Goal: Task Accomplishment & Management: Manage account settings

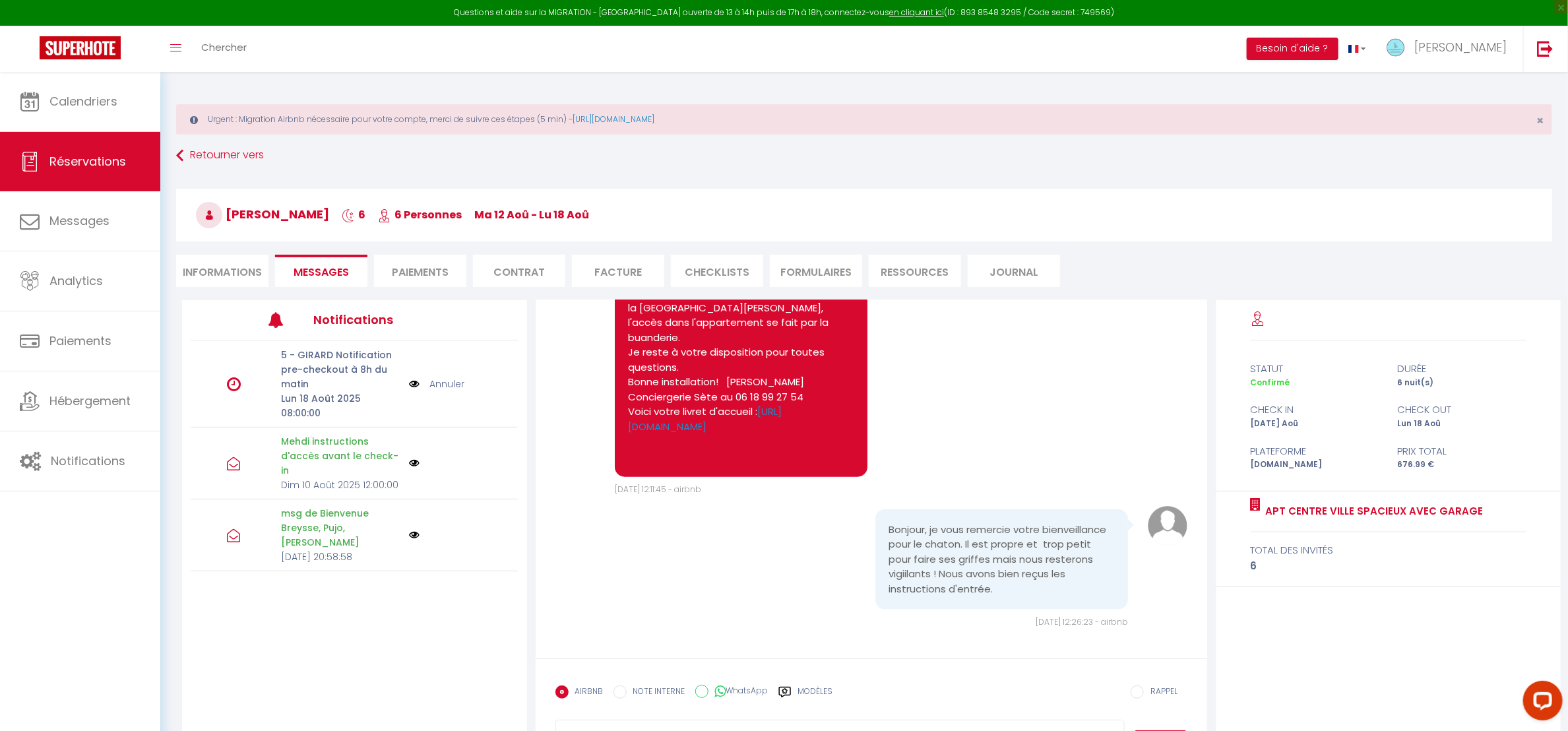
scroll to position [1066, 0]
click at [72, 222] on span "Messages" at bounding box center [79, 220] width 60 height 17
select select "message"
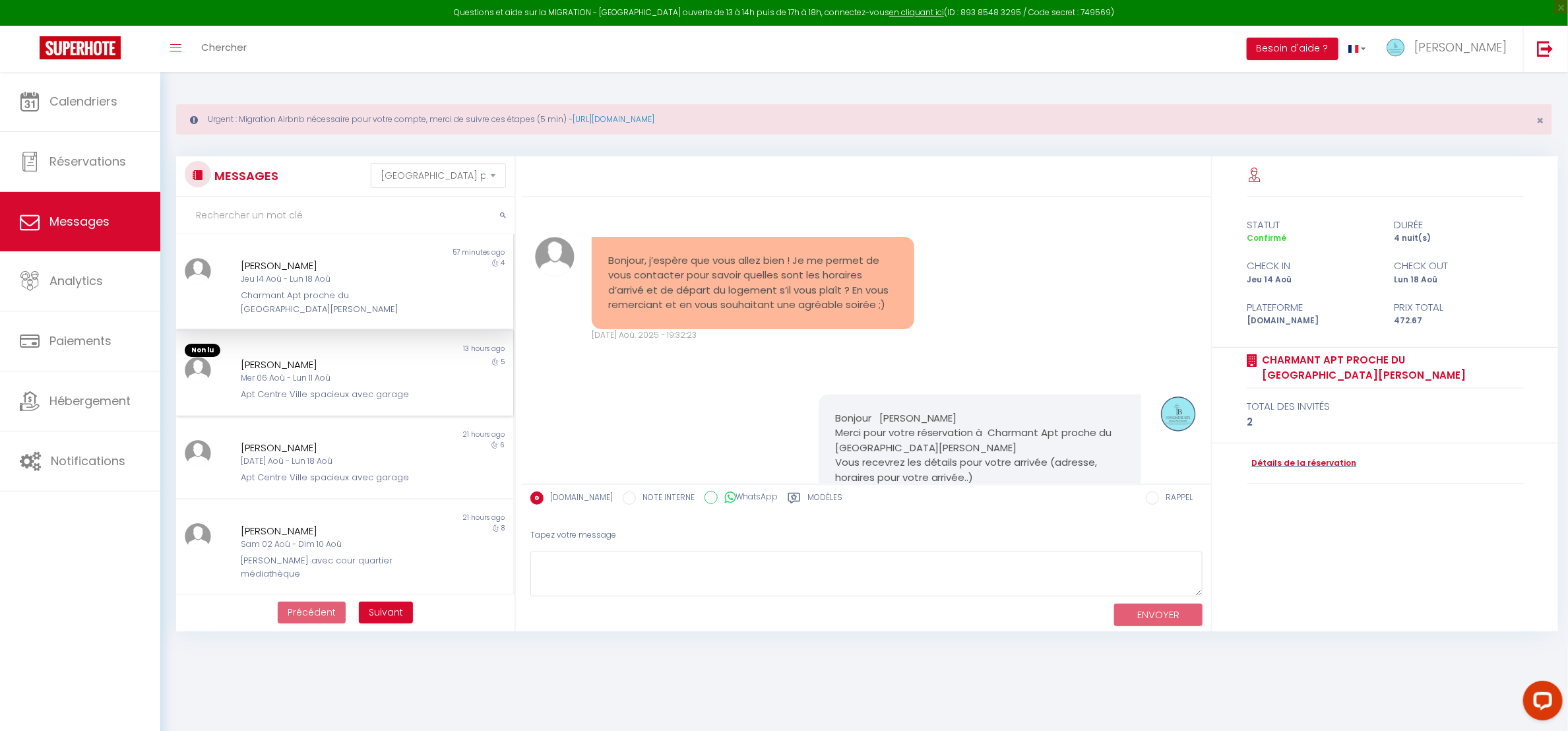
scroll to position [1056, 0]
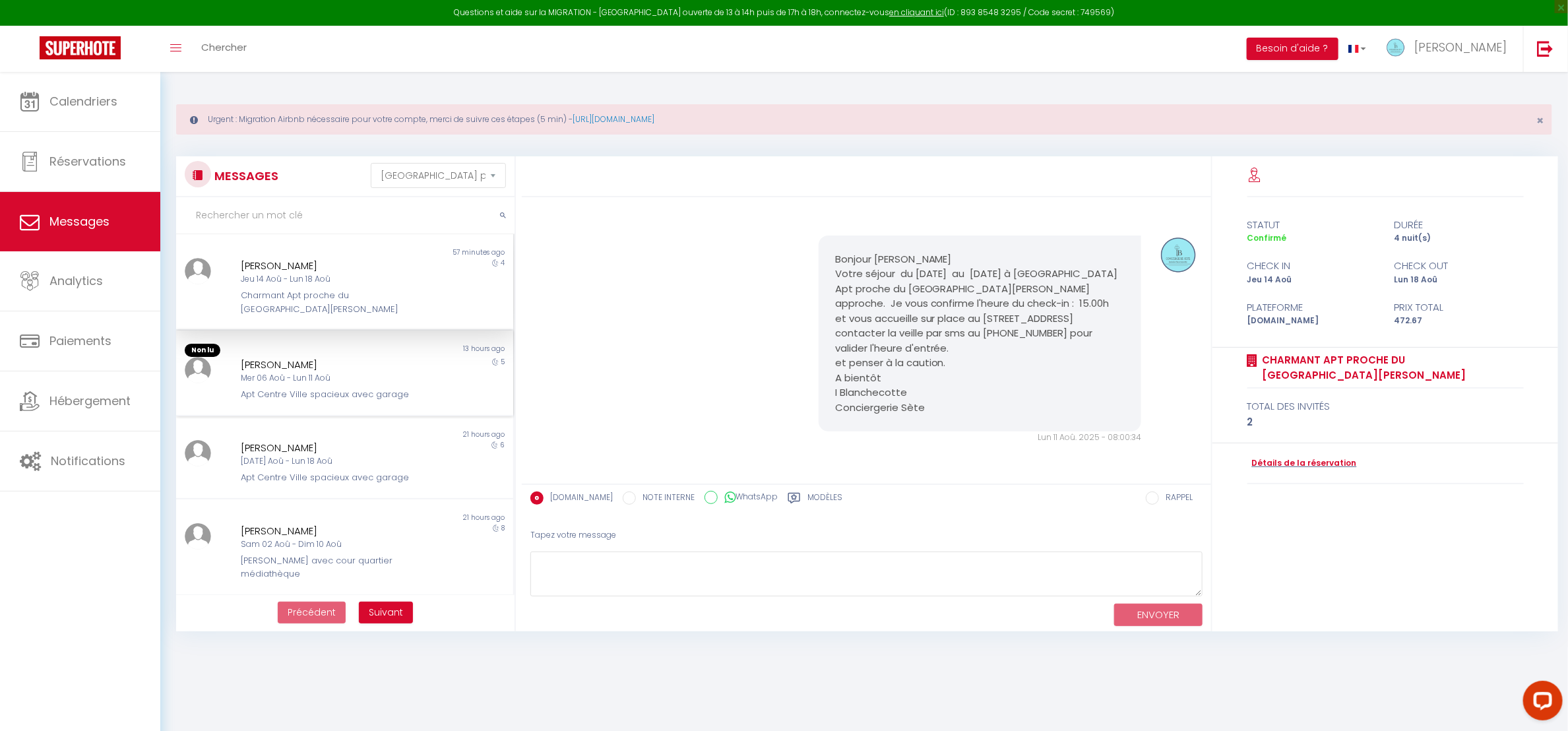
click at [279, 362] on div "[PERSON_NAME]" at bounding box center [331, 365] width 179 height 16
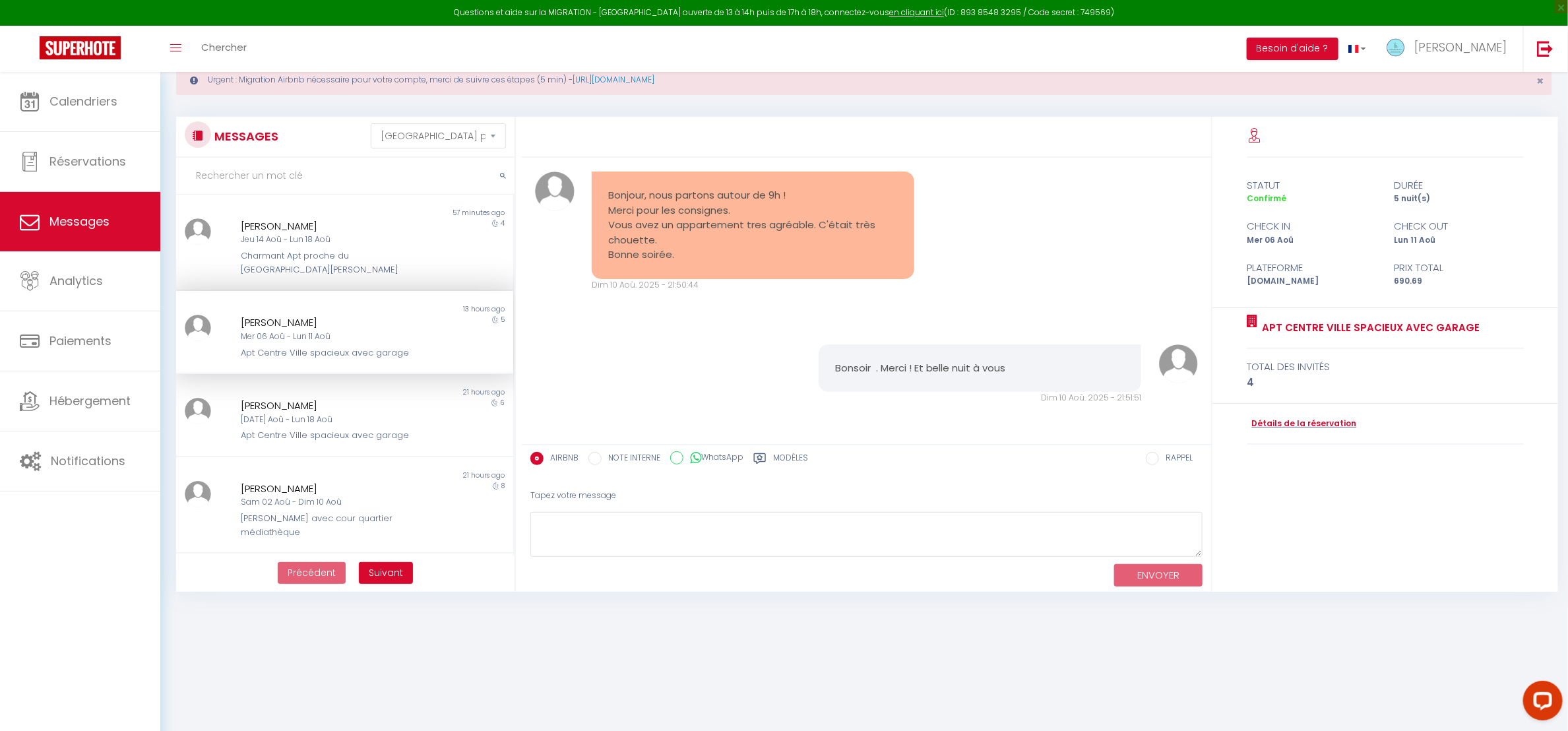
scroll to position [72, 0]
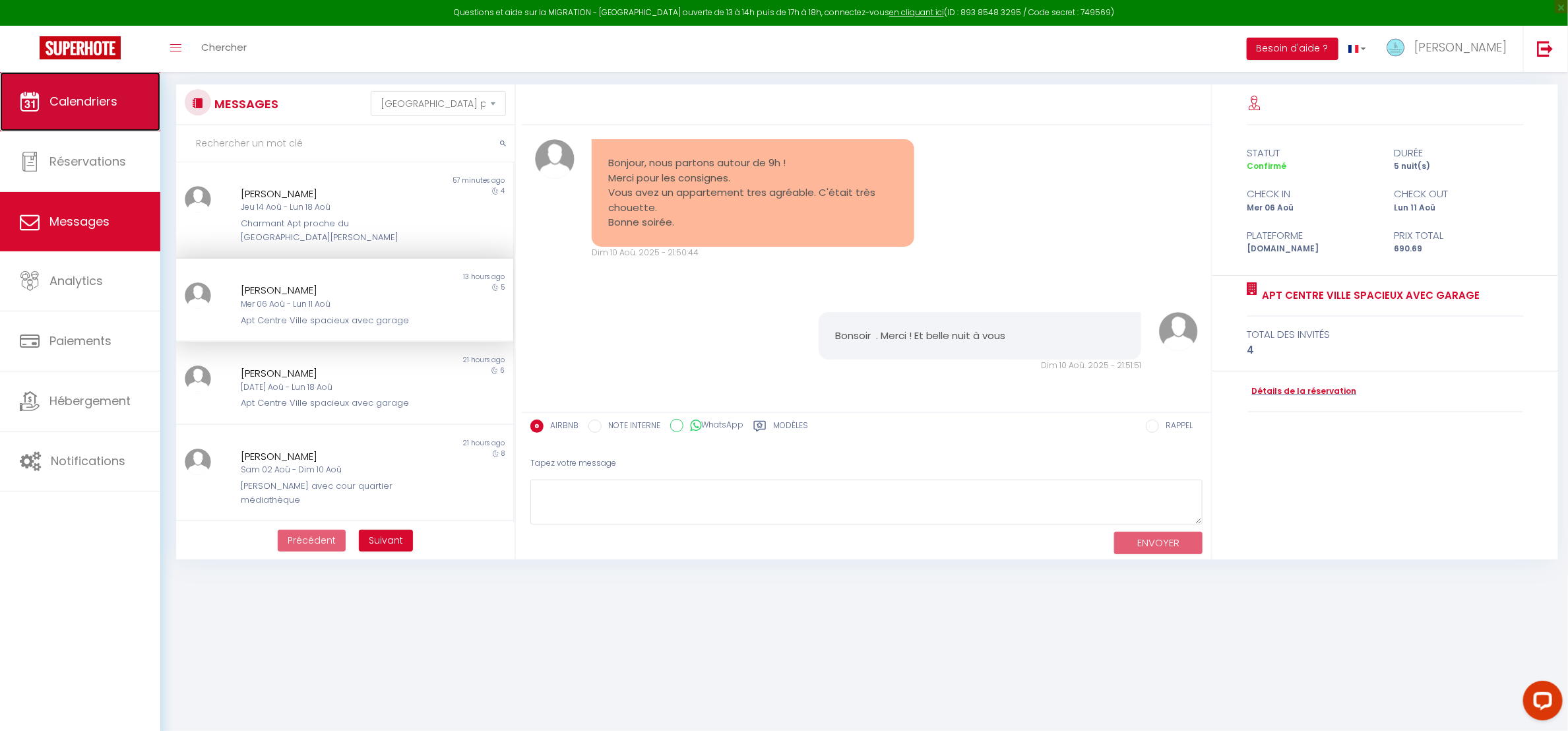
click at [94, 105] on span "Calendriers" at bounding box center [83, 101] width 68 height 17
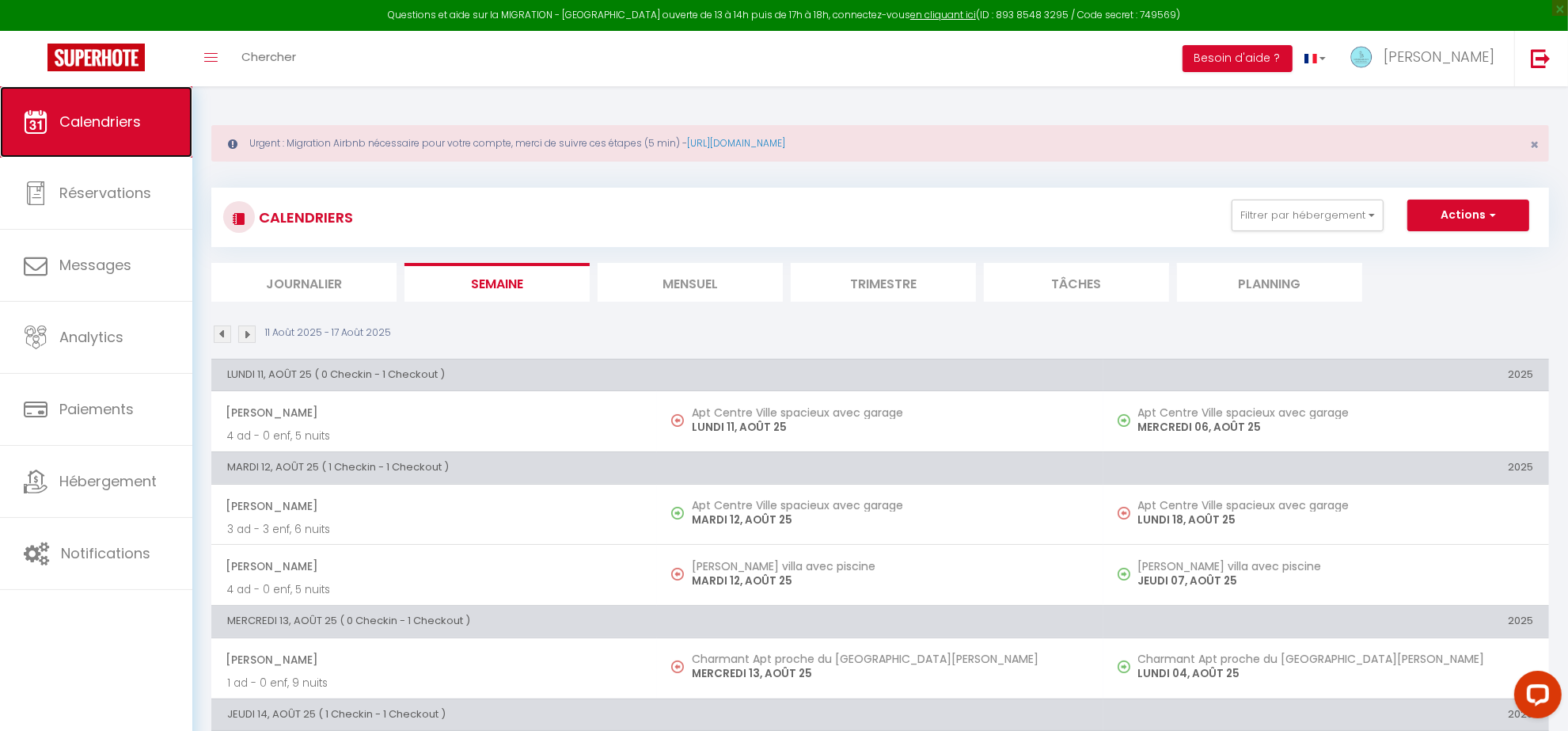
click at [65, 116] on span "Calendriers" at bounding box center [100, 121] width 81 height 20
click at [680, 277] on li "Mensuel" at bounding box center [690, 282] width 185 height 39
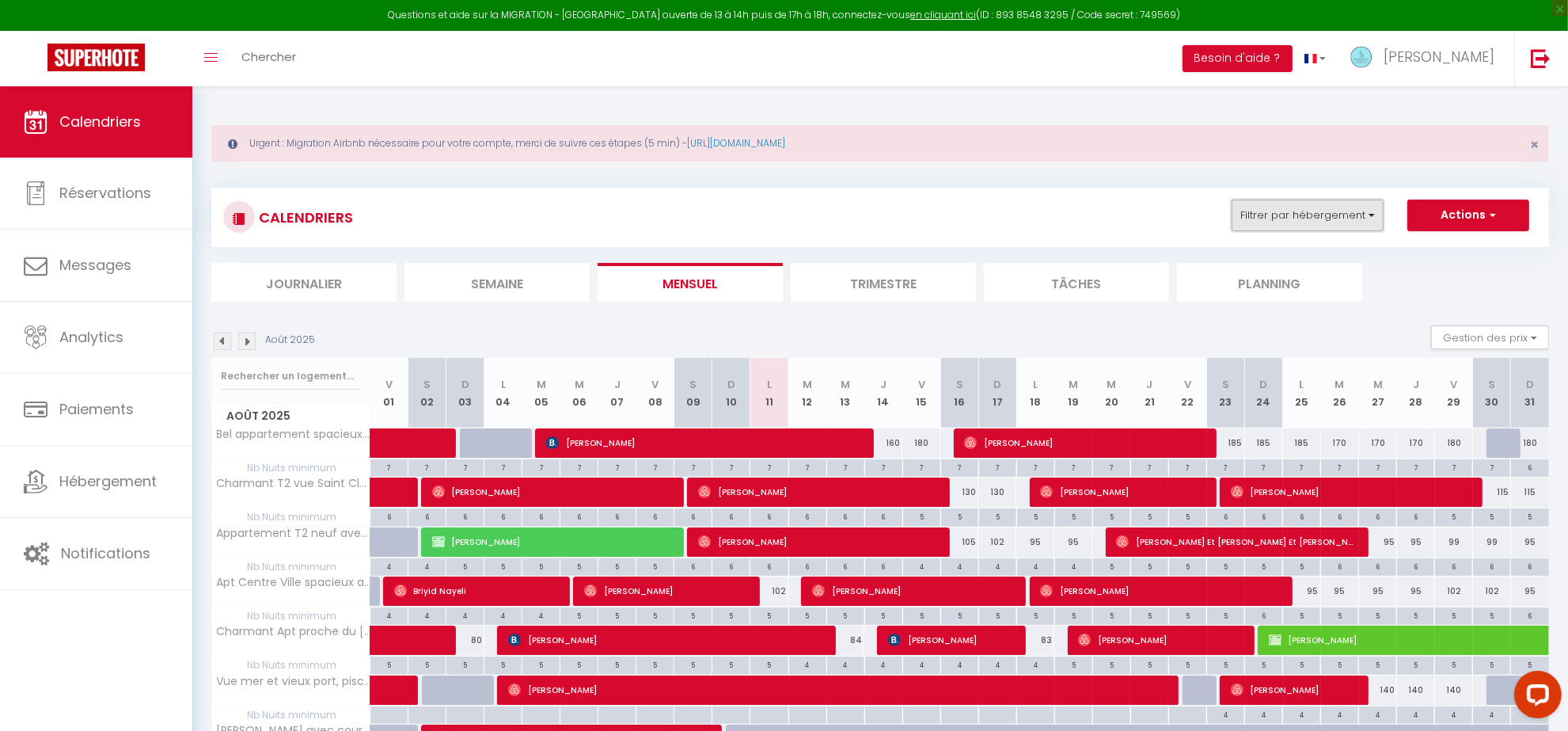
click at [1327, 207] on button "Filtrer par hébergement" at bounding box center [1307, 215] width 152 height 32
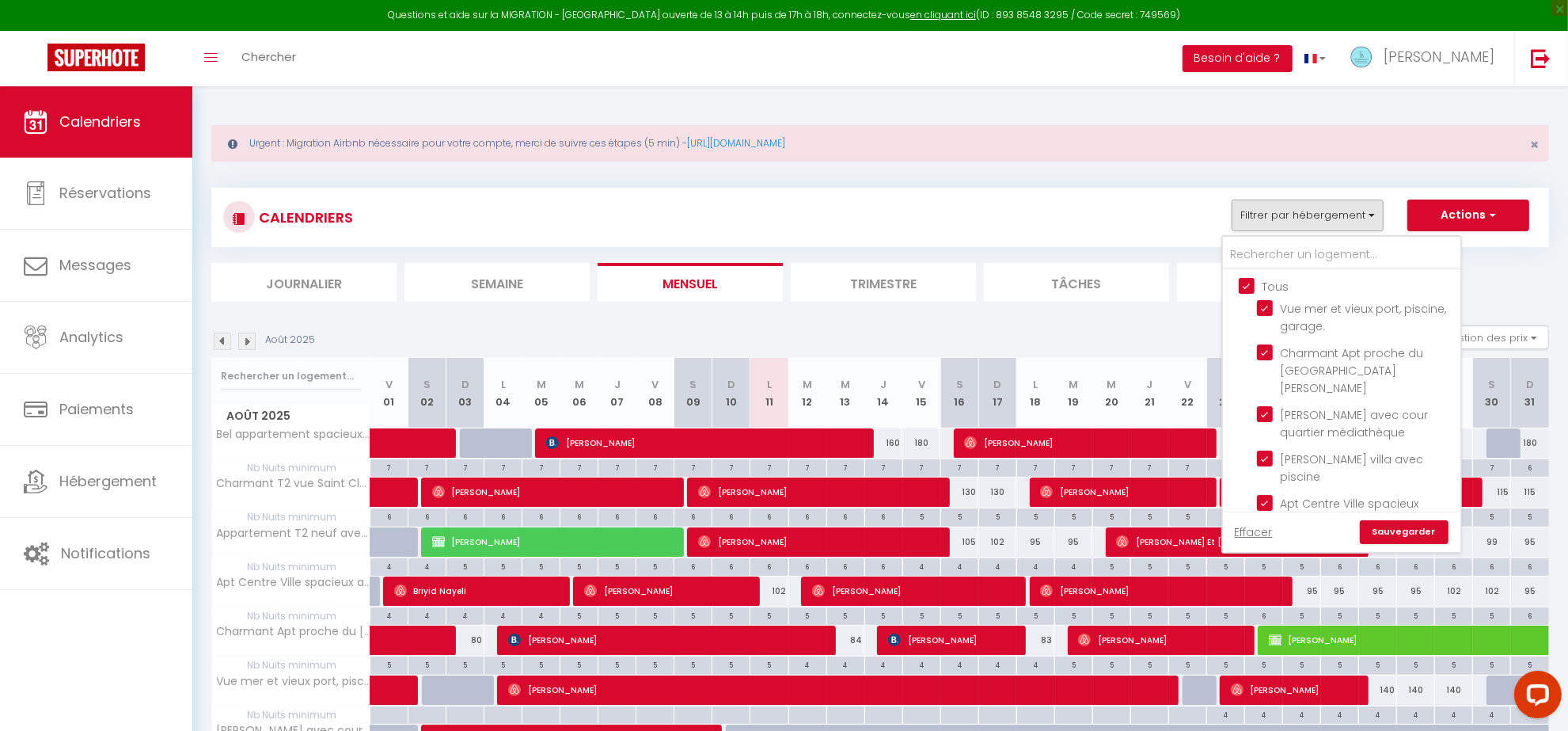
click at [1242, 284] on input "Tous" at bounding box center [1357, 285] width 237 height 16
checkbox input "false"
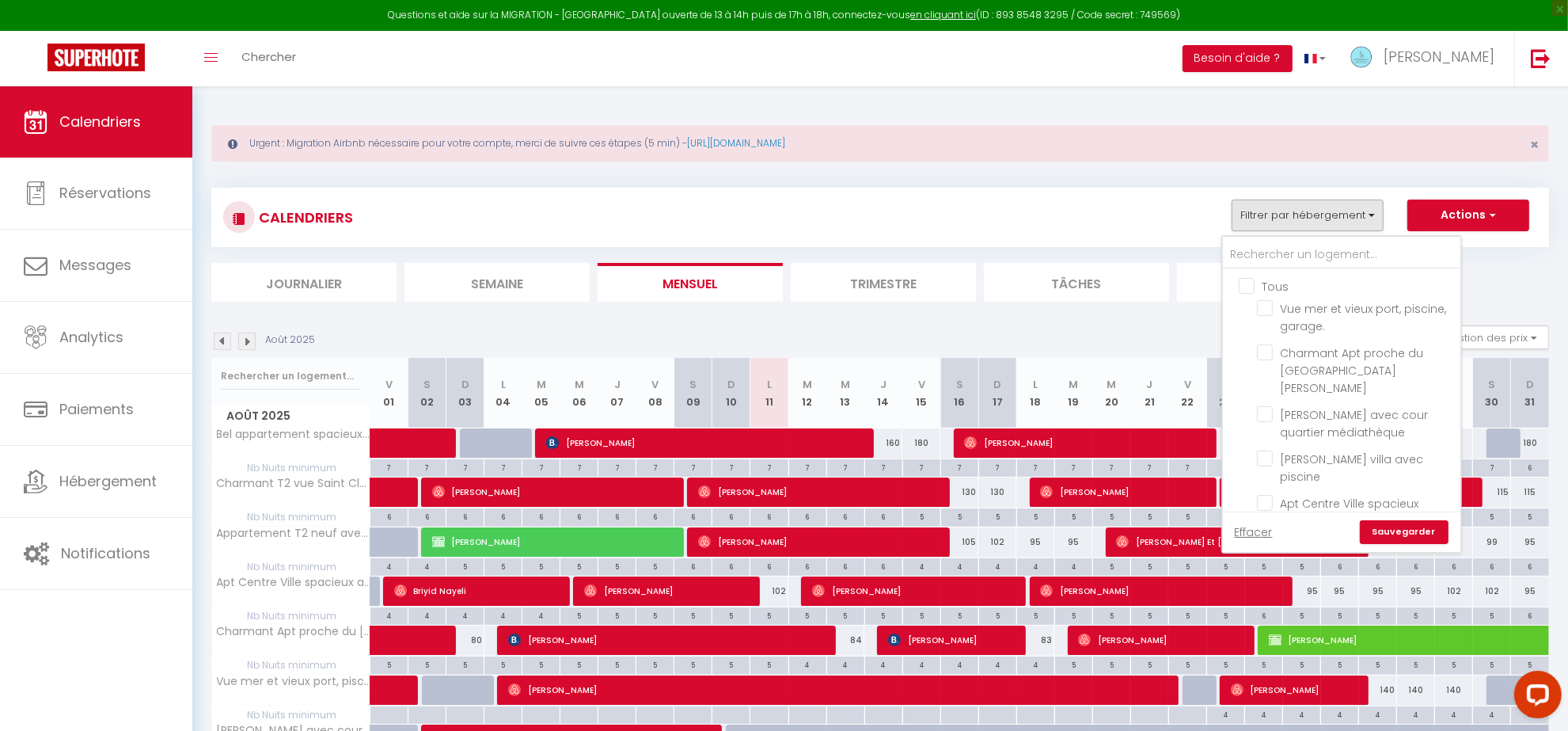
checkbox input "false"
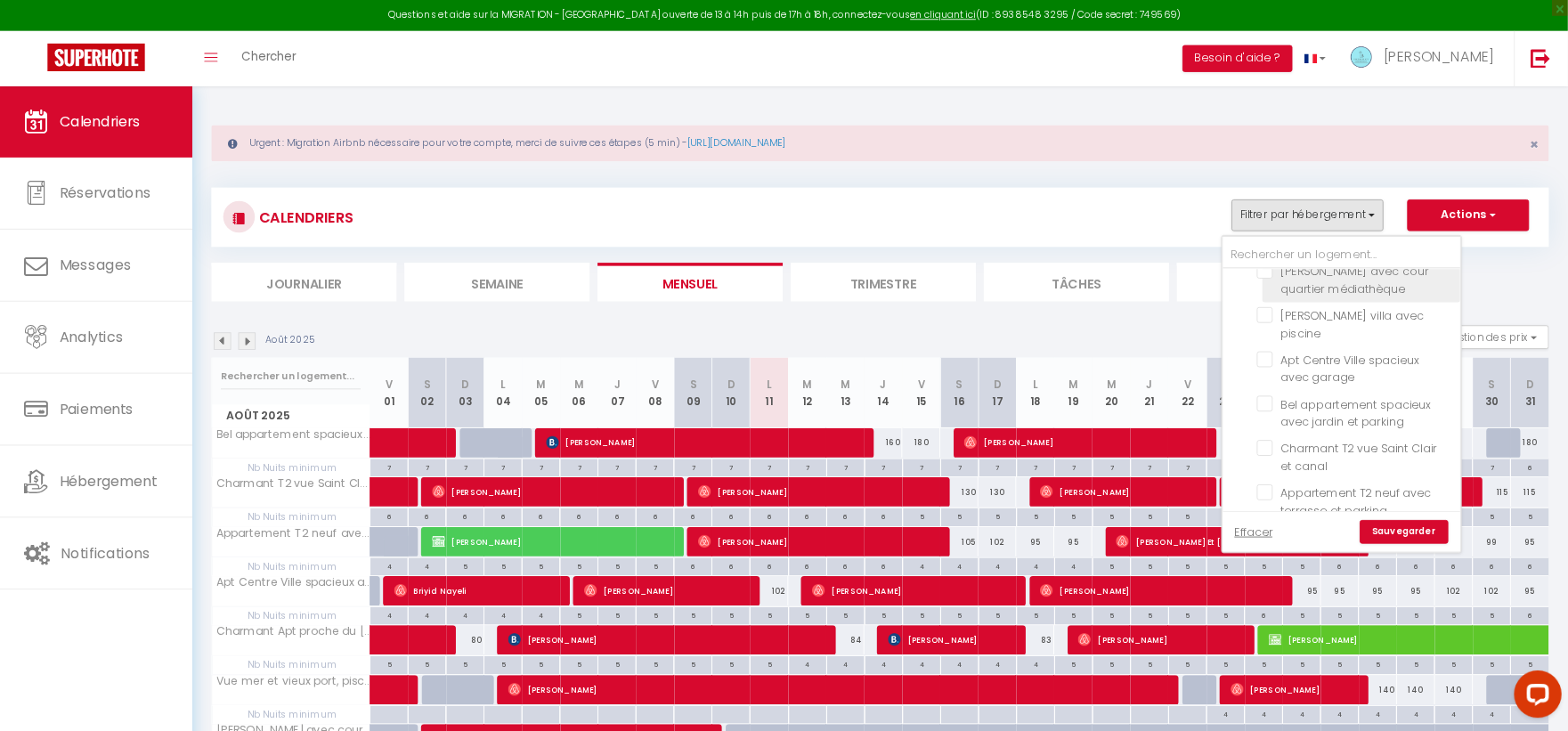
scroll to position [165, 0]
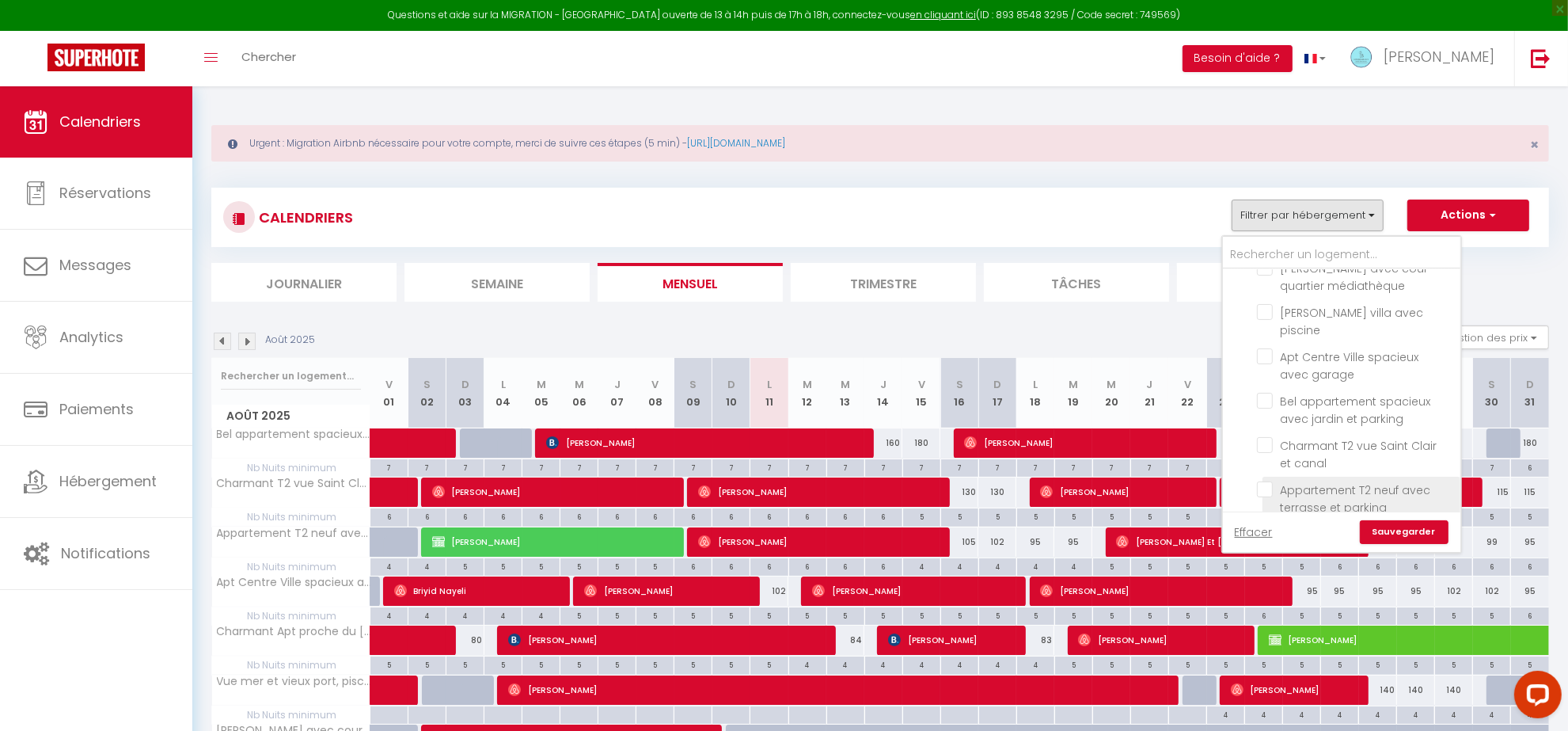
click at [1264, 481] on input "Appartement T2 neuf avec terrasse et parking" at bounding box center [1355, 489] width 198 height 16
checkbox input "true"
click at [1395, 535] on link "Sauvegarder" at bounding box center [1403, 533] width 88 height 24
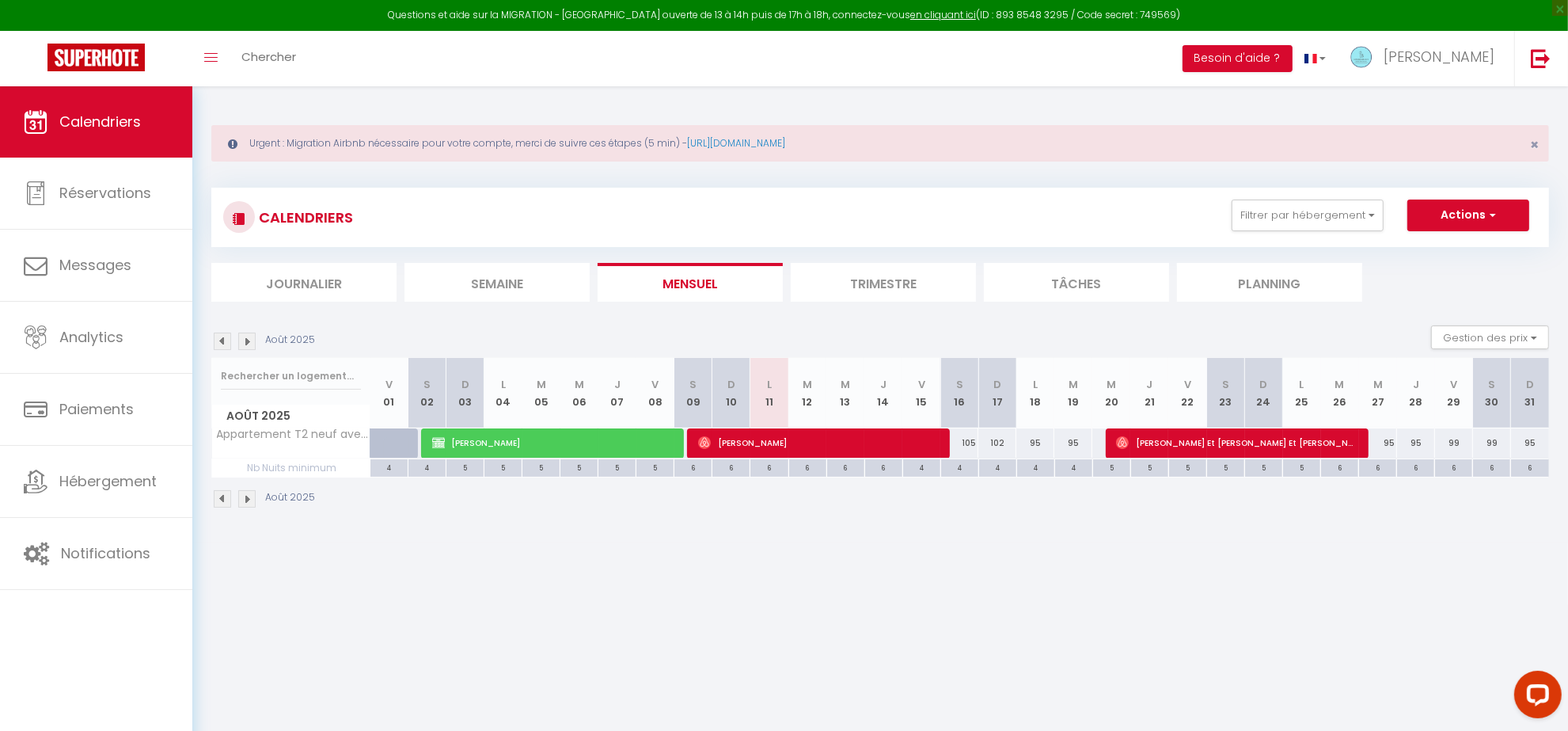
click at [899, 278] on li "Trimestre" at bounding box center [883, 282] width 185 height 39
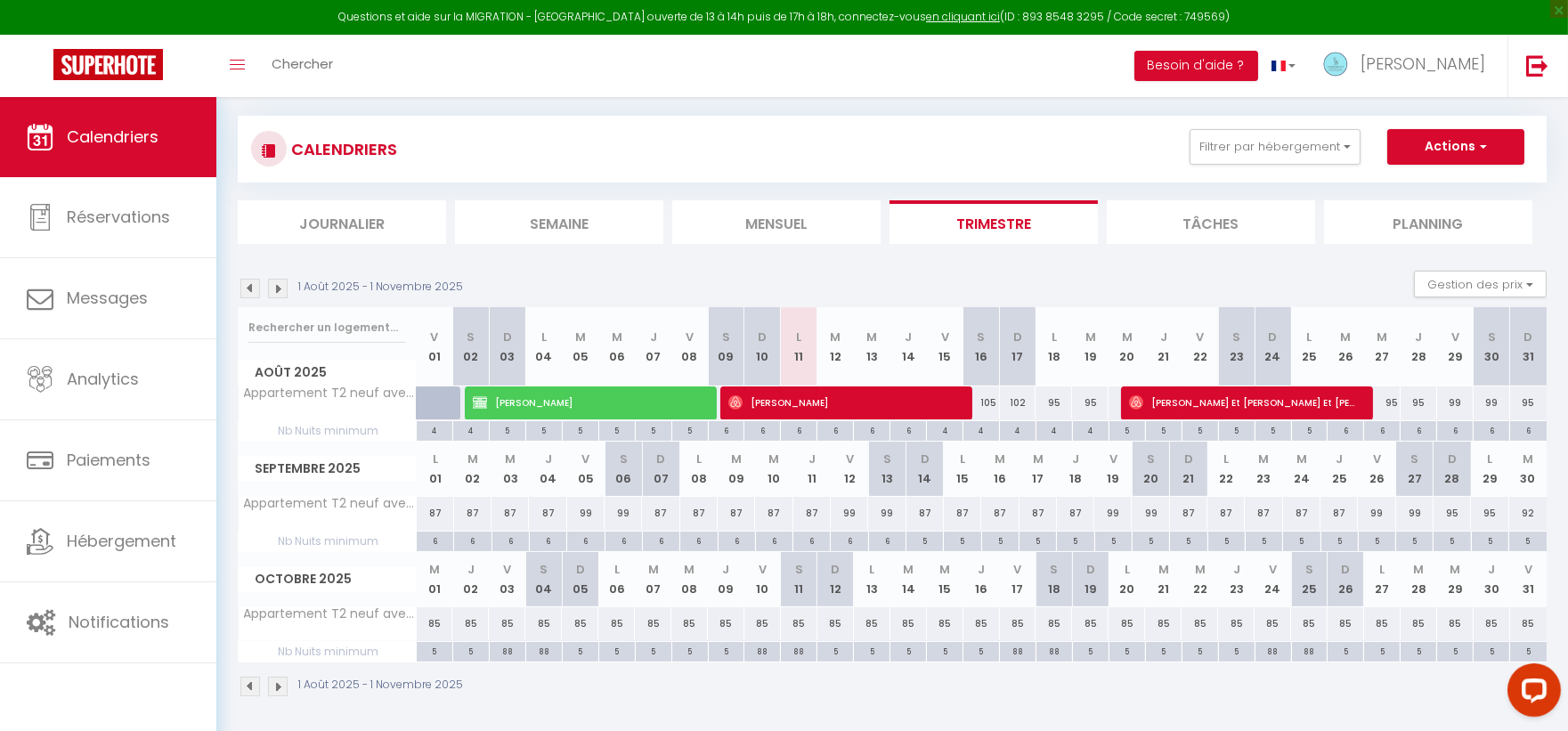
scroll to position [101, 0]
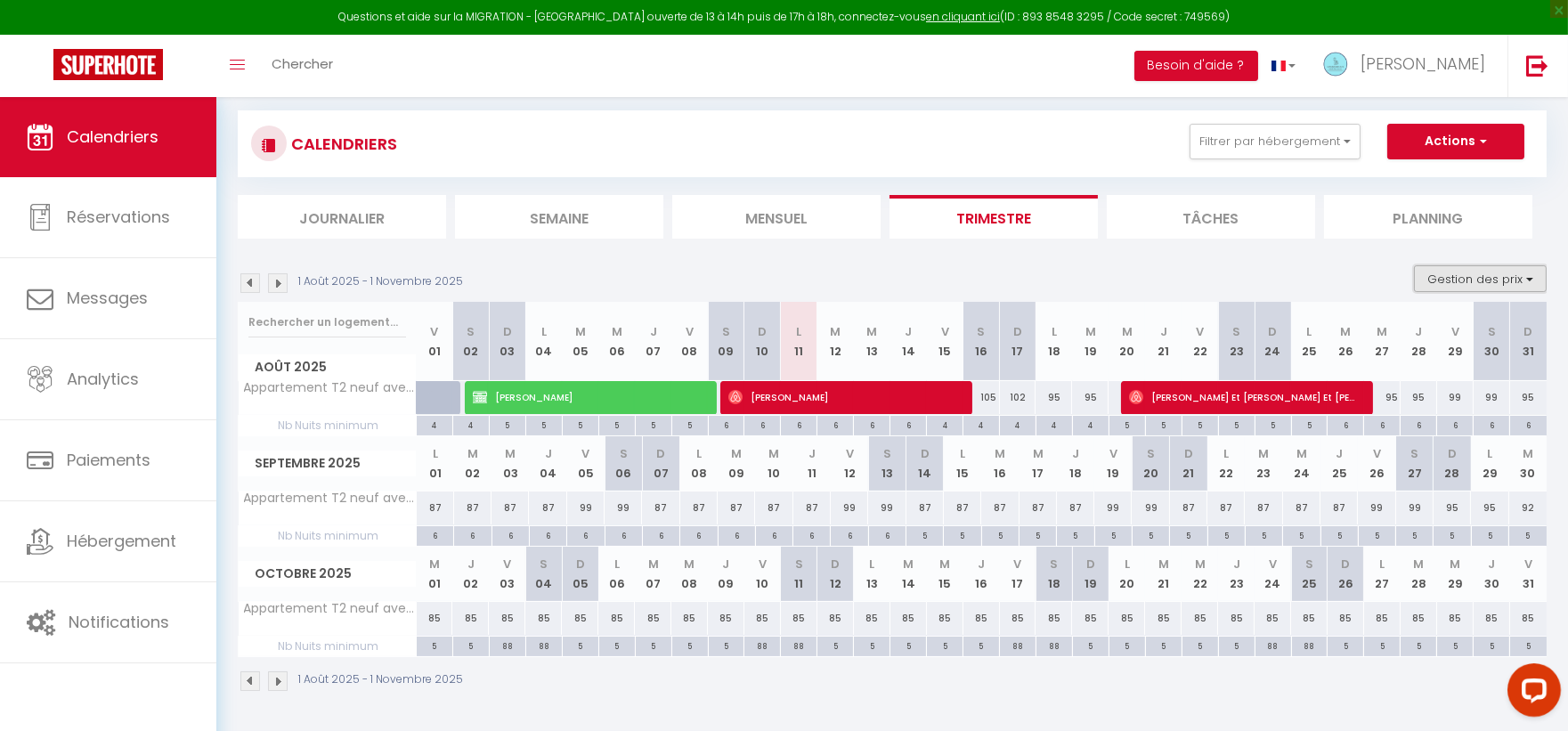
click at [1456, 279] on button "Gestion des prix" at bounding box center [1480, 279] width 133 height 27
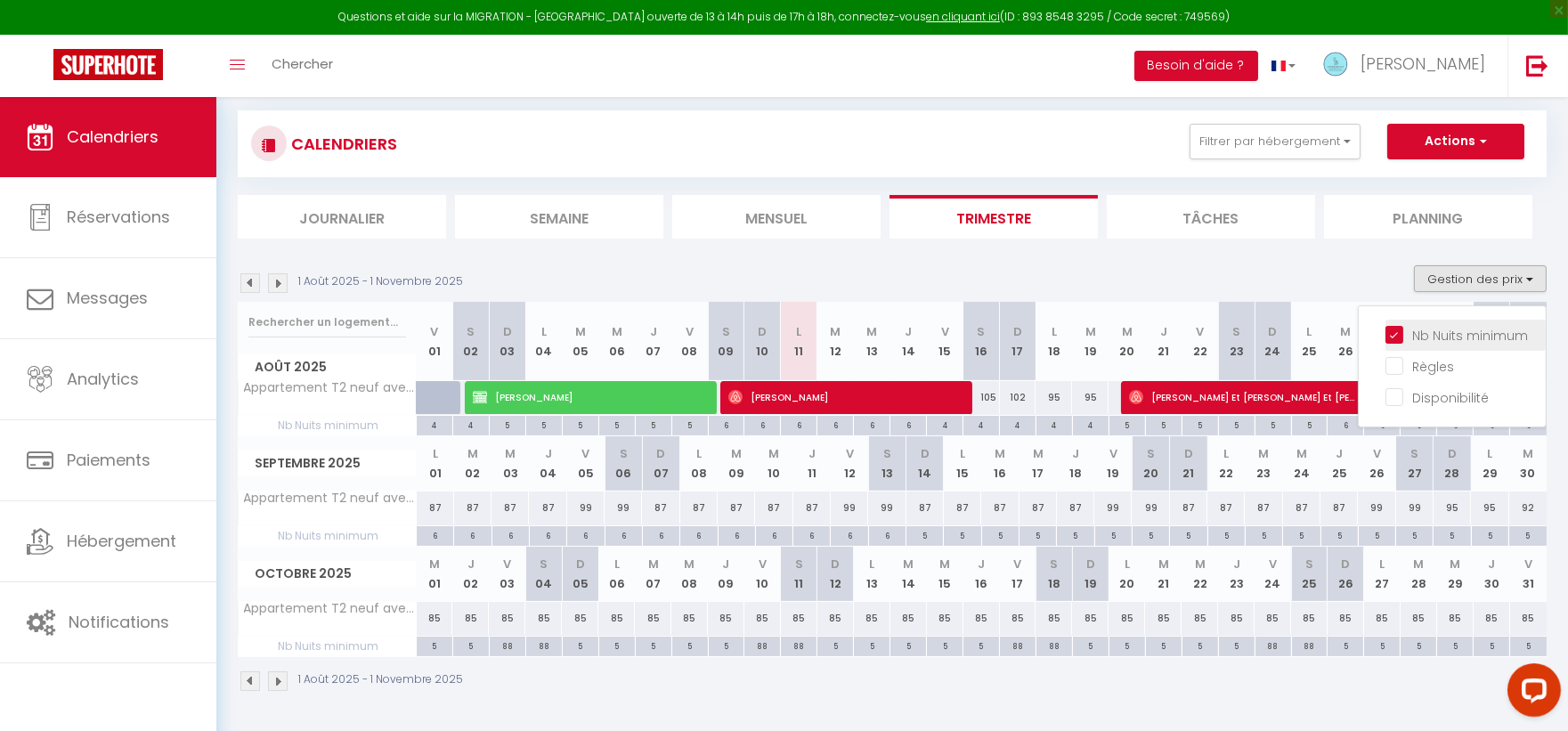
click at [1398, 326] on input "Nb Nuits minimum" at bounding box center [1466, 335] width 160 height 18
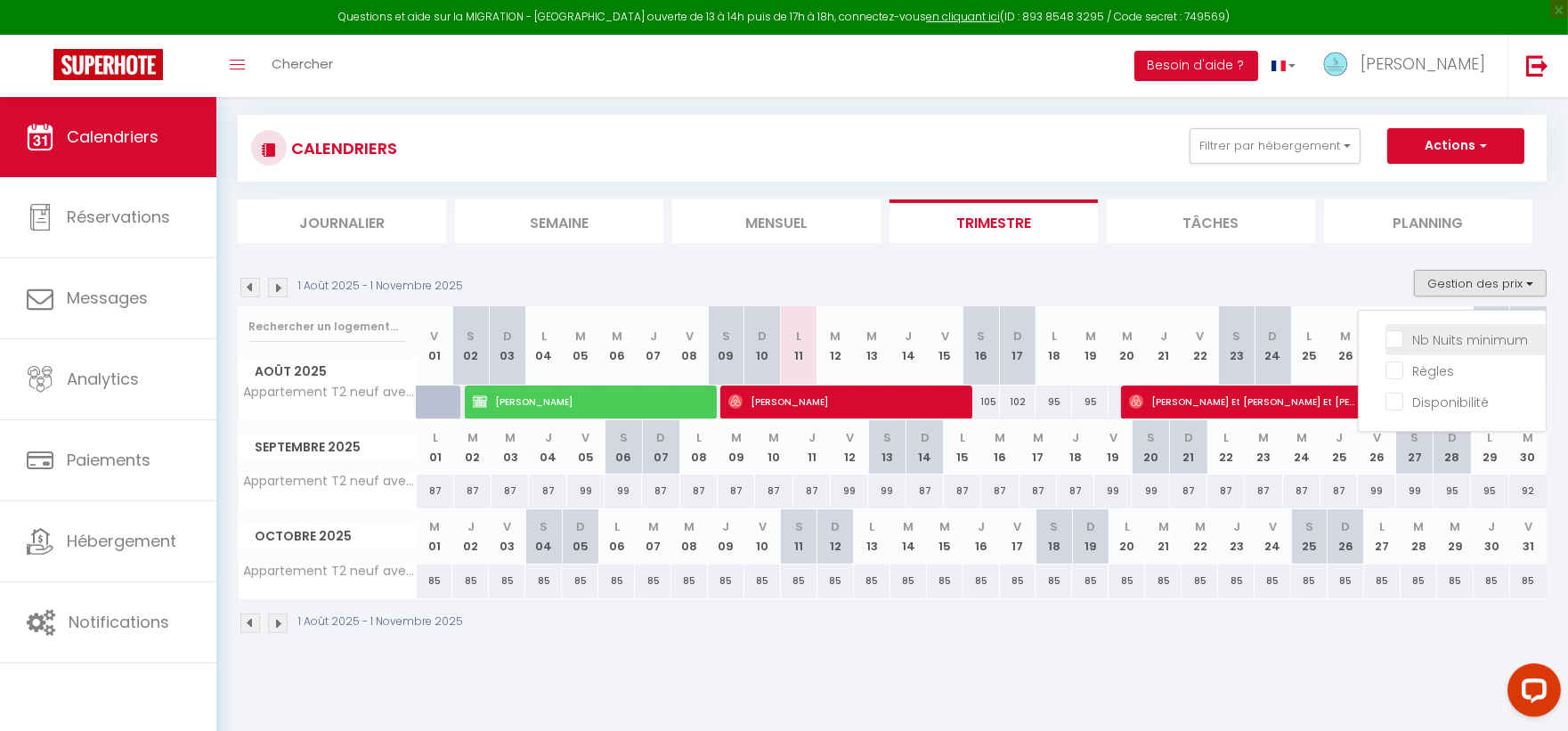
click at [1395, 332] on input "Nb Nuits minimum" at bounding box center [1466, 339] width 160 height 18
checkbox input "true"
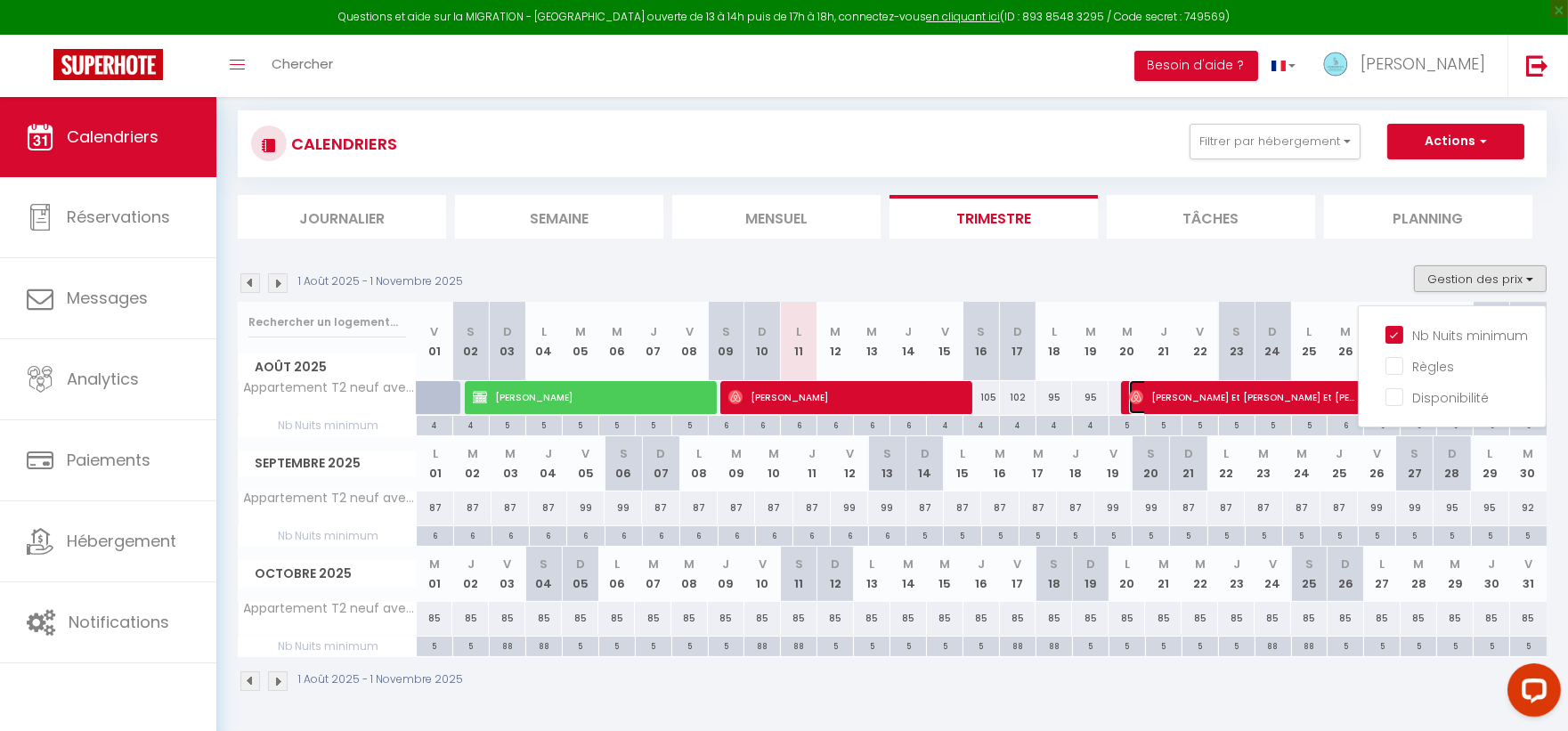
click at [1312, 393] on span "[PERSON_NAME] Et [PERSON_NAME] Et [PERSON_NAME]" at bounding box center [1244, 397] width 231 height 34
select select "OK"
select select "0"
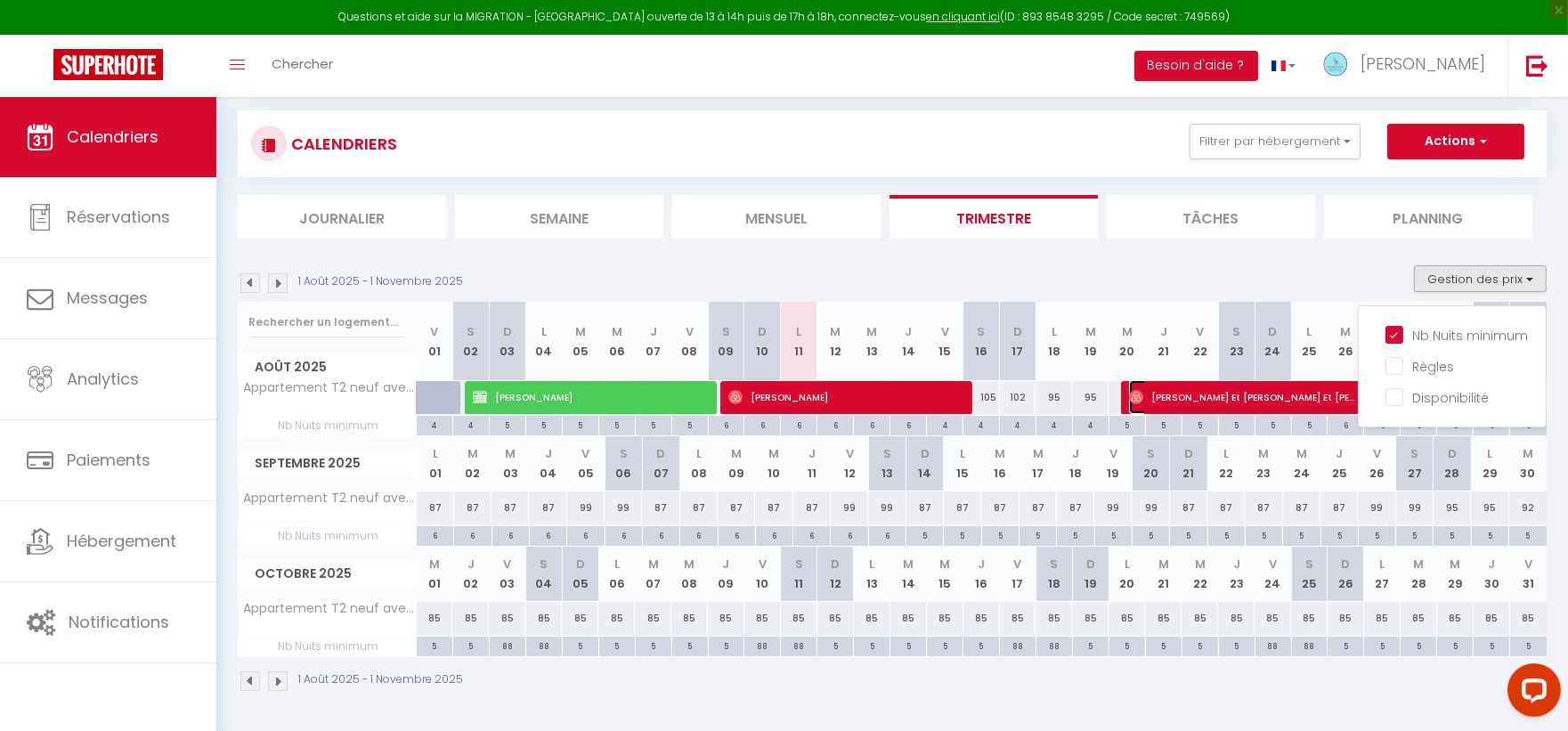
select select "1"
select select
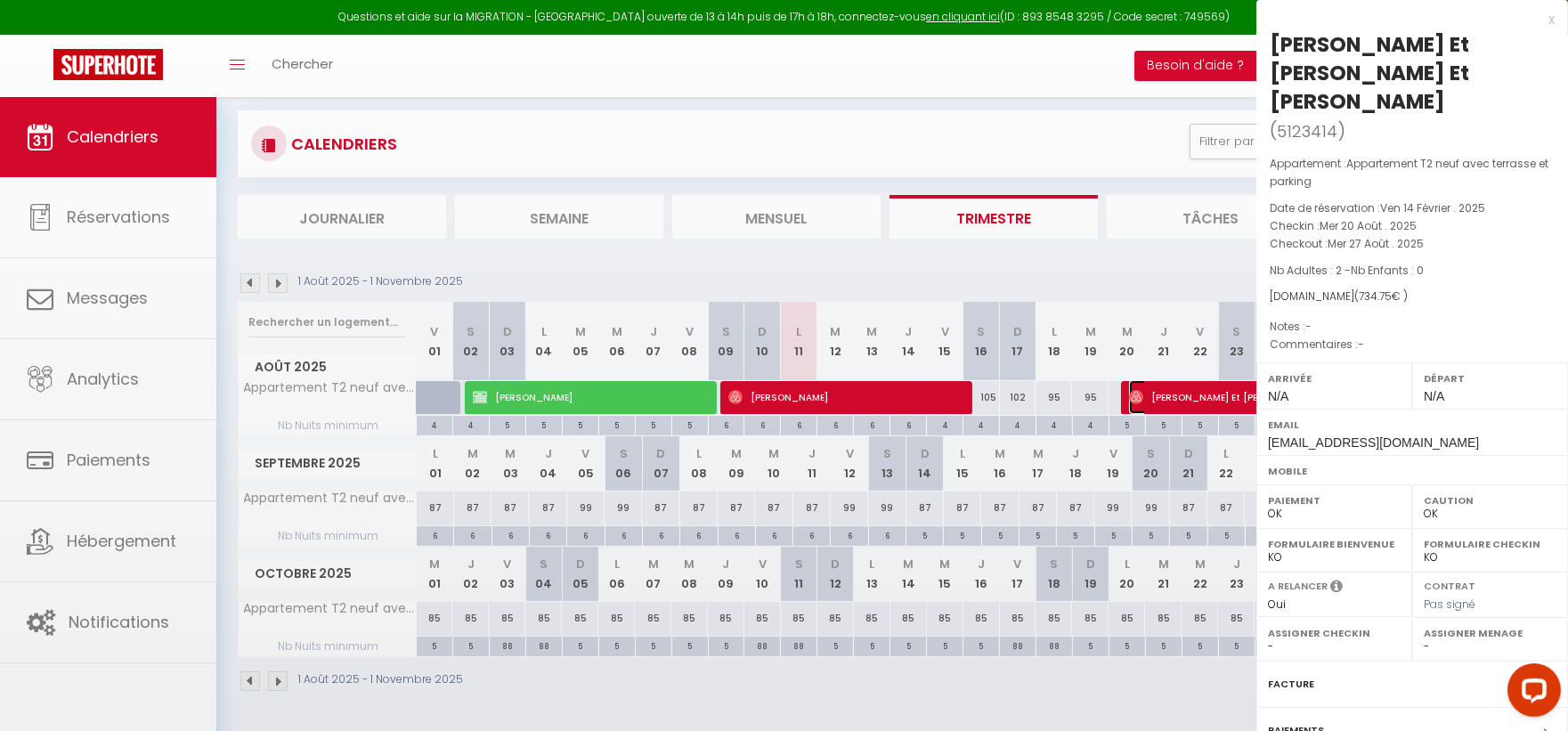
select select "48765"
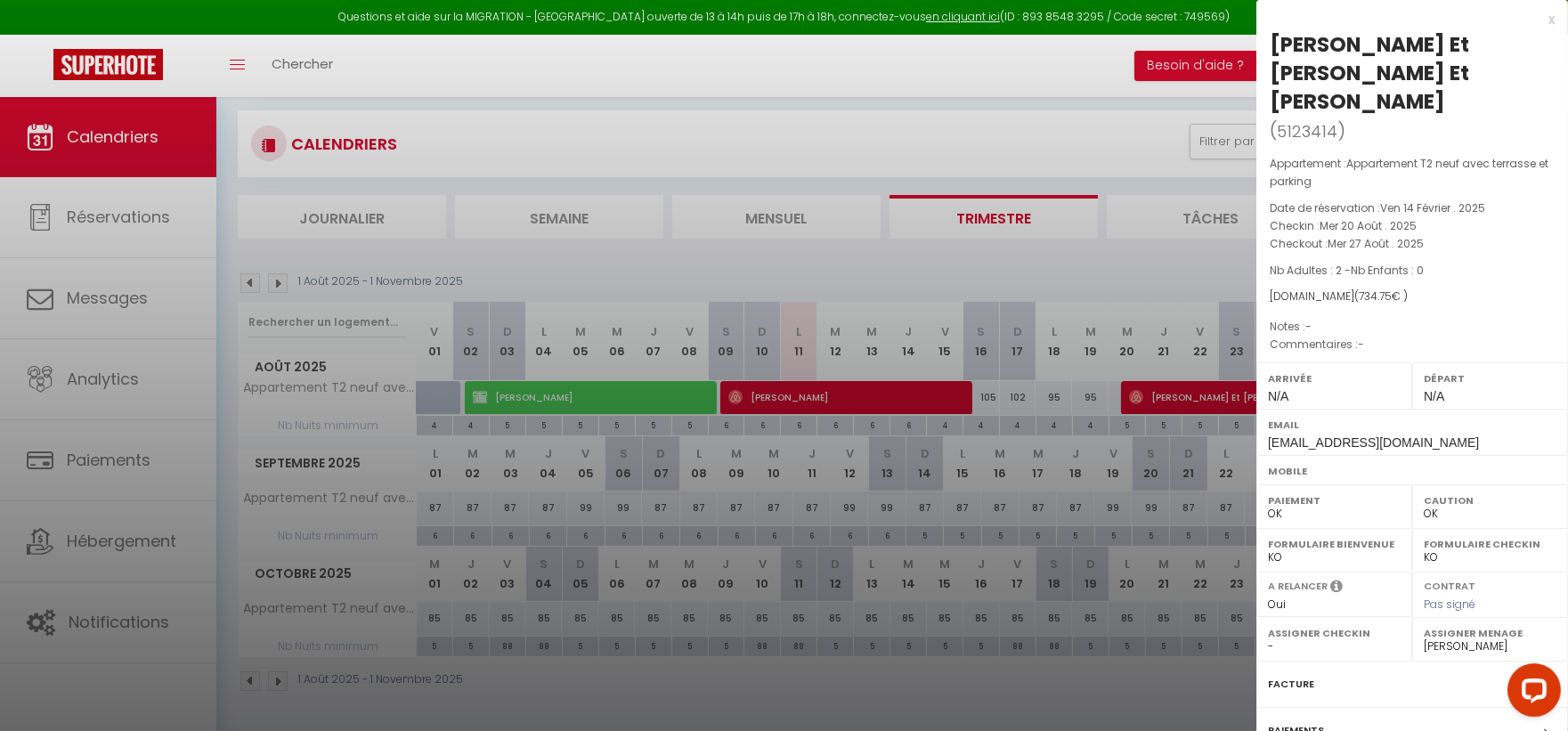
click at [1140, 138] on div at bounding box center [784, 365] width 1568 height 731
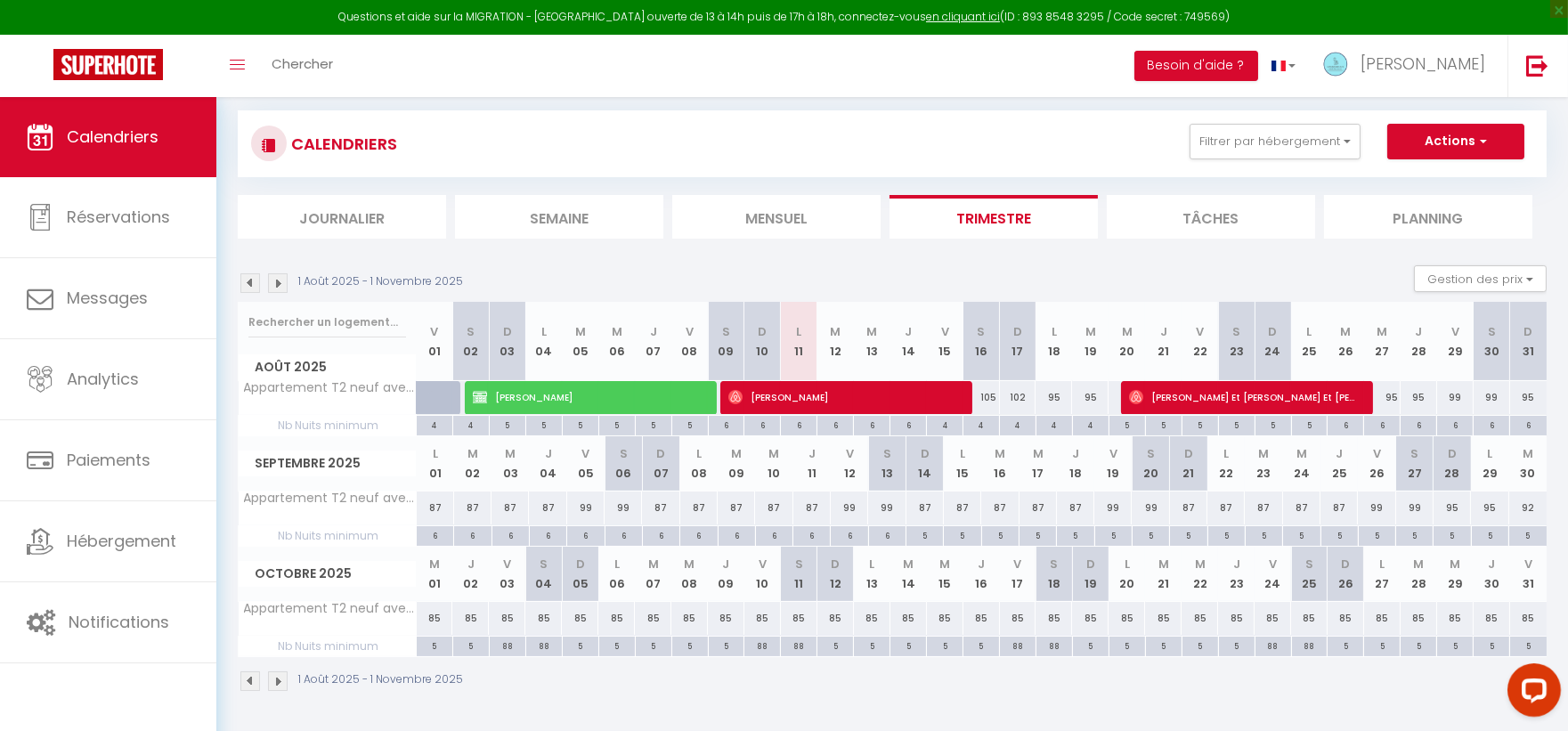
click at [1416, 402] on div "95" at bounding box center [1418, 397] width 37 height 33
type input "95"
type input "Jeu 28 Août 2025"
type input "Ven 29 Août 2025"
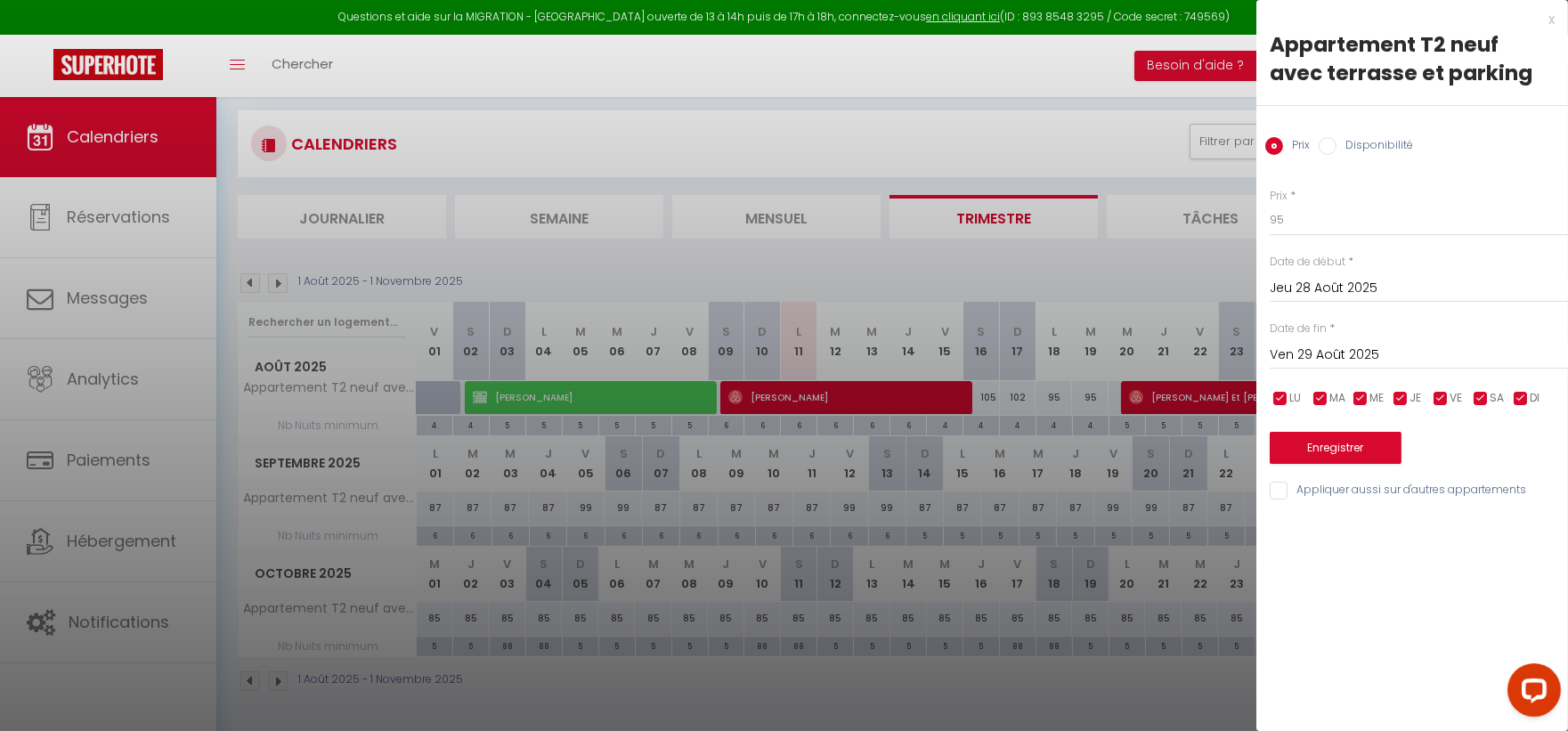
click at [1142, 141] on div at bounding box center [784, 365] width 1568 height 731
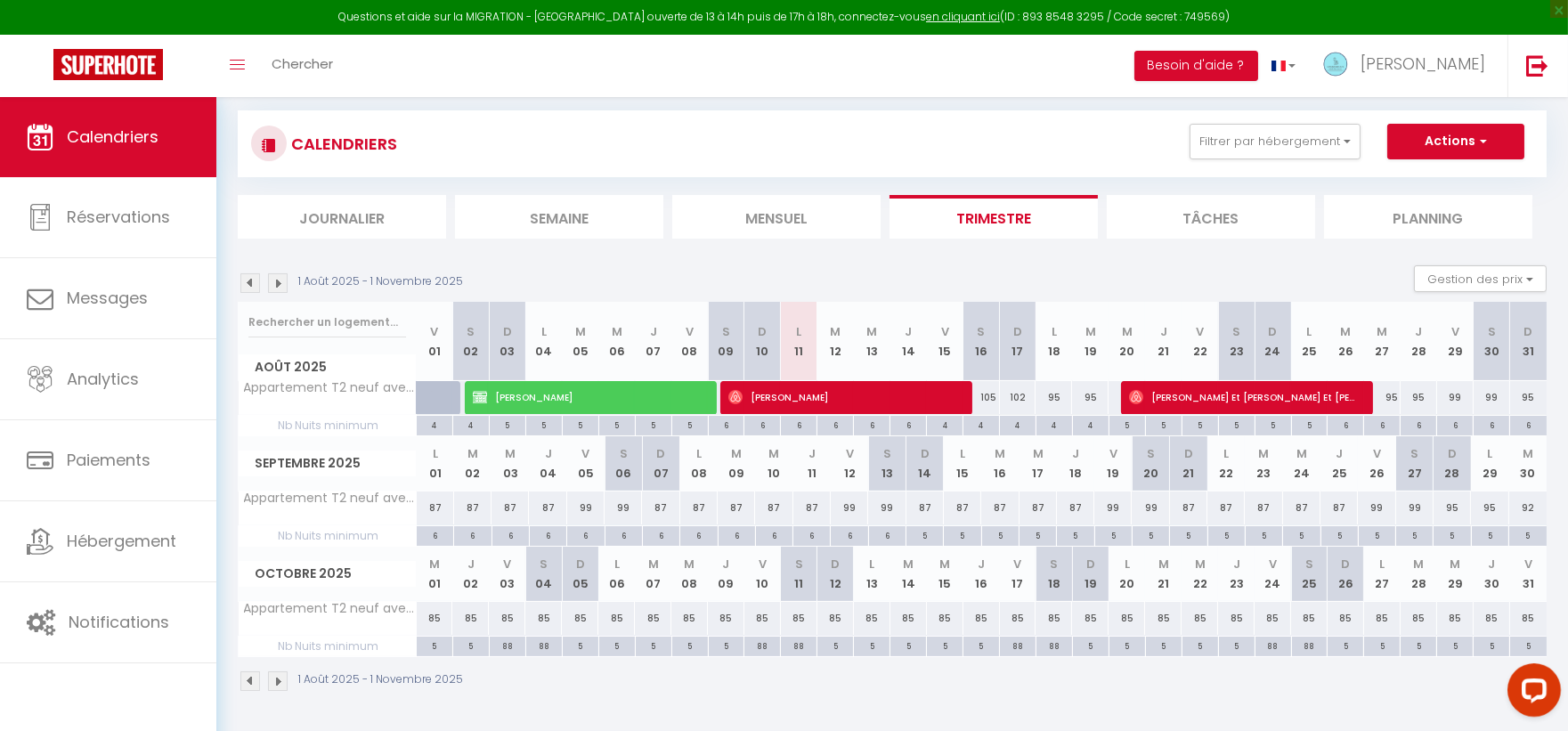
click at [1459, 422] on div "6" at bounding box center [1455, 424] width 36 height 17
type input "6"
type input "Ven 29 Août 2025"
type input "[DATE]"
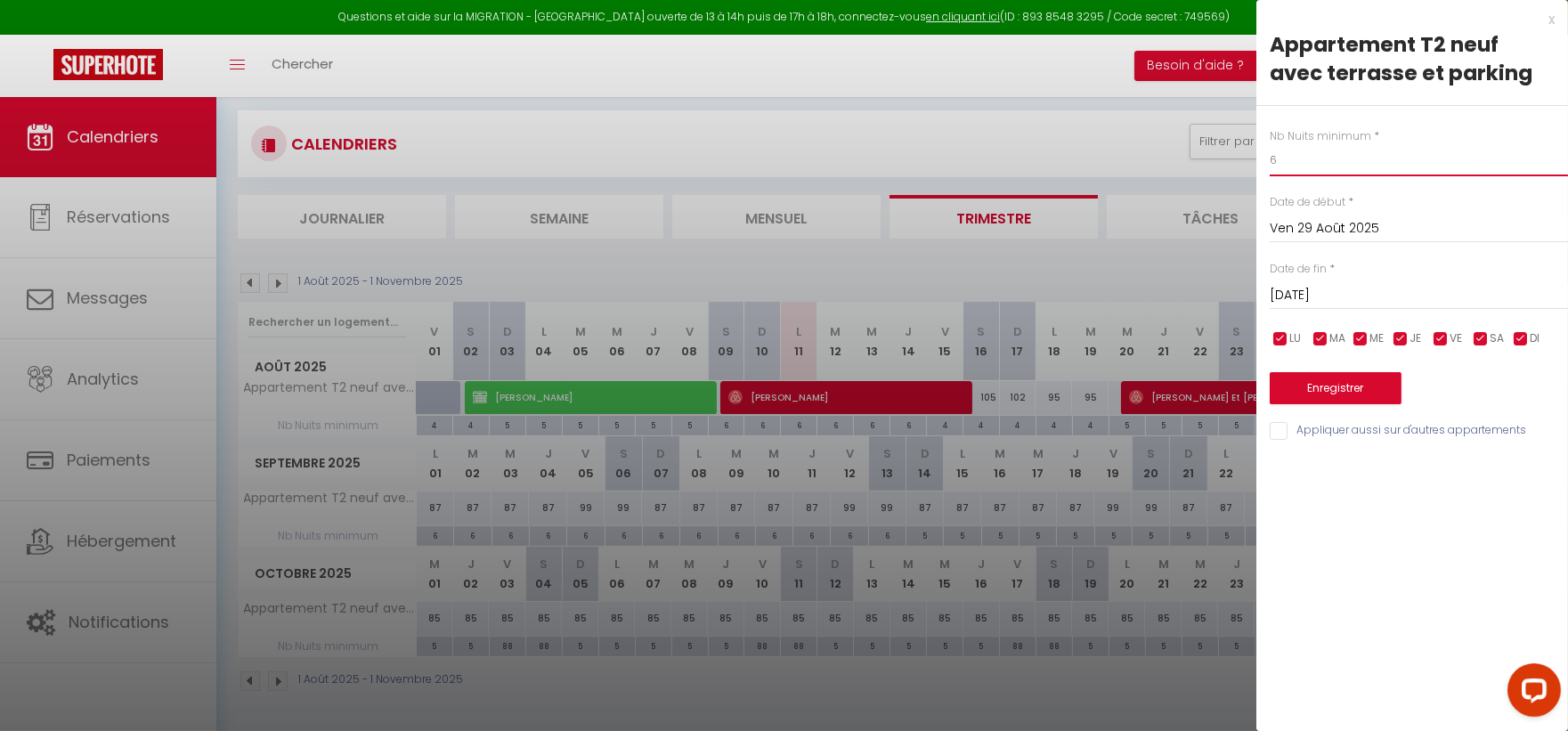
drag, startPoint x: 1289, startPoint y: 154, endPoint x: 1198, endPoint y: 149, distance: 91.1
click at [1204, 150] on body "Questions et aide sur la MIGRATION - [GEOGRAPHIC_DATA] ouverte de 13 à 14h puis…" at bounding box center [784, 363] width 1568 height 735
type input "5"
click at [1312, 390] on button "Enregistrer" at bounding box center [1335, 388] width 132 height 32
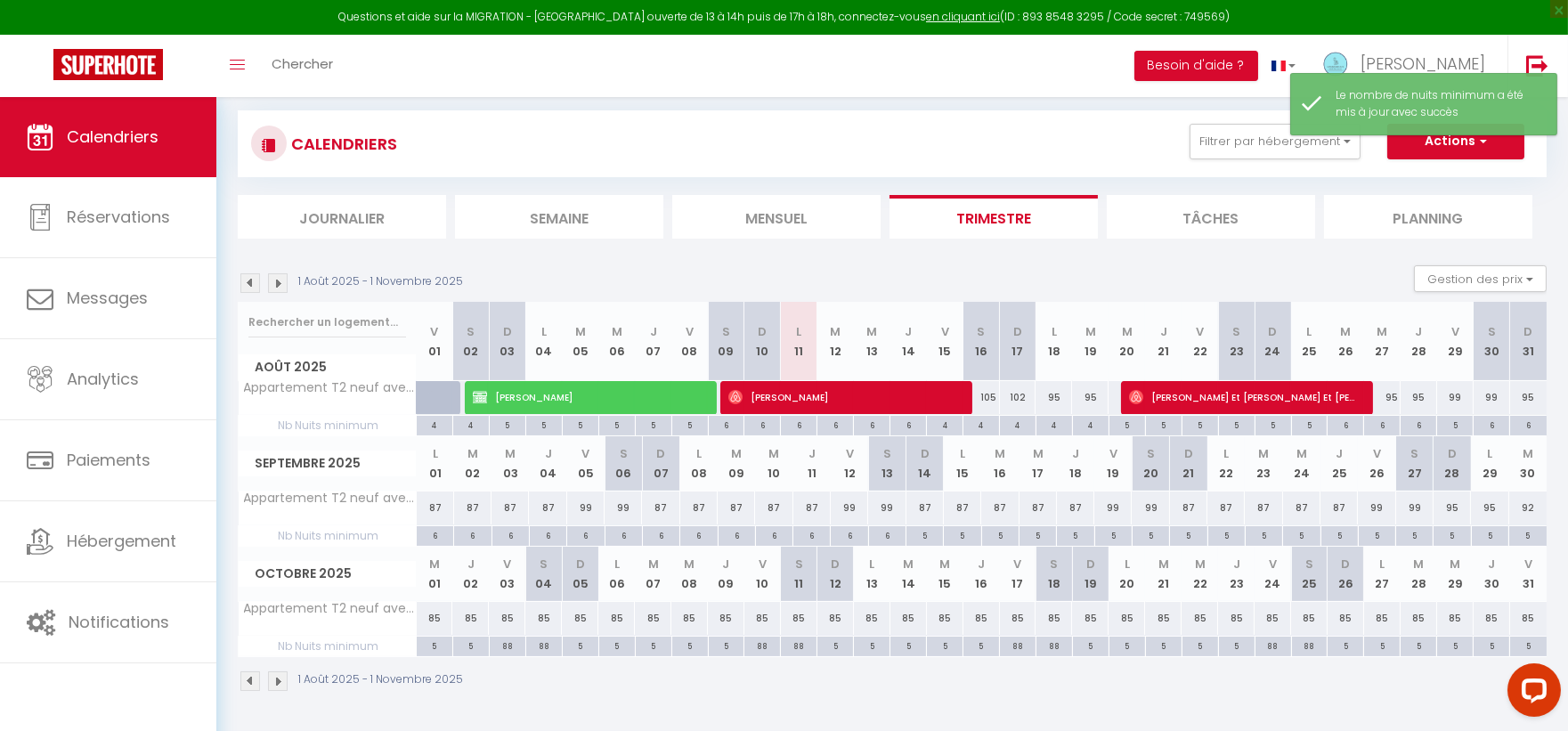
click at [1416, 398] on div "95" at bounding box center [1418, 397] width 37 height 33
type input "95"
type input "Jeu 28 Août 2025"
type input "Ven 29 Août 2025"
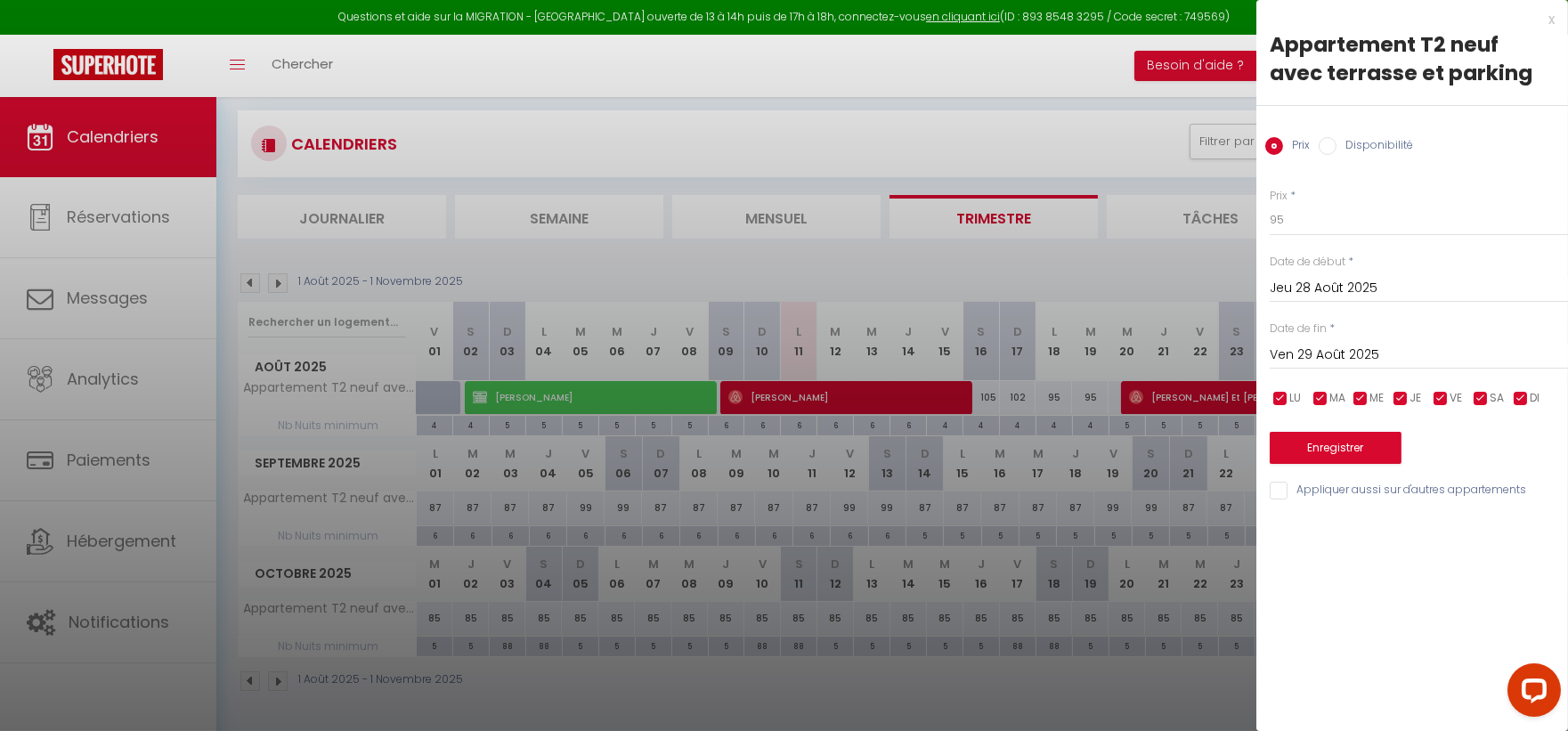
click at [1158, 127] on div at bounding box center [784, 365] width 1568 height 731
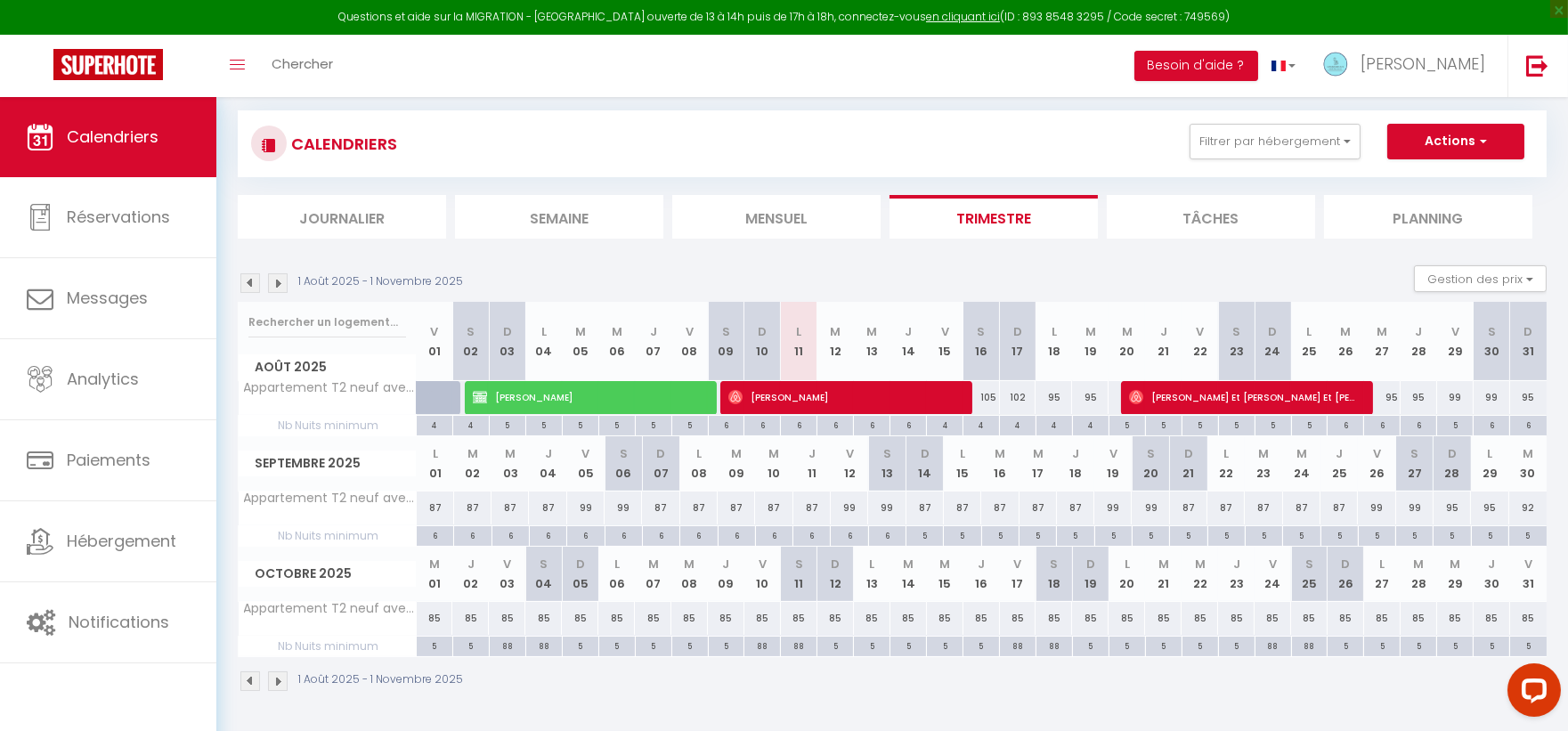
click at [1458, 428] on div "5" at bounding box center [1455, 424] width 36 height 17
type input "5"
type input "Ven 29 Août 2025"
type input "[DATE]"
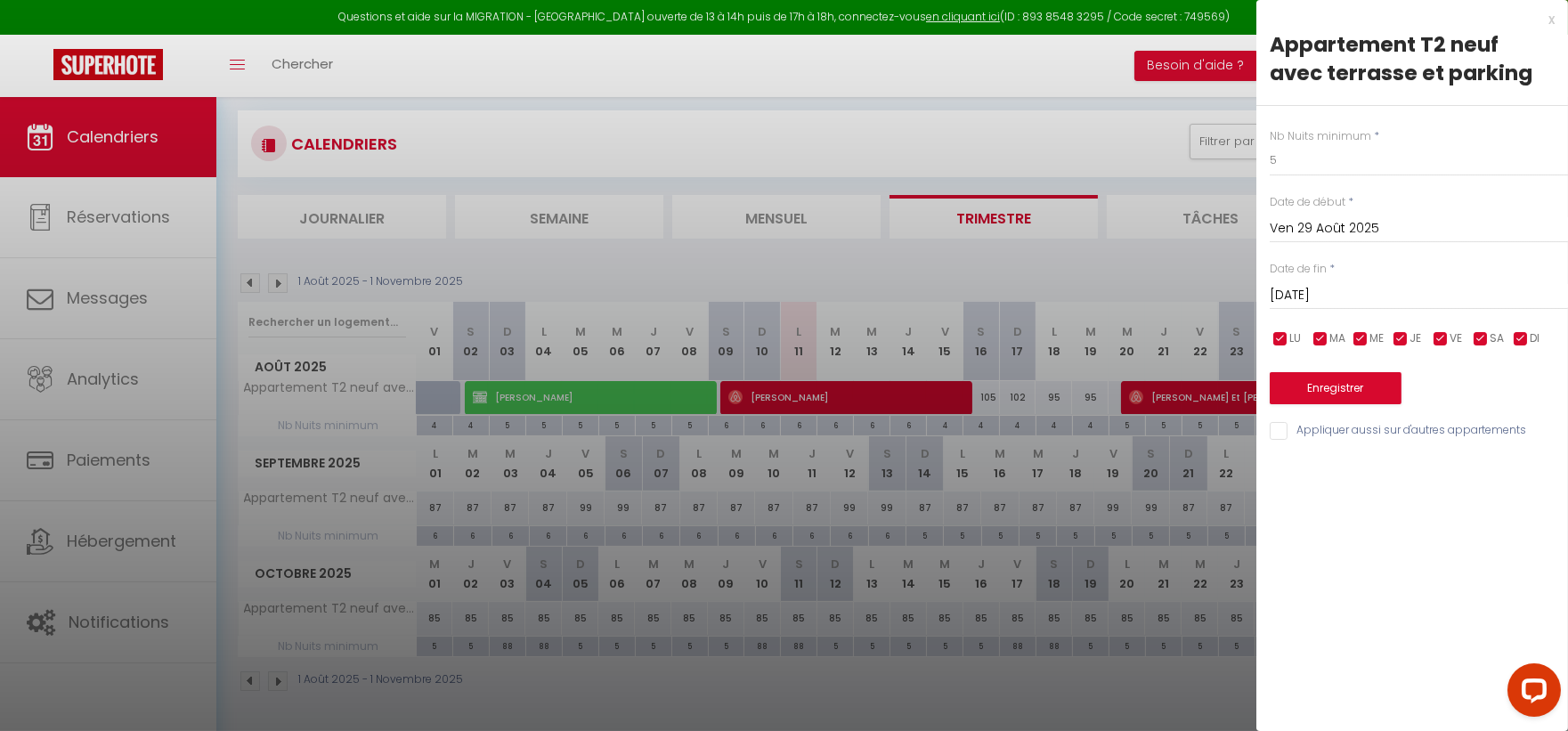
click at [1314, 224] on input "Ven 29 Août 2025" at bounding box center [1418, 229] width 299 height 23
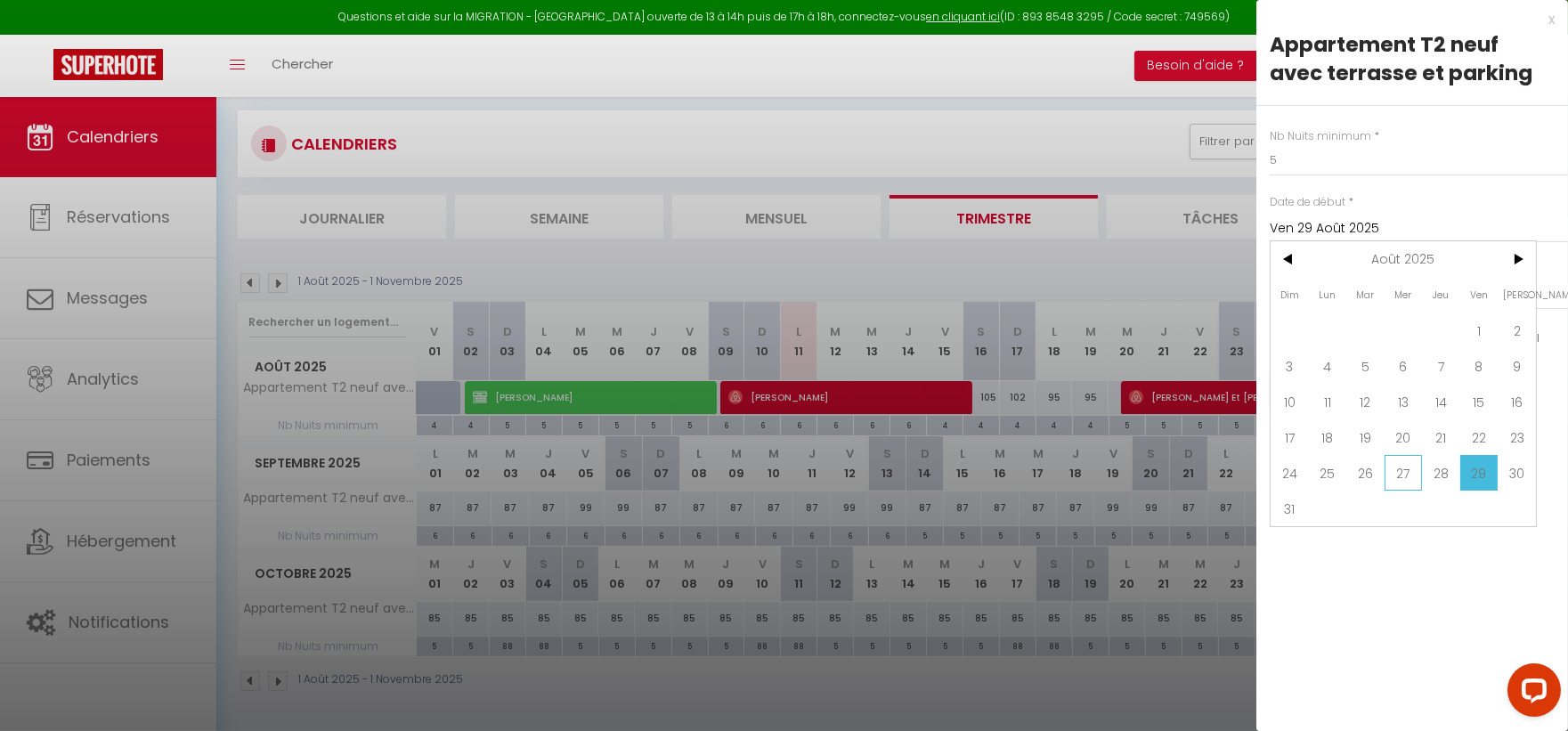
click at [1396, 472] on span "27" at bounding box center [1404, 474] width 39 height 36
type input "Mer 27 Août 2025"
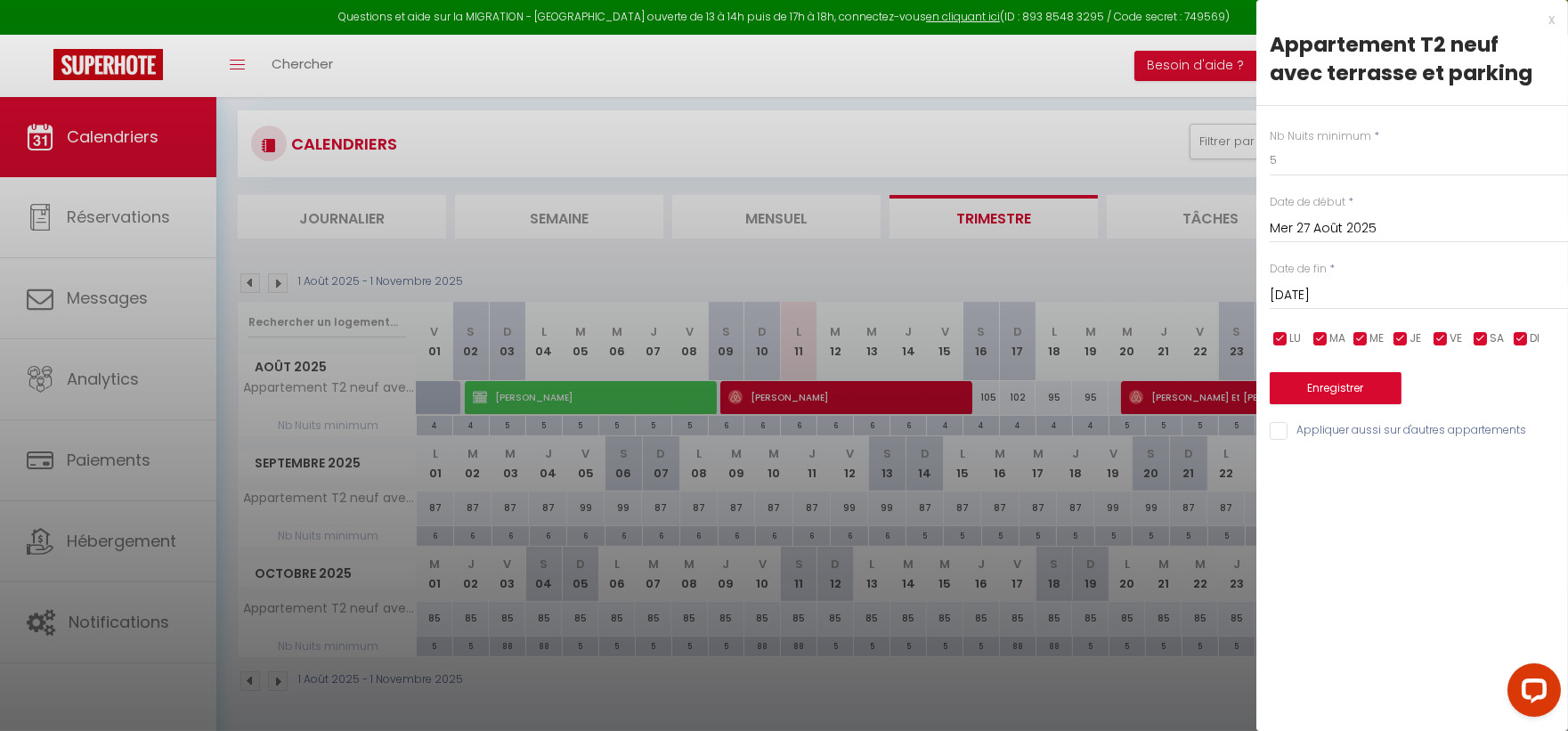
click at [1332, 292] on input "[DATE]" at bounding box center [1418, 296] width 299 height 23
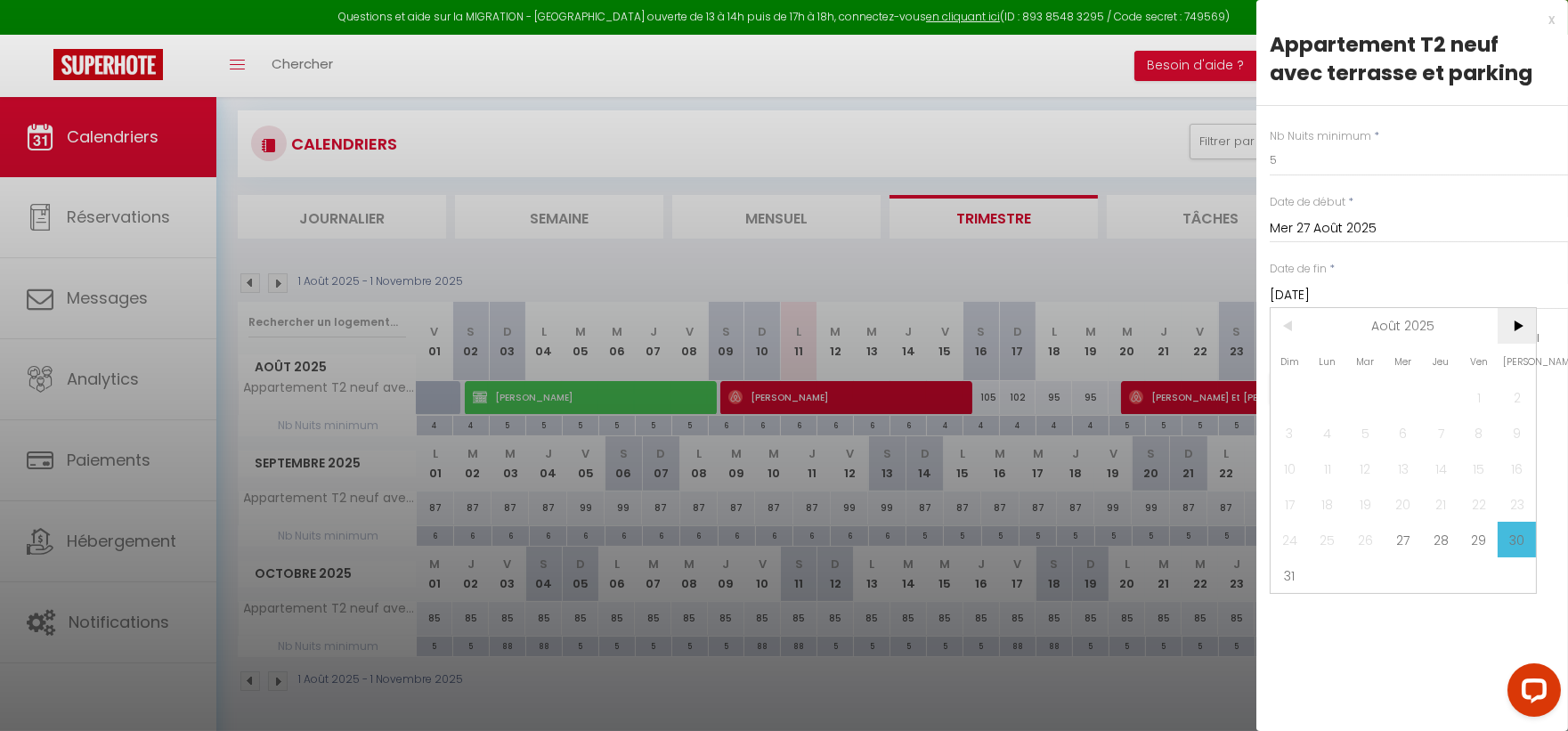
click at [1519, 326] on span ">" at bounding box center [1517, 326] width 39 height 36
click at [1368, 539] on span "30" at bounding box center [1365, 540] width 39 height 36
type input "[DATE]"
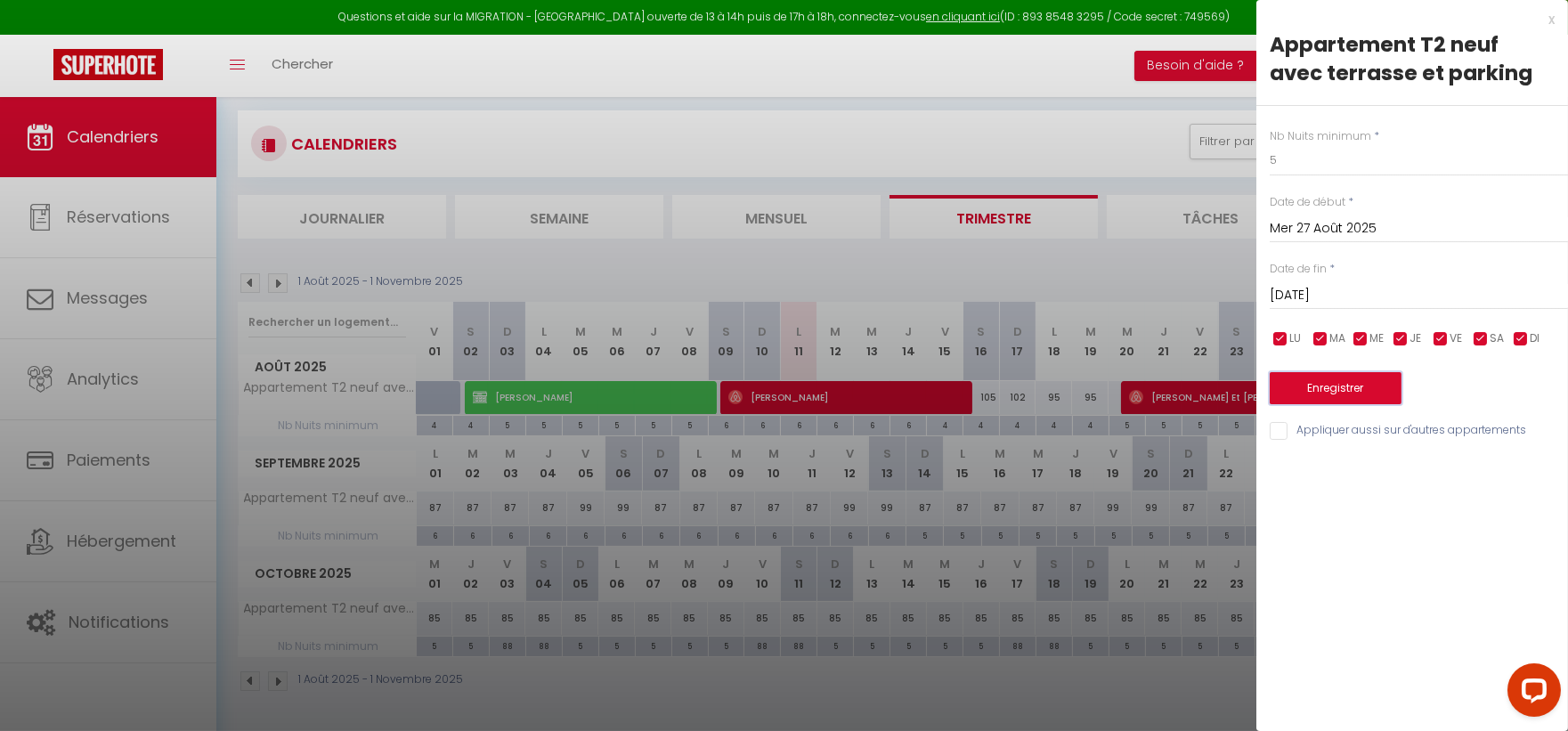
click at [1341, 388] on button "Enregistrer" at bounding box center [1335, 388] width 132 height 32
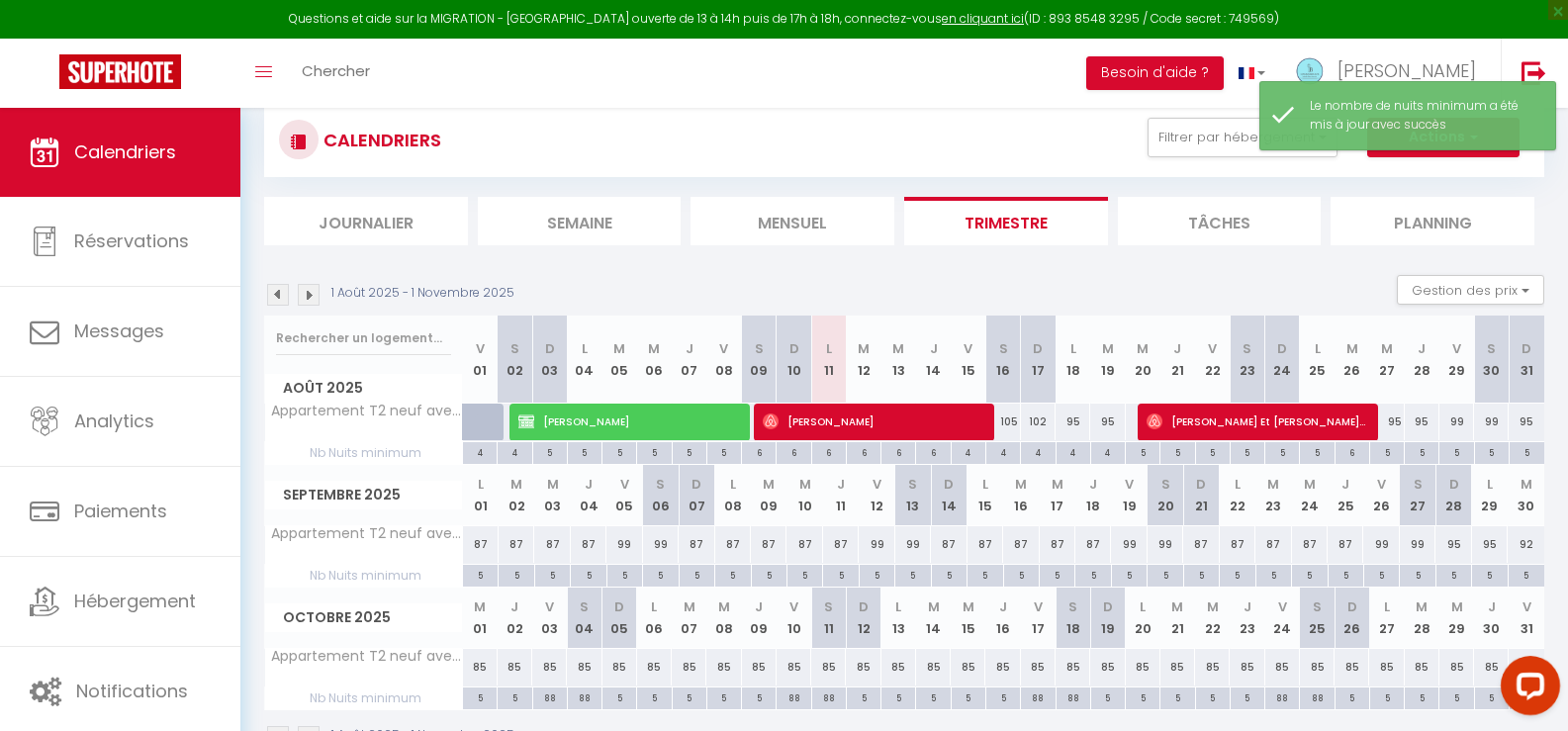
scroll to position [193, 0]
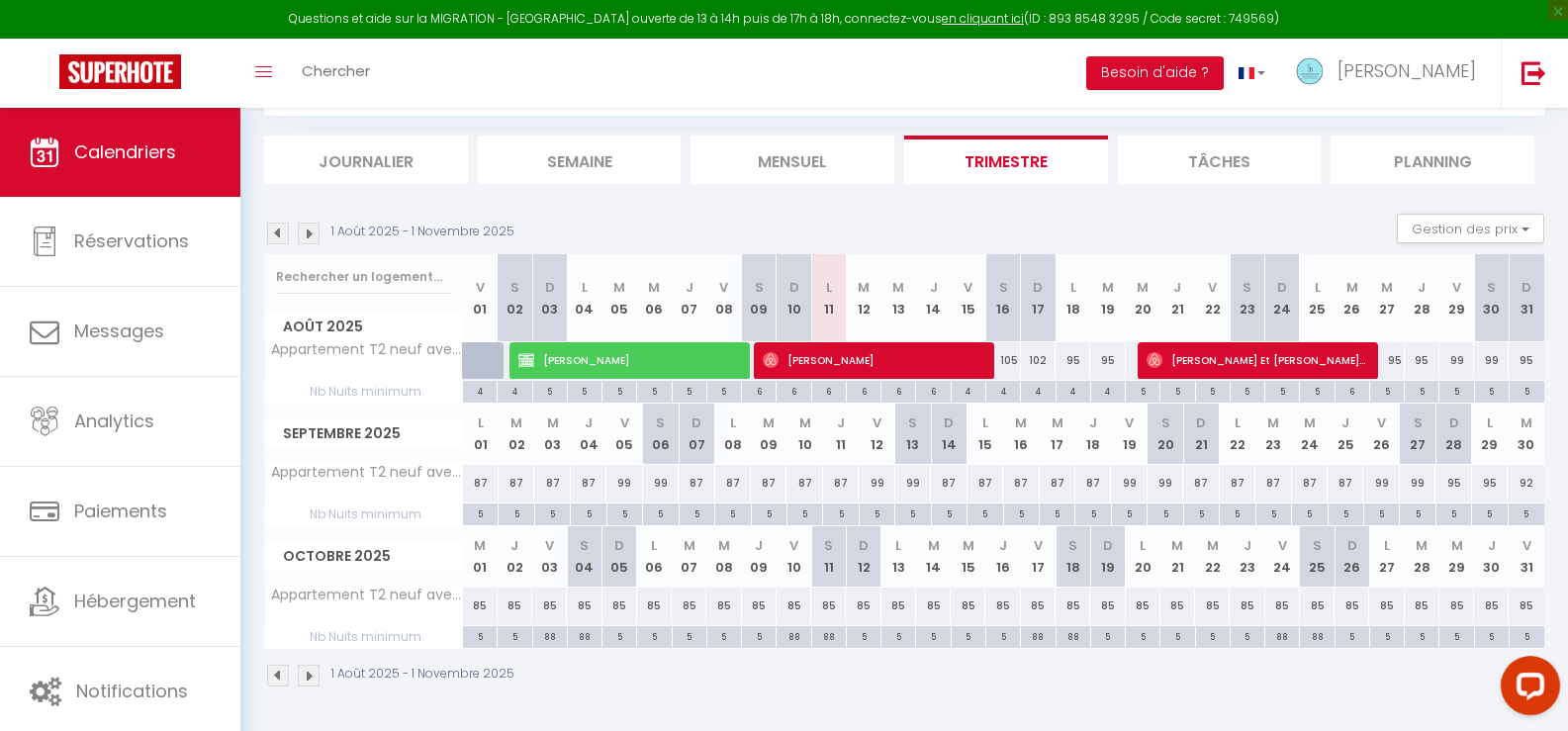
click at [512, 637] on div "5" at bounding box center [515, 635] width 34 height 19
type input "5"
type input "Jeu 02 Octobre 2025"
type input "Ven 03 Octobre 2025"
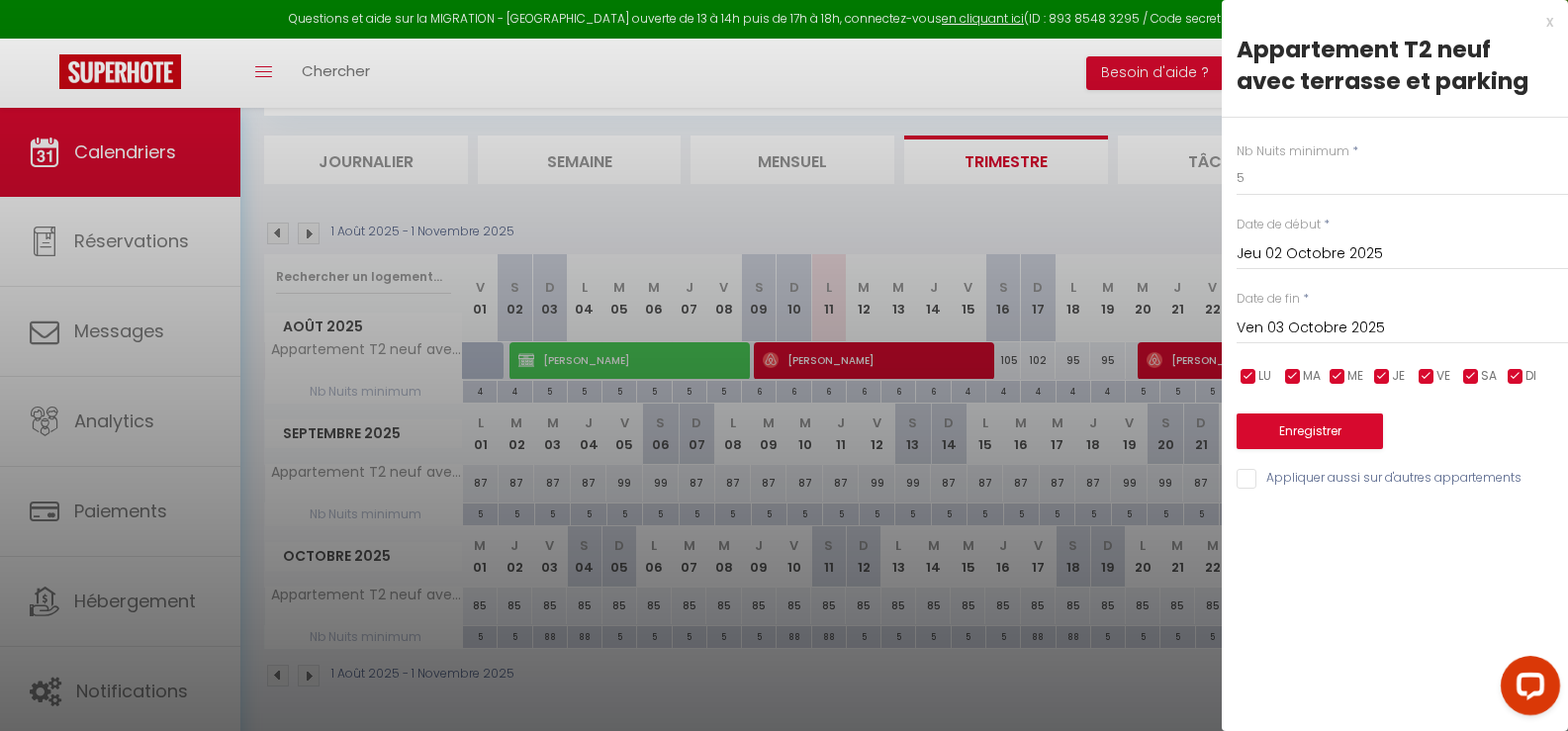
click at [1264, 249] on input "Jeu 02 Octobre 2025" at bounding box center [1403, 254] width 332 height 26
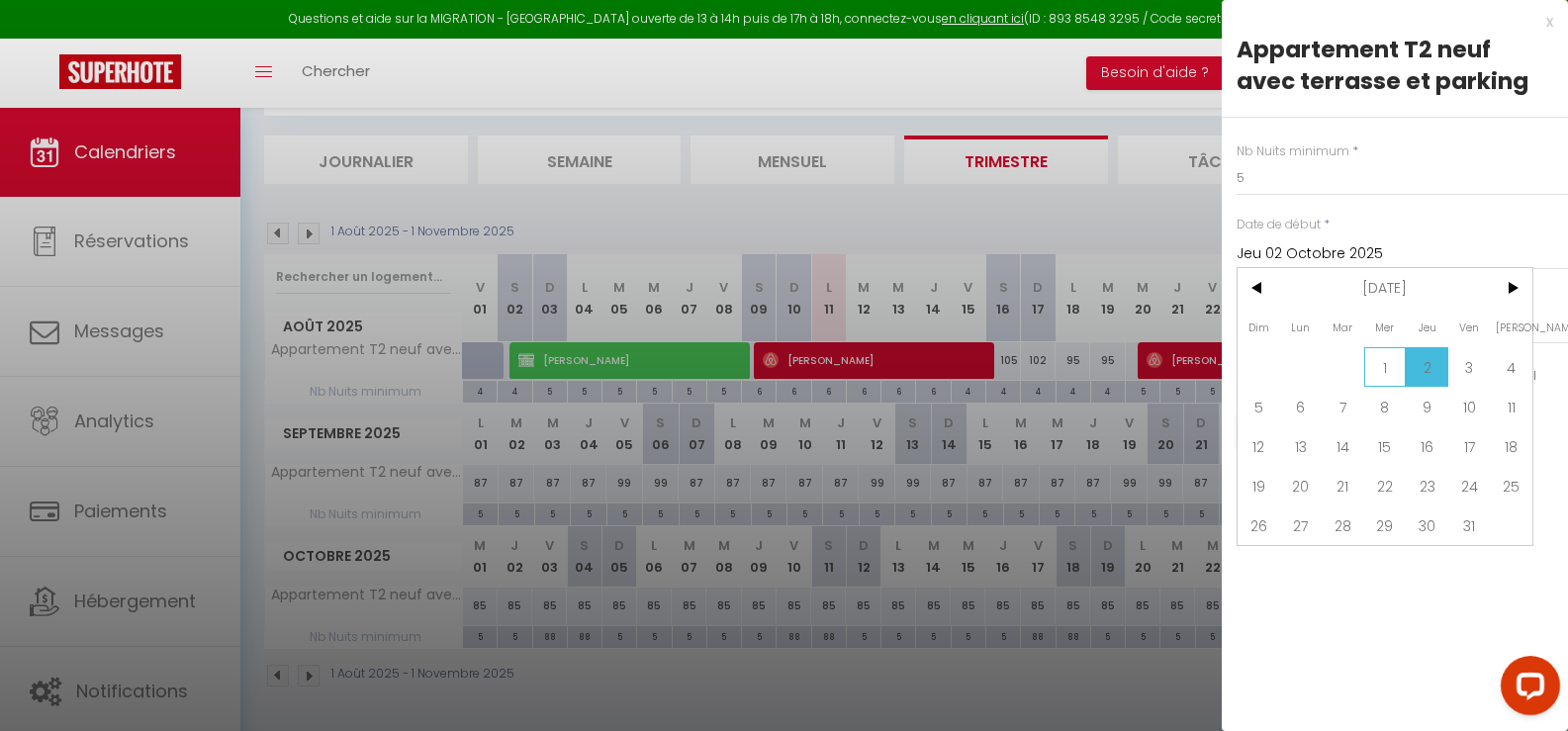
click at [1383, 365] on span "1" at bounding box center [1386, 367] width 43 height 40
type input "Mer 01 Octobre 2025"
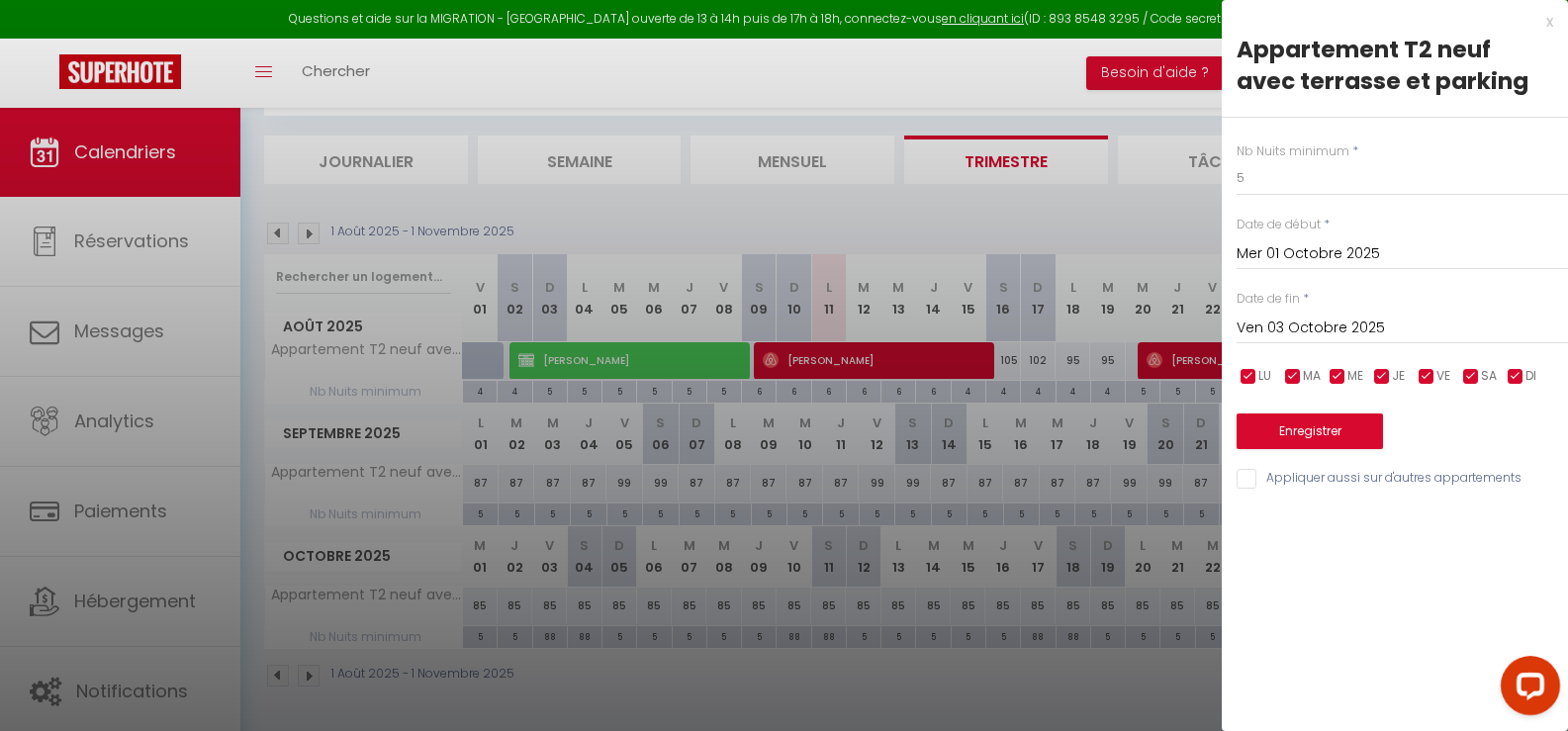
click at [1319, 316] on div "[DATE] < [DATE] > Dim Lun Mar Mer Jeu Ven Sam 1 2 3 4 5 6 7 8 9 10 11 12 13 14 …" at bounding box center [1403, 327] width 332 height 36
click at [1319, 321] on input "Ven 03 Octobre 2025" at bounding box center [1403, 329] width 332 height 26
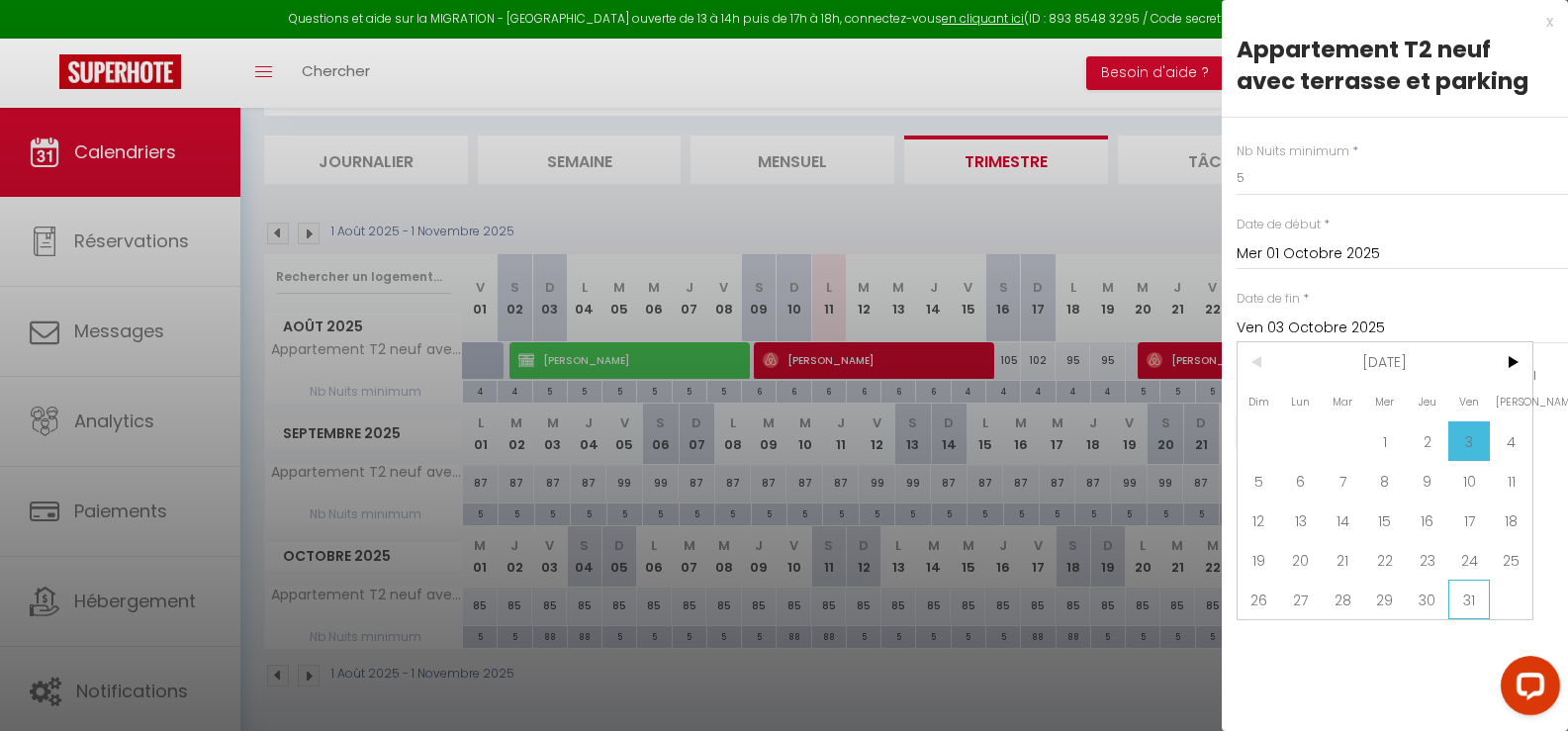
click at [1459, 600] on span "31" at bounding box center [1469, 600] width 43 height 40
type input "Ven 31 Octobre 2025"
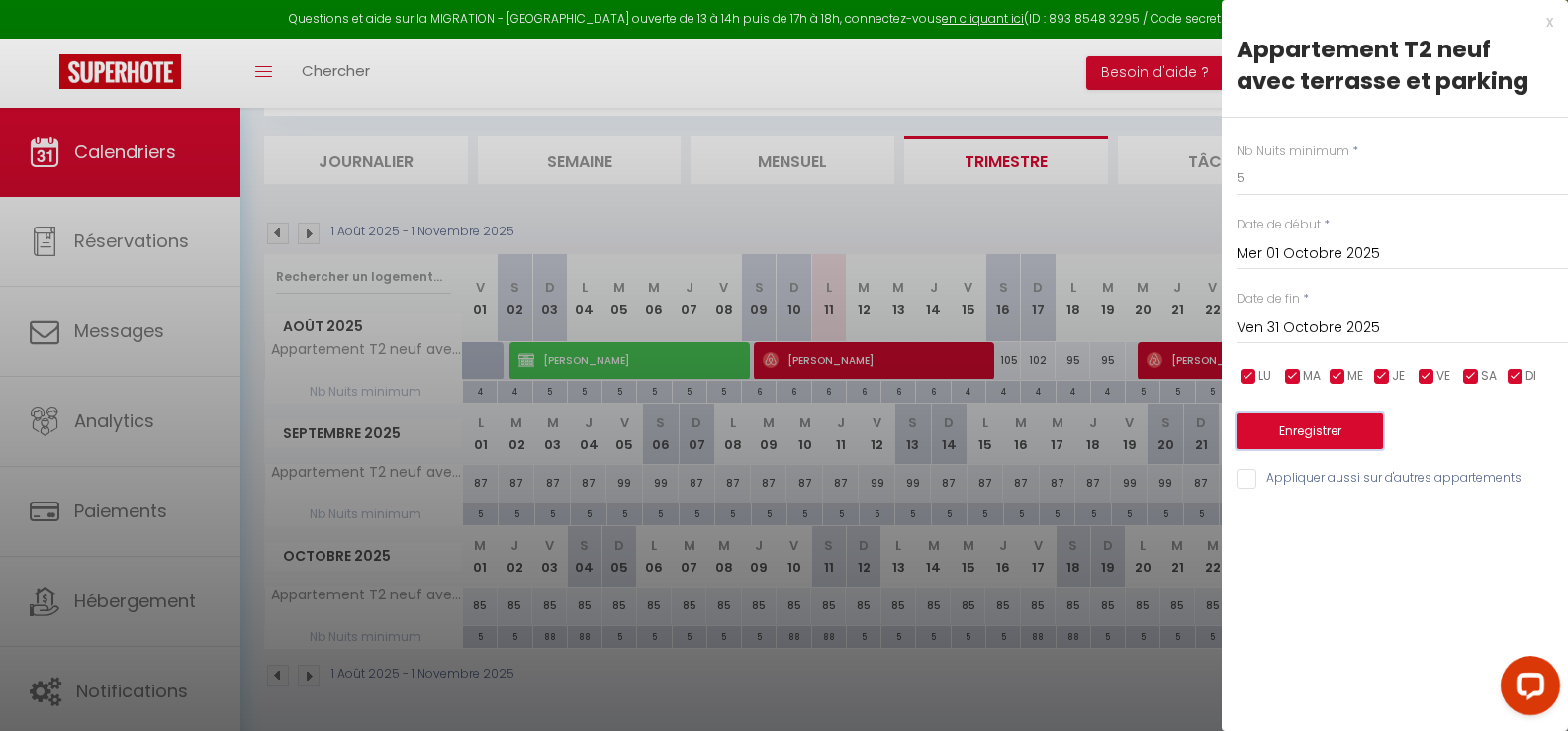
click at [1303, 428] on button "Enregistrer" at bounding box center [1310, 431] width 146 height 36
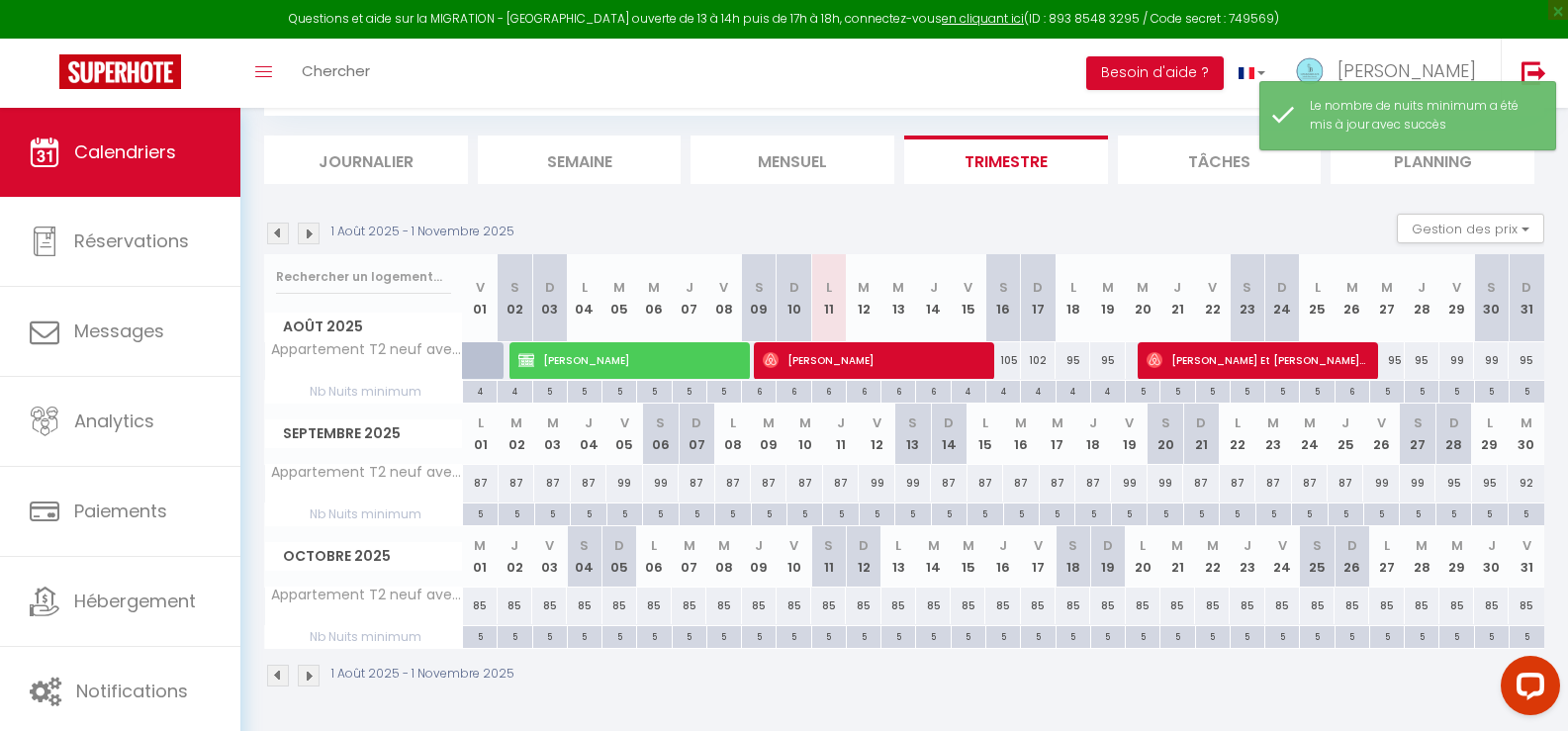
click at [306, 234] on img at bounding box center [309, 233] width 22 height 22
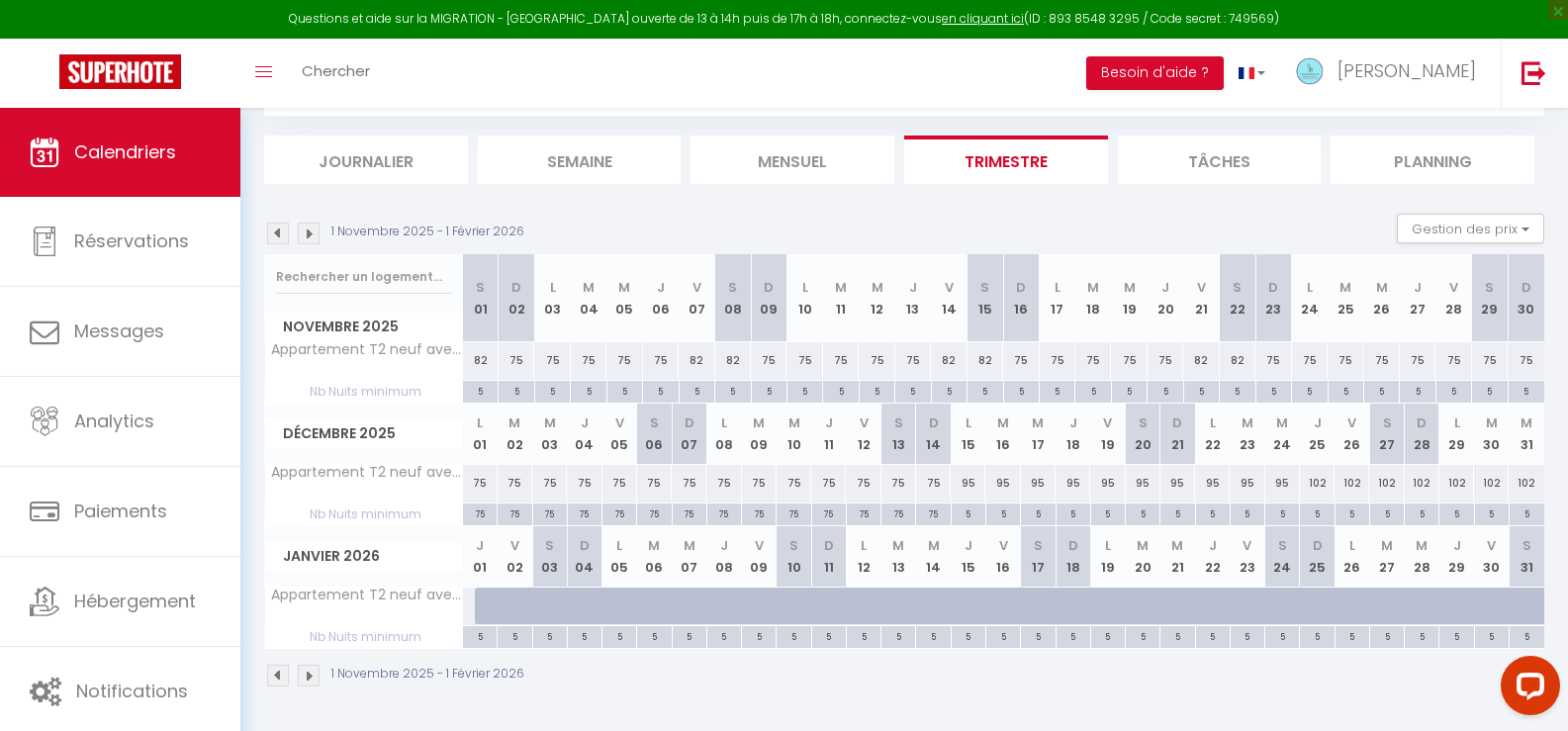
click at [477, 514] on div "75" at bounding box center [480, 513] width 34 height 19
type input "75"
type input "Lun 01 Décembre 2025"
type input "[DATE]"
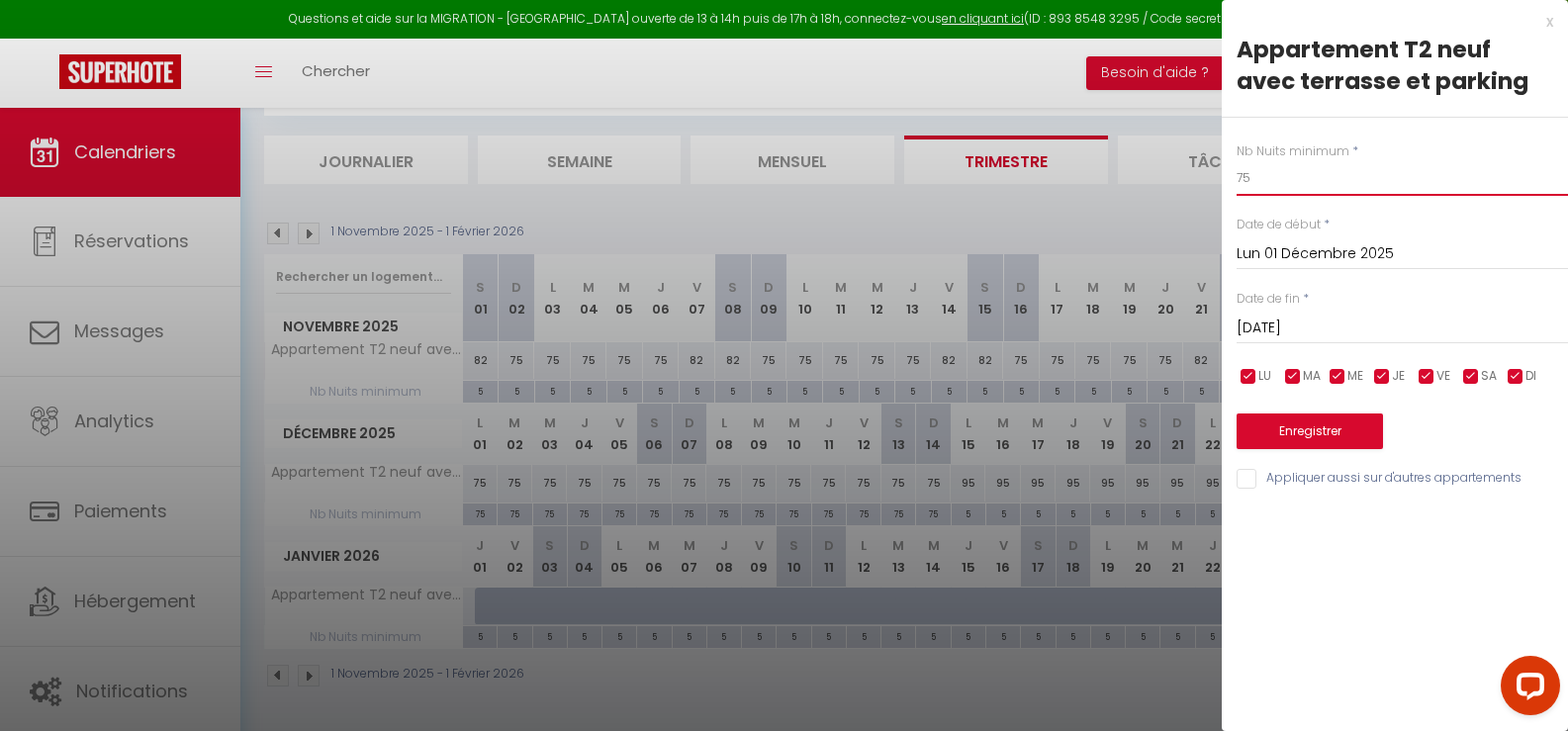
drag, startPoint x: 1264, startPoint y: 179, endPoint x: 1159, endPoint y: 184, distance: 105.1
click at [1177, 159] on body "Questions et aide sur la MIGRATION - [GEOGRAPHIC_DATA] ouverte de 13 à 14h puis…" at bounding box center [784, 323] width 1568 height 816
type input "5"
click at [1270, 322] on input "[DATE]" at bounding box center [1403, 329] width 332 height 26
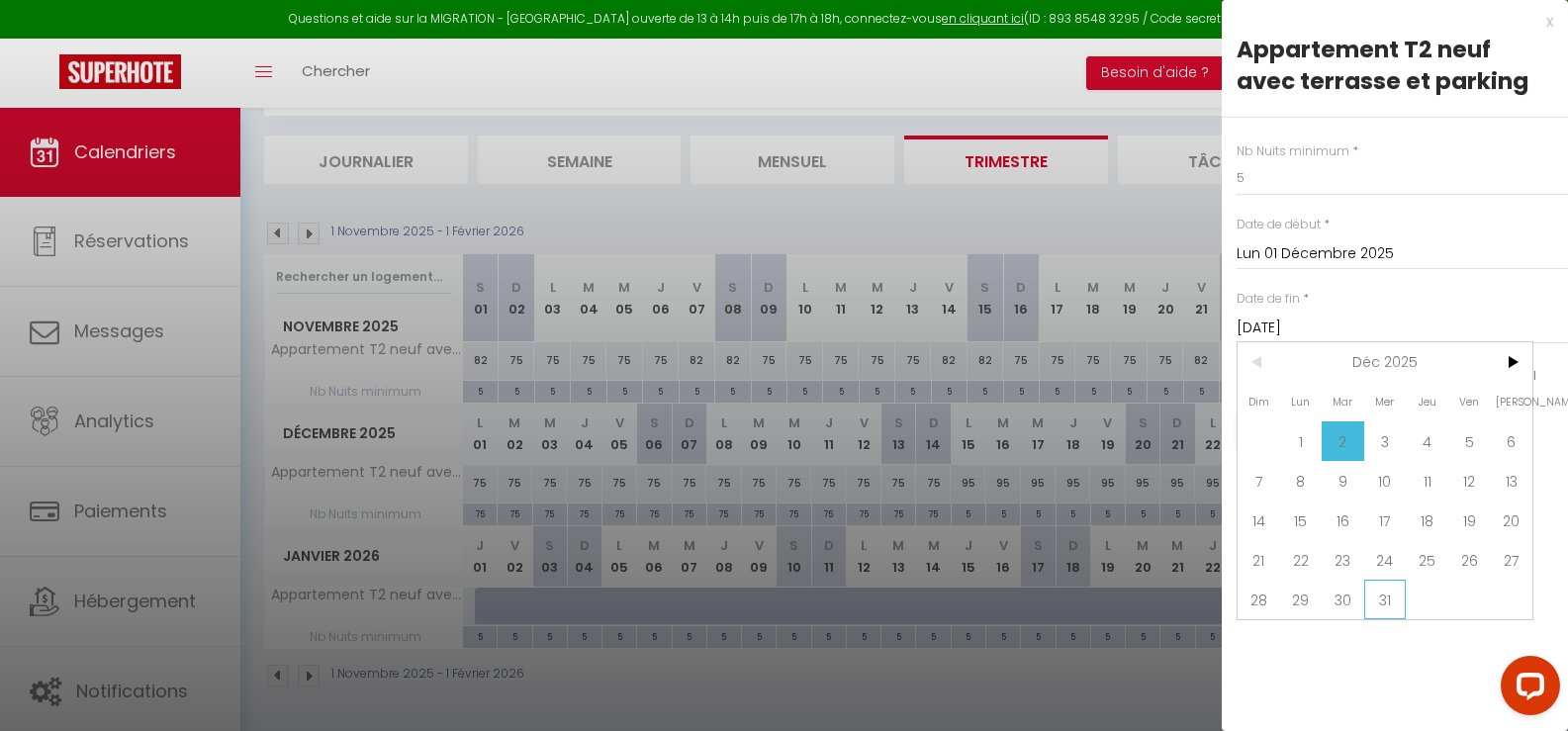
click at [1388, 589] on span "31" at bounding box center [1386, 600] width 43 height 40
type input "Mer 31 Décembre 2025"
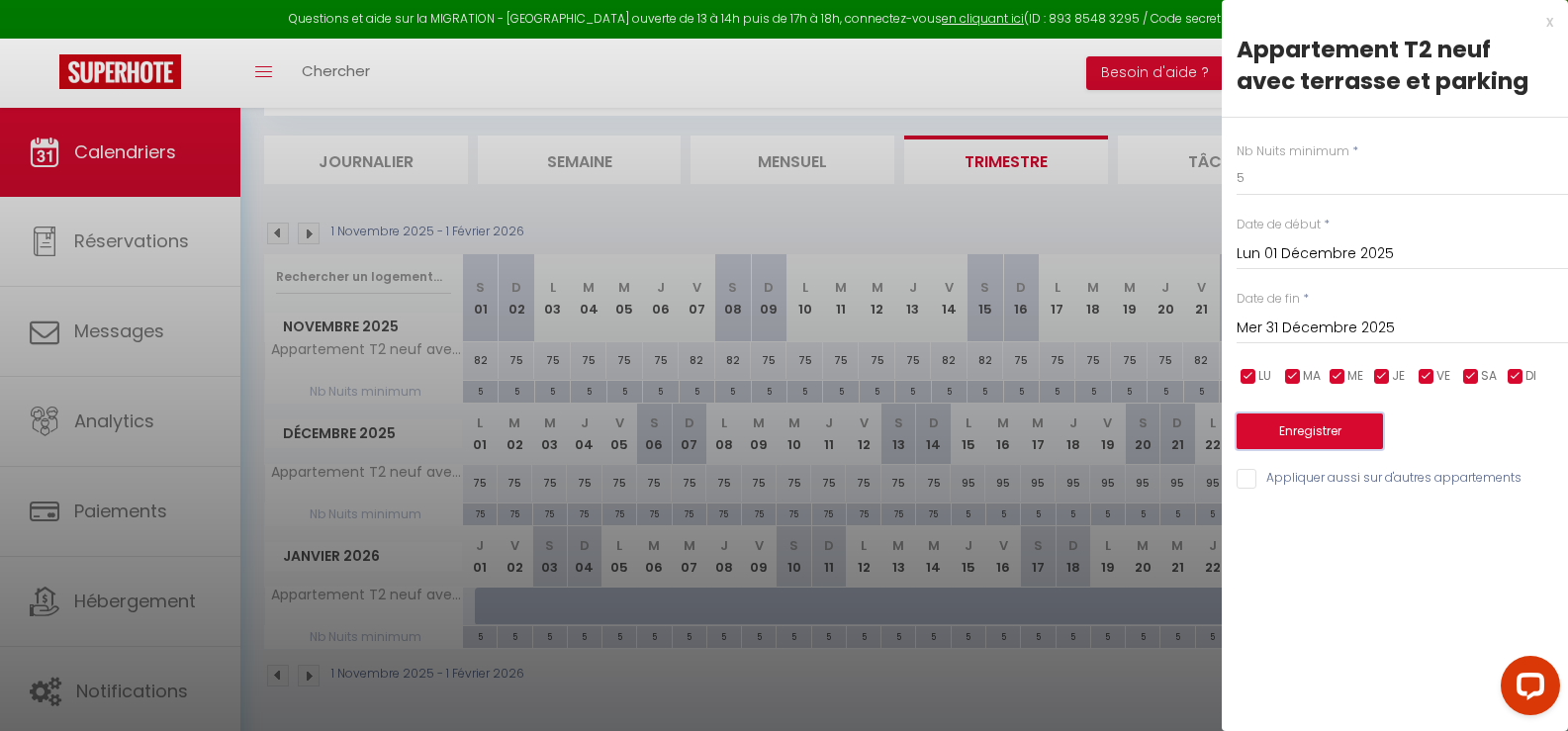
click at [1325, 433] on button "Enregistrer" at bounding box center [1310, 431] width 146 height 36
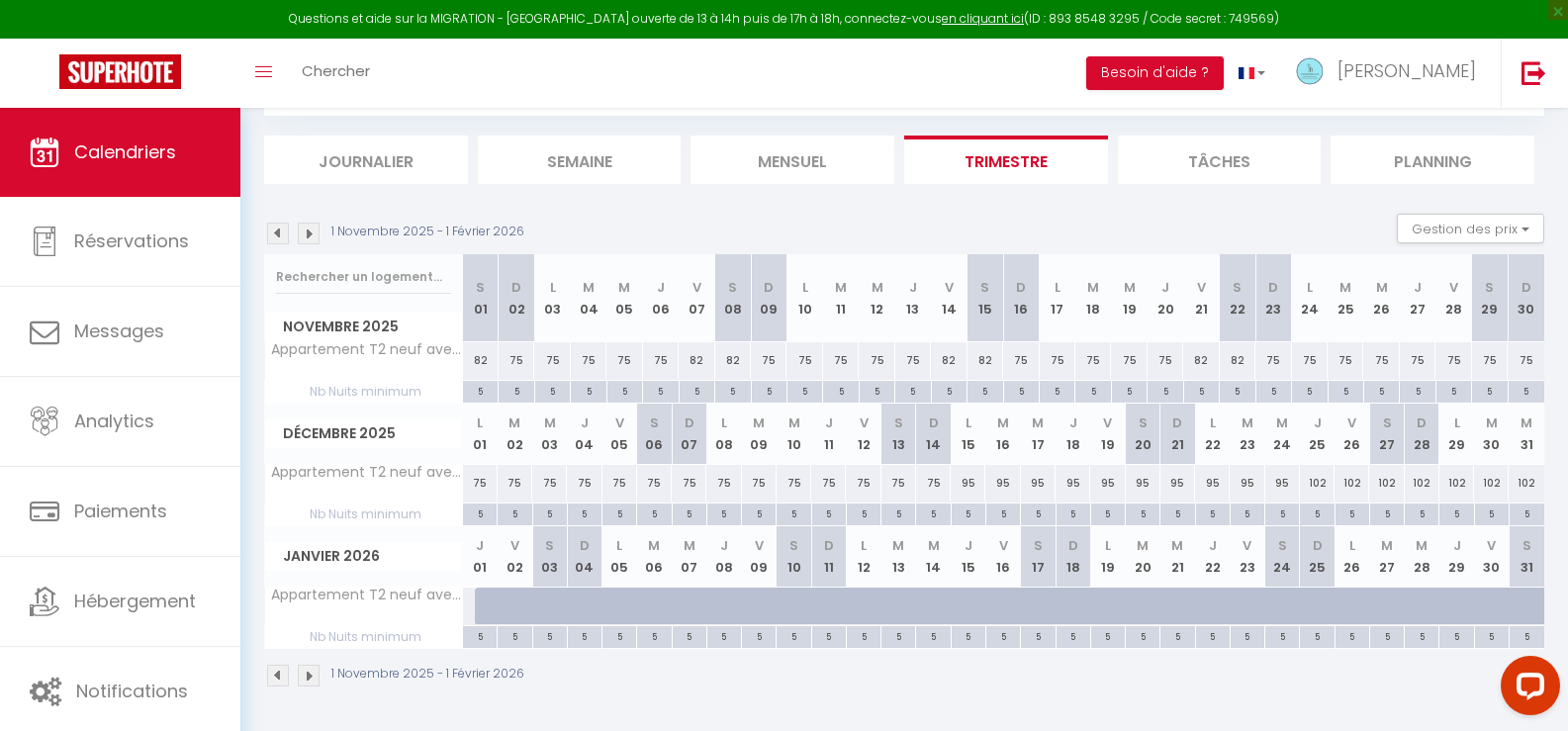
click at [277, 234] on img at bounding box center [278, 233] width 22 height 22
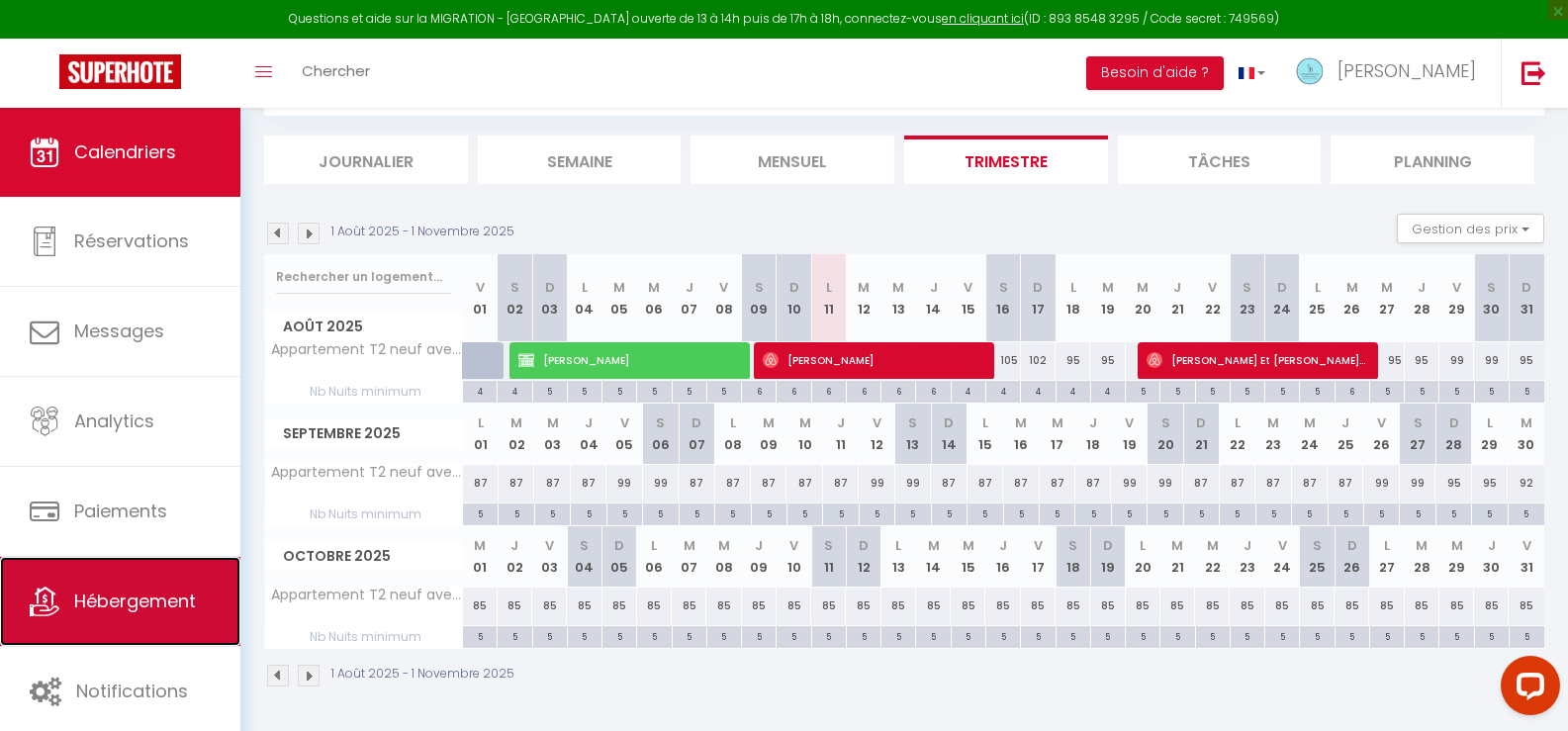
click at [122, 609] on span "Hébergement" at bounding box center [134, 601] width 122 height 25
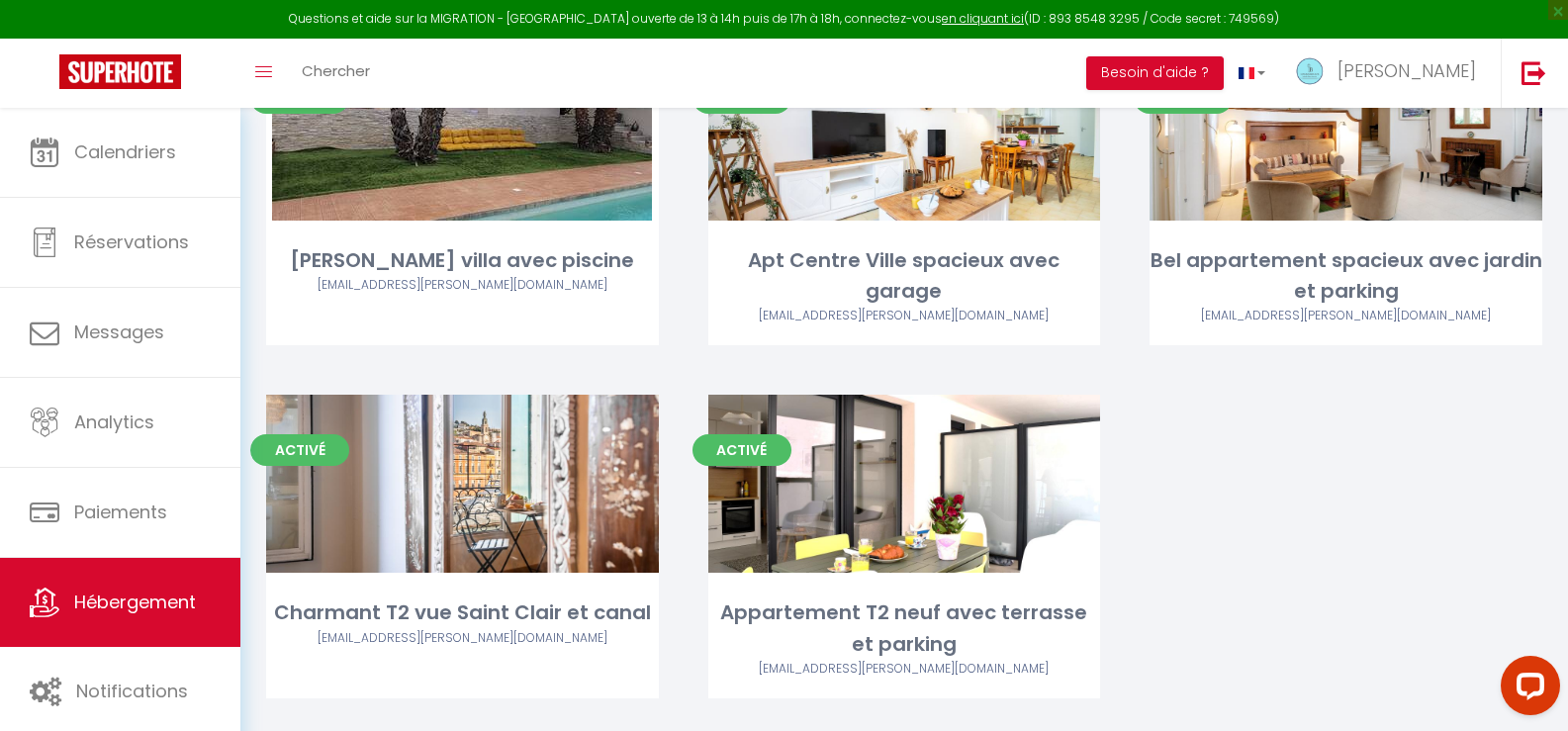
scroll to position [689, 0]
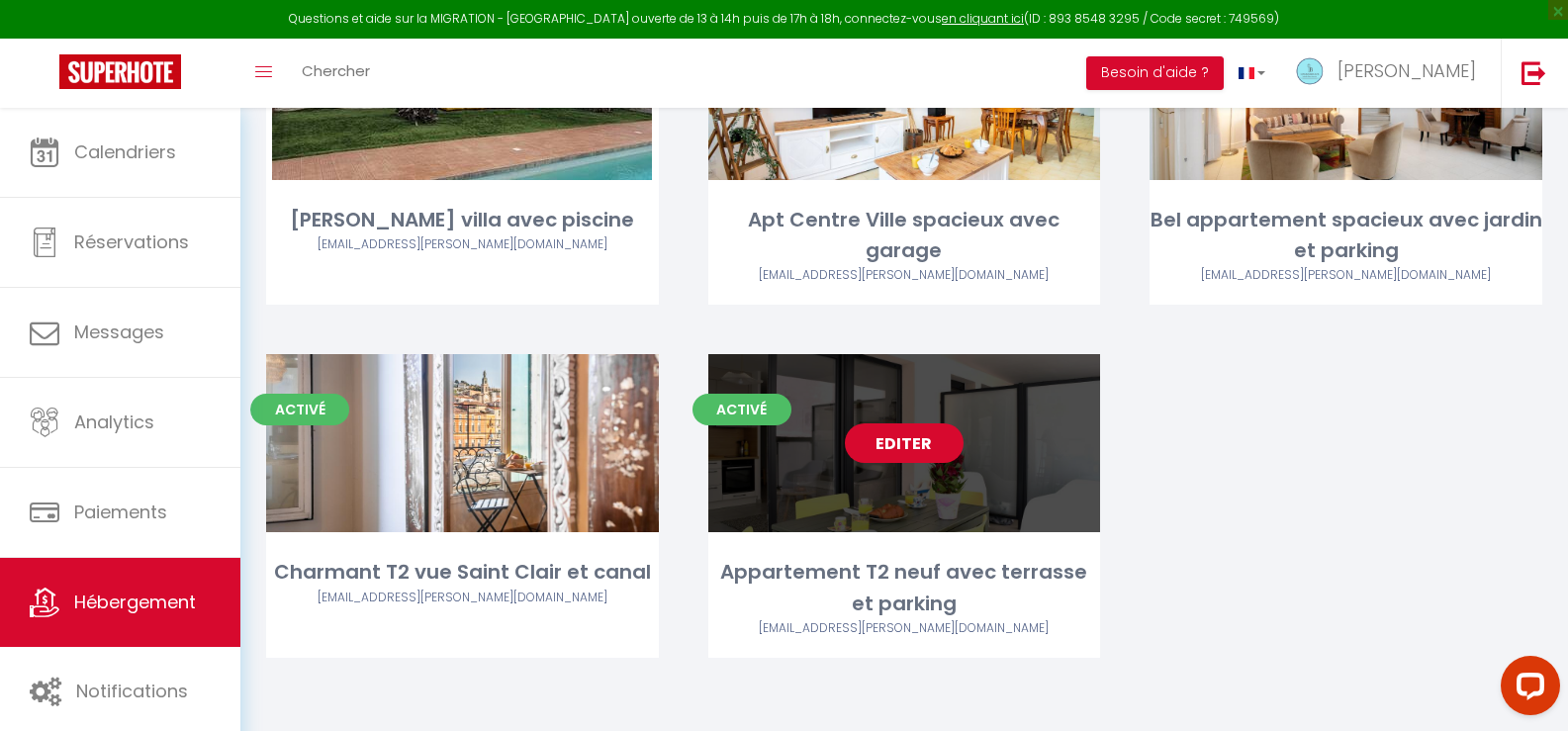
click at [899, 449] on link "Editer" at bounding box center [904, 443] width 119 height 40
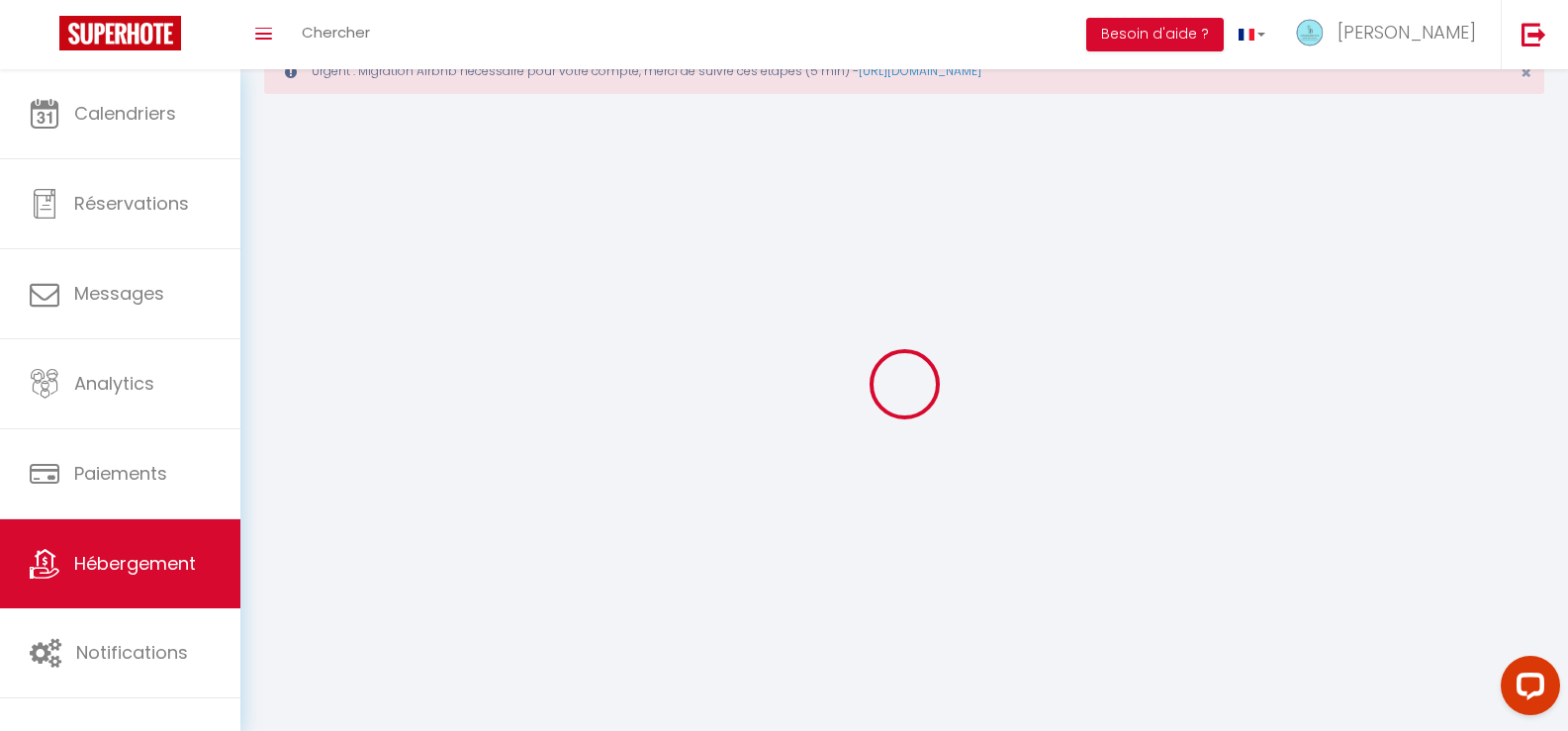
select select
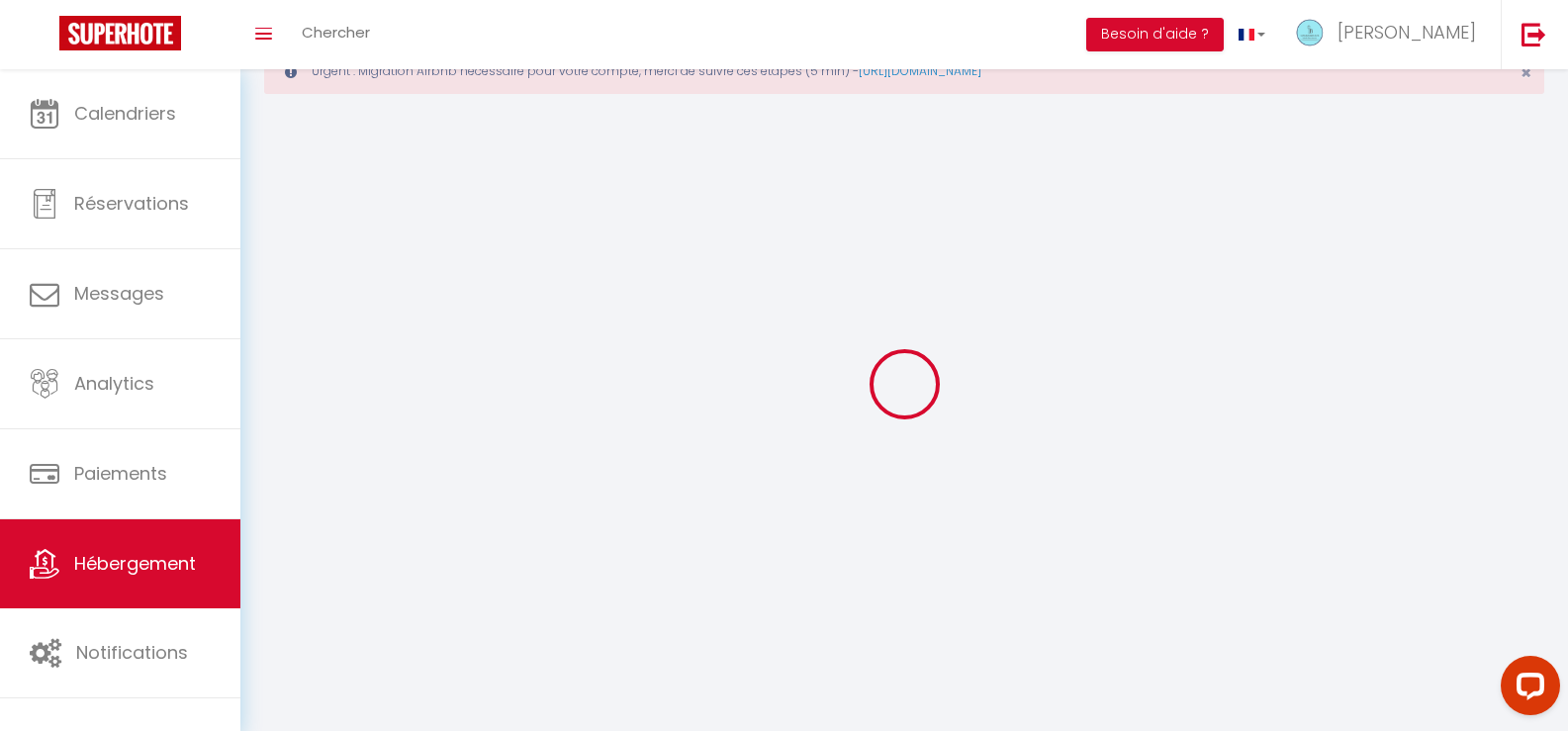
select select "1"
select select
checkbox input "false"
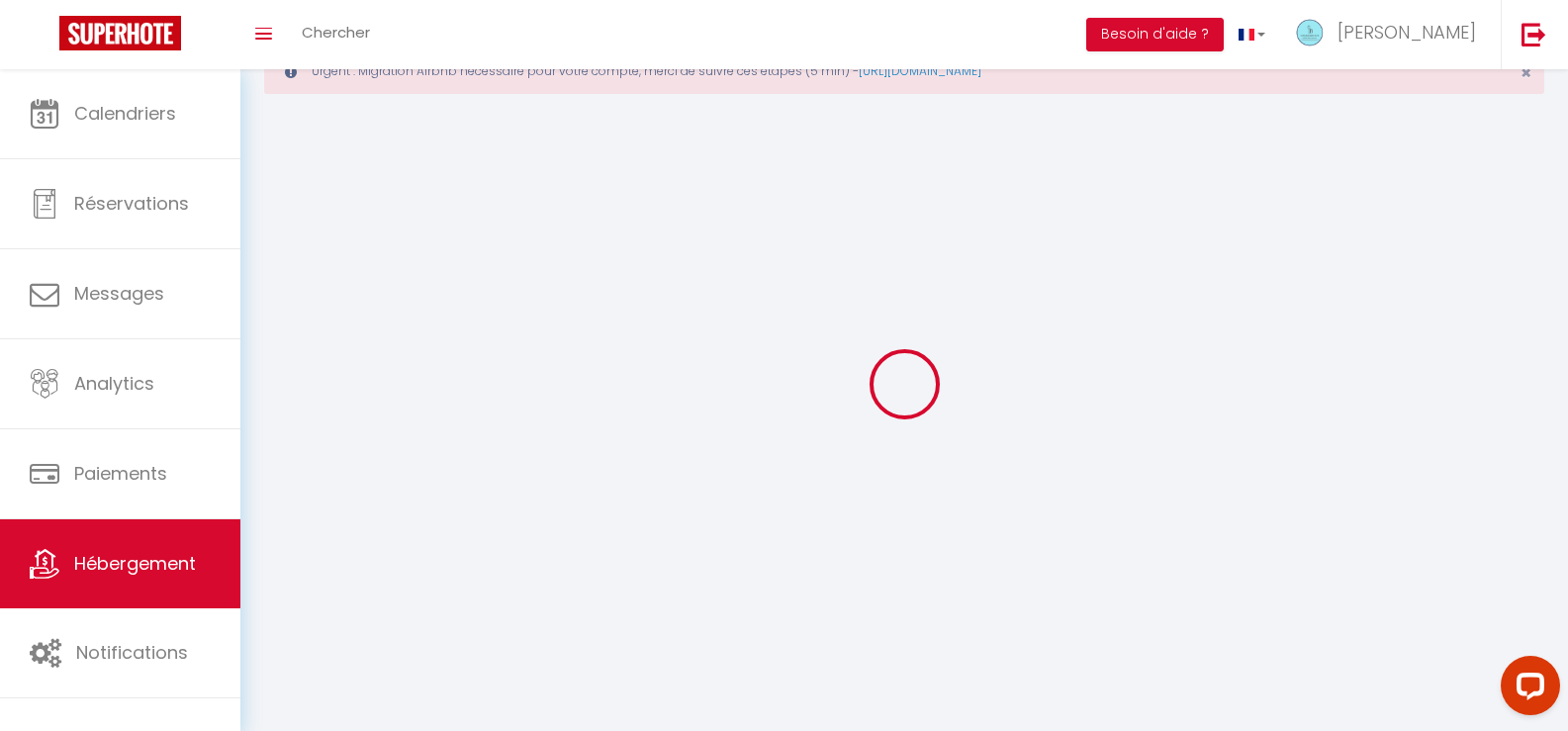
checkbox input "false"
select select "28"
select select
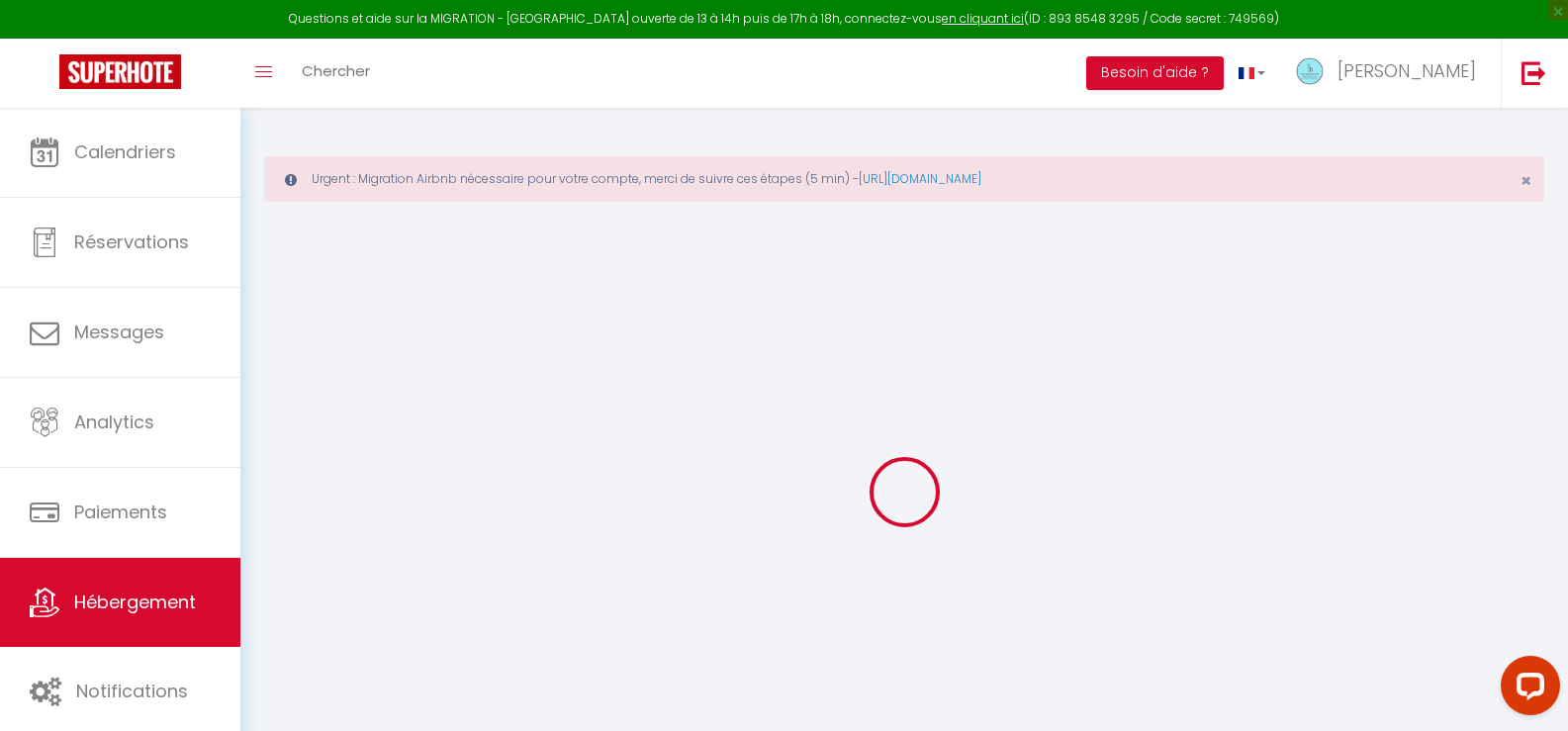
select select
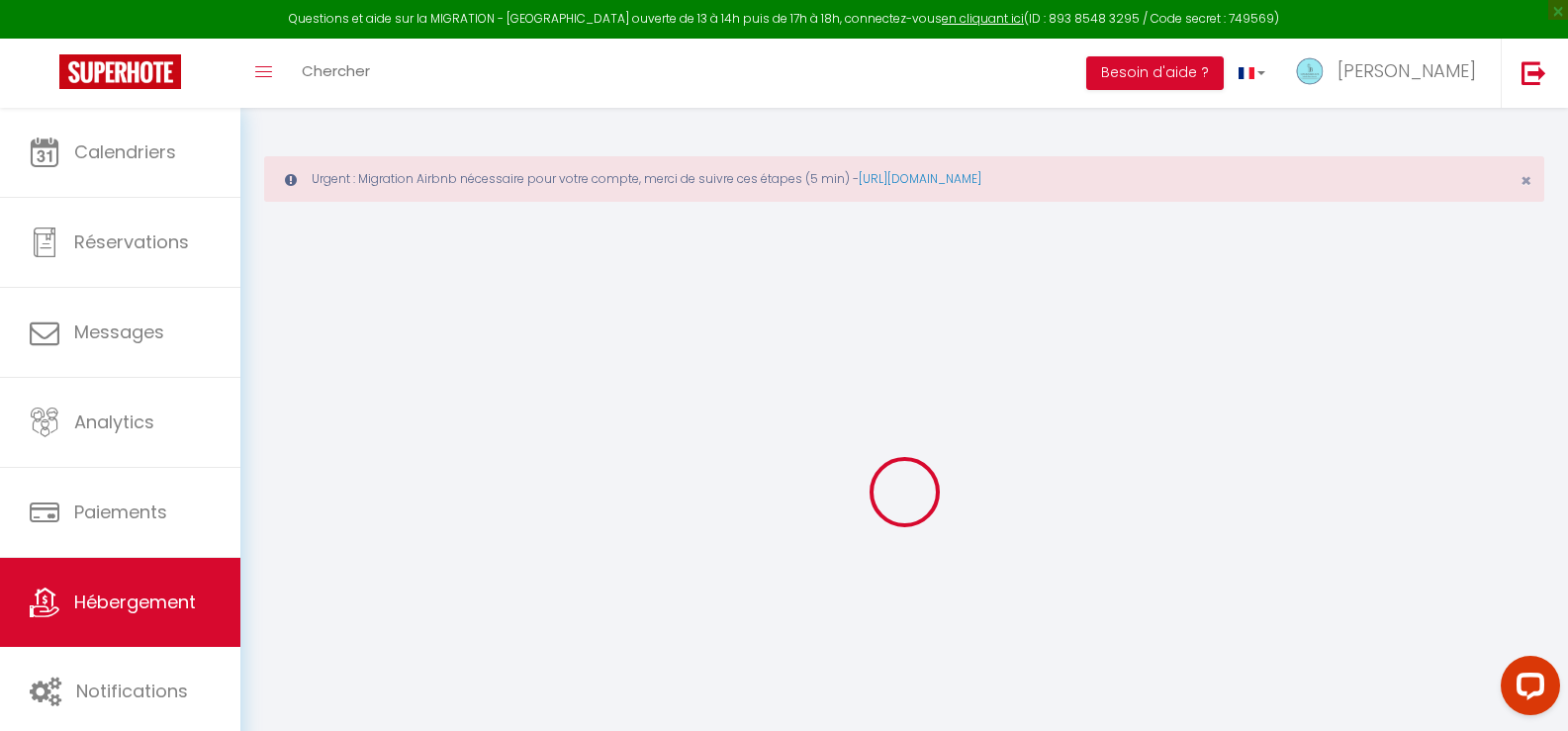
select select
checkbox input "false"
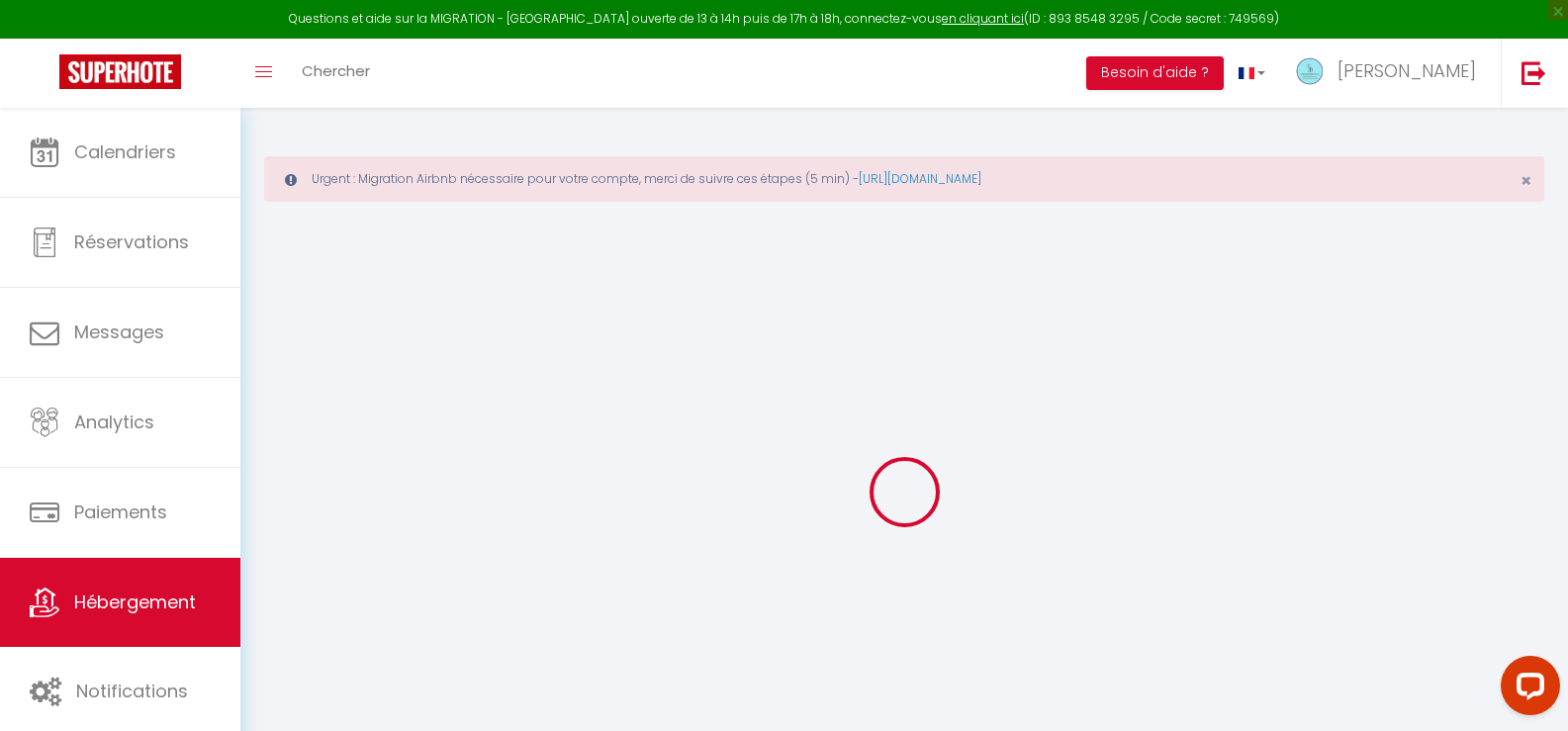
select select
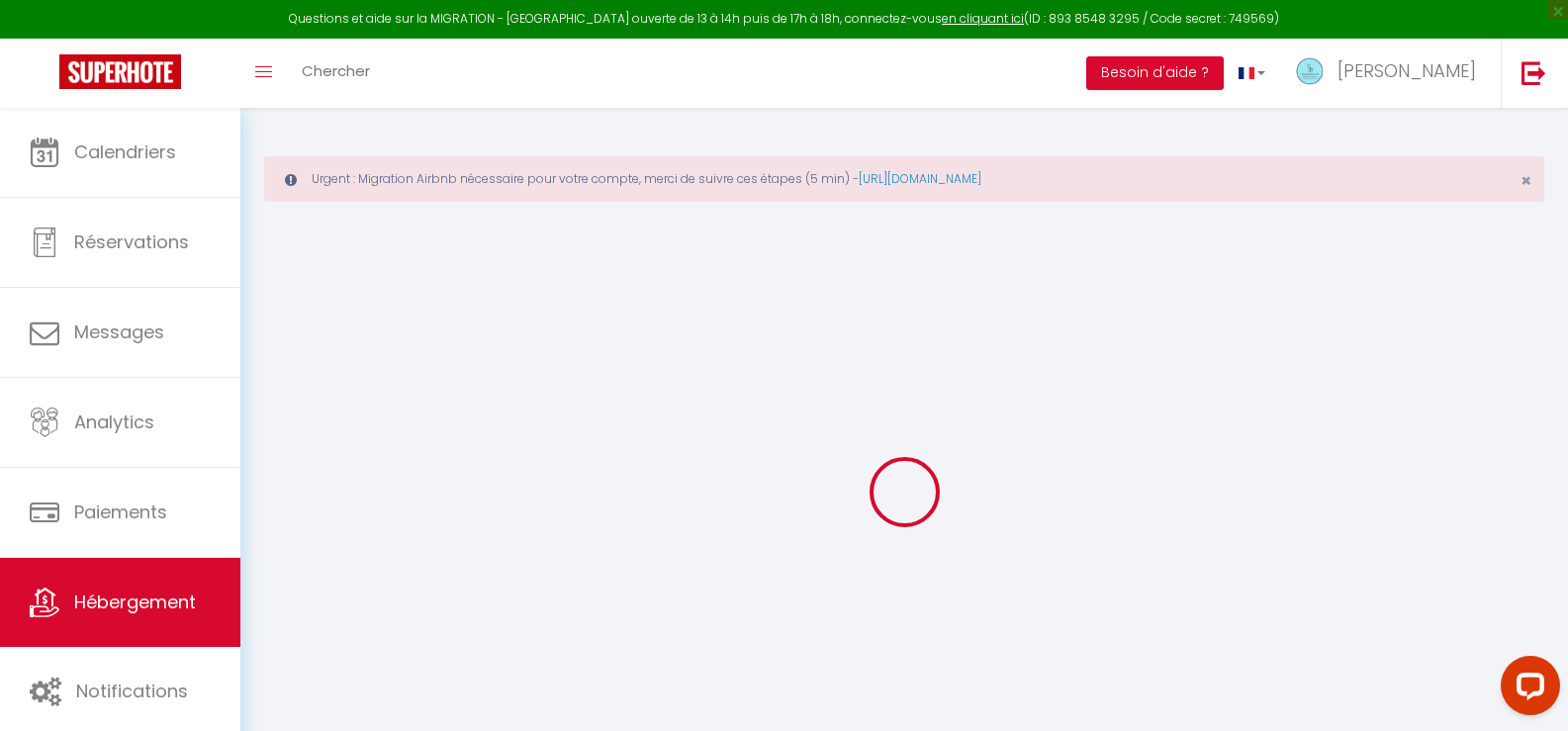
select select
checkbox input "false"
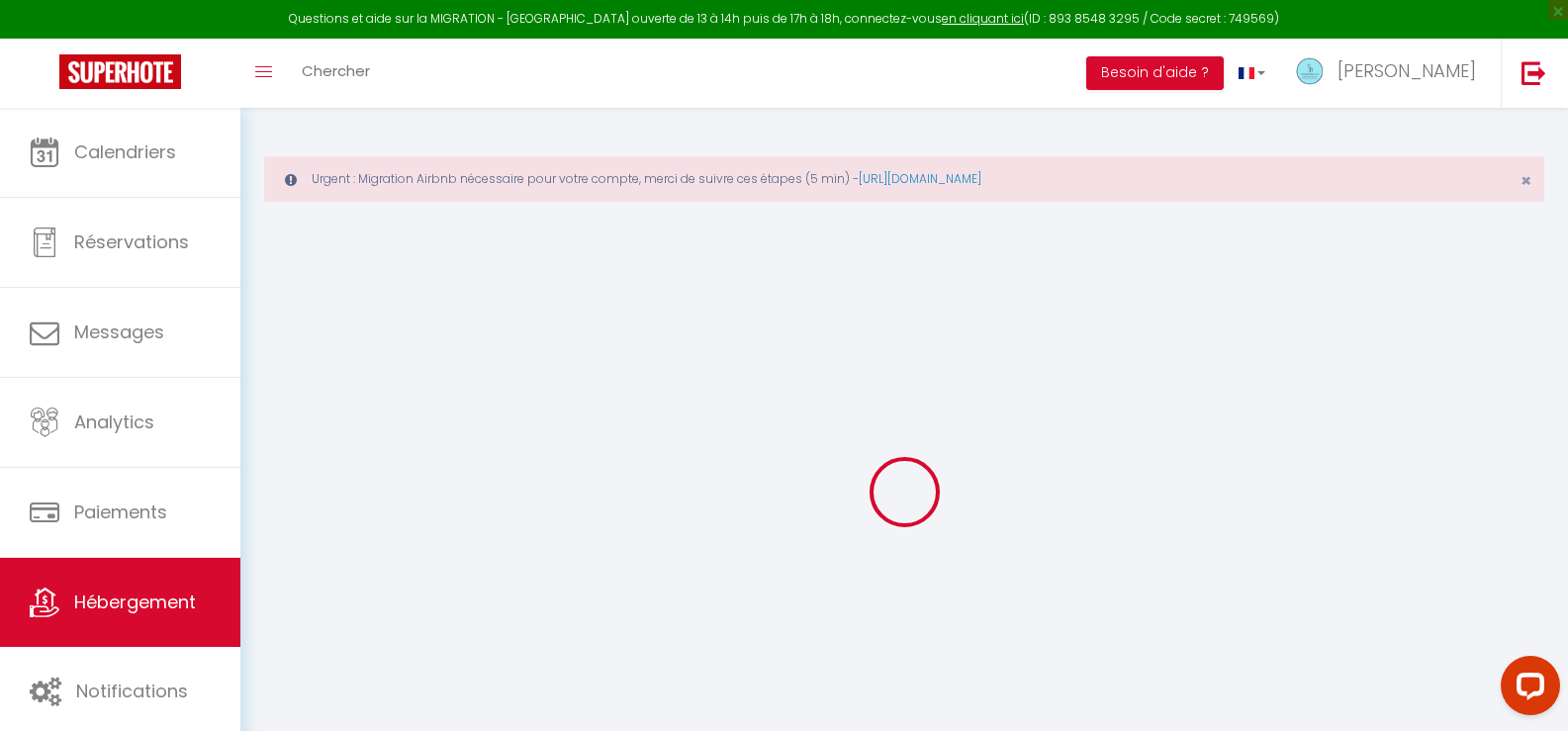
checkbox input "false"
select select
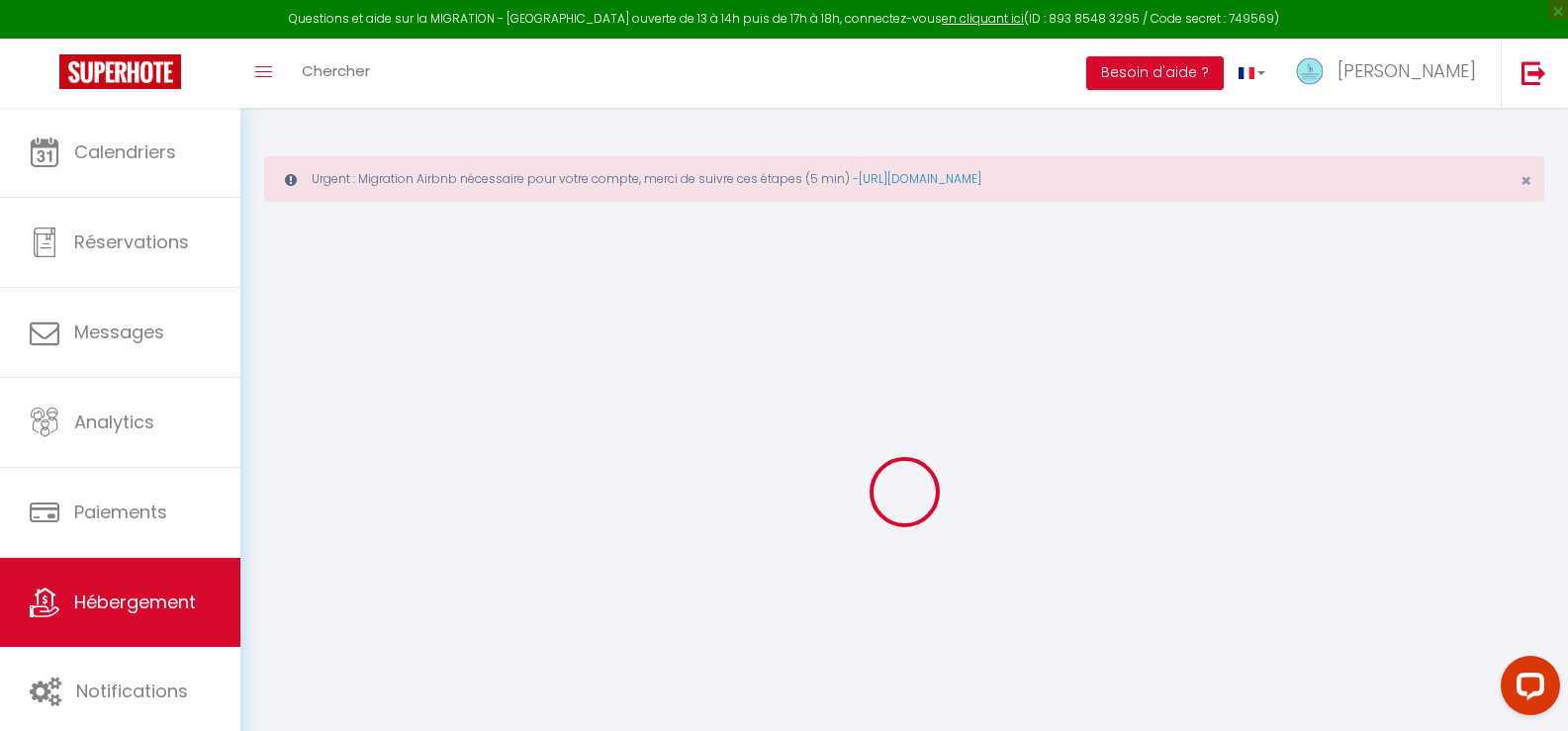
select select
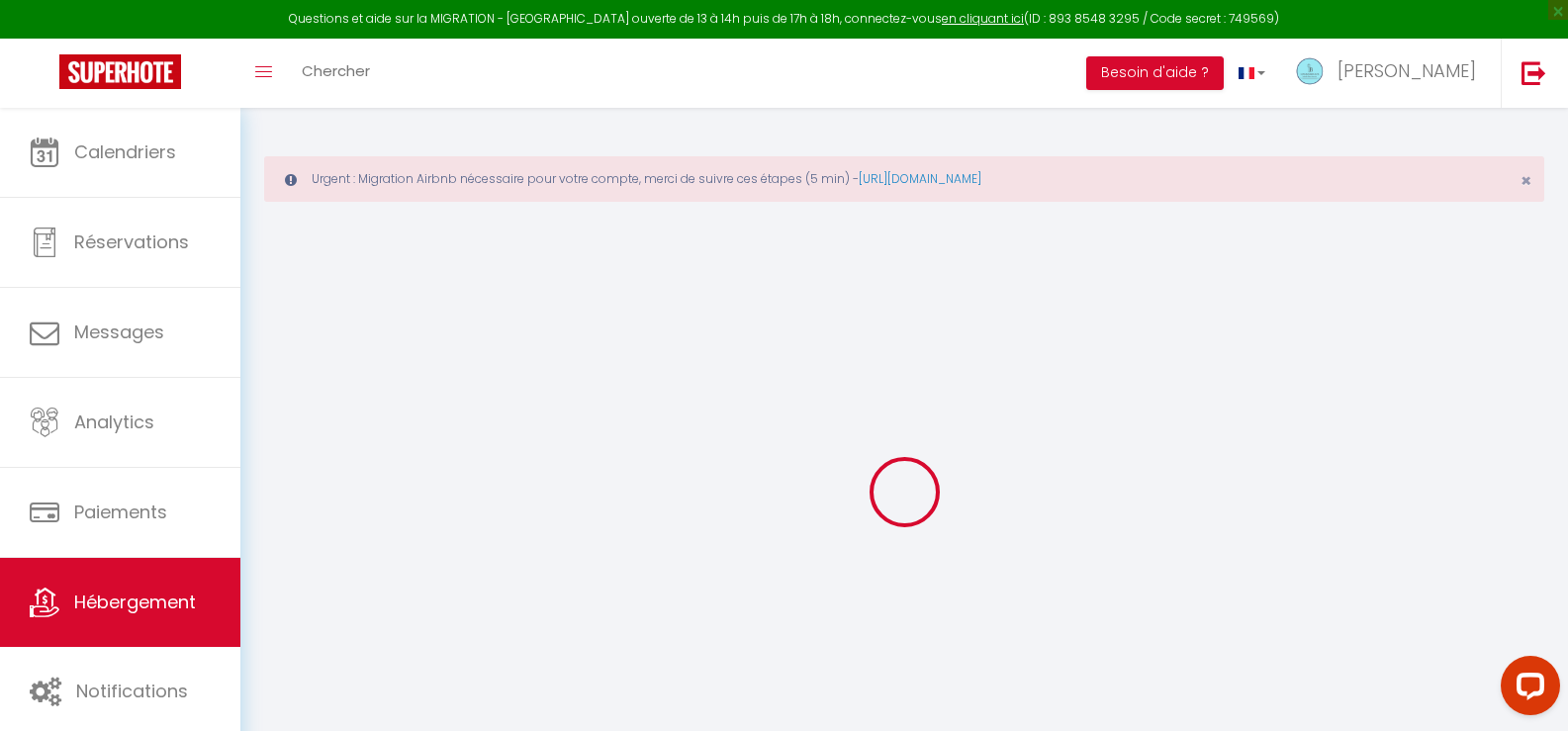
checkbox input "false"
select select
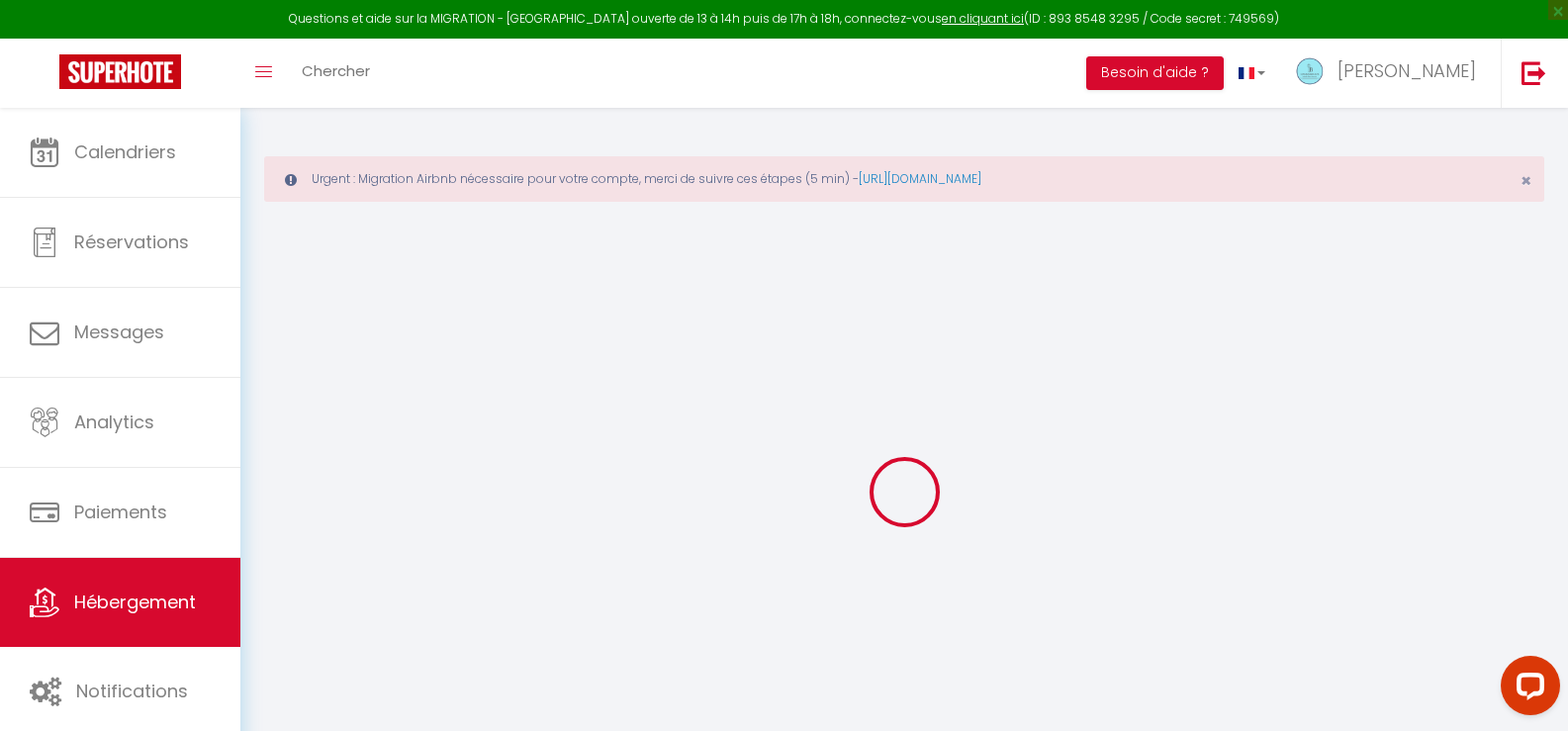
select select
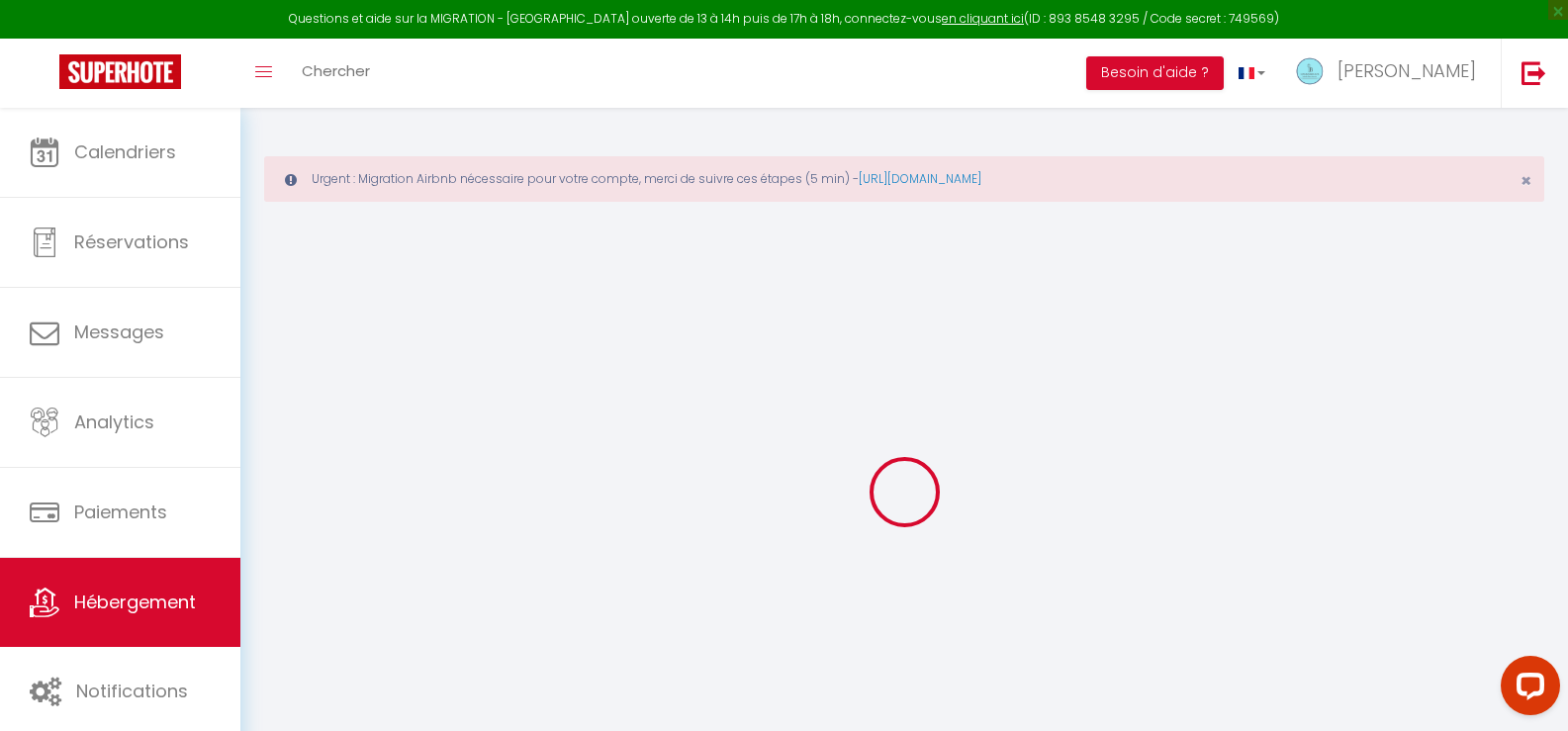
select select
checkbox input "false"
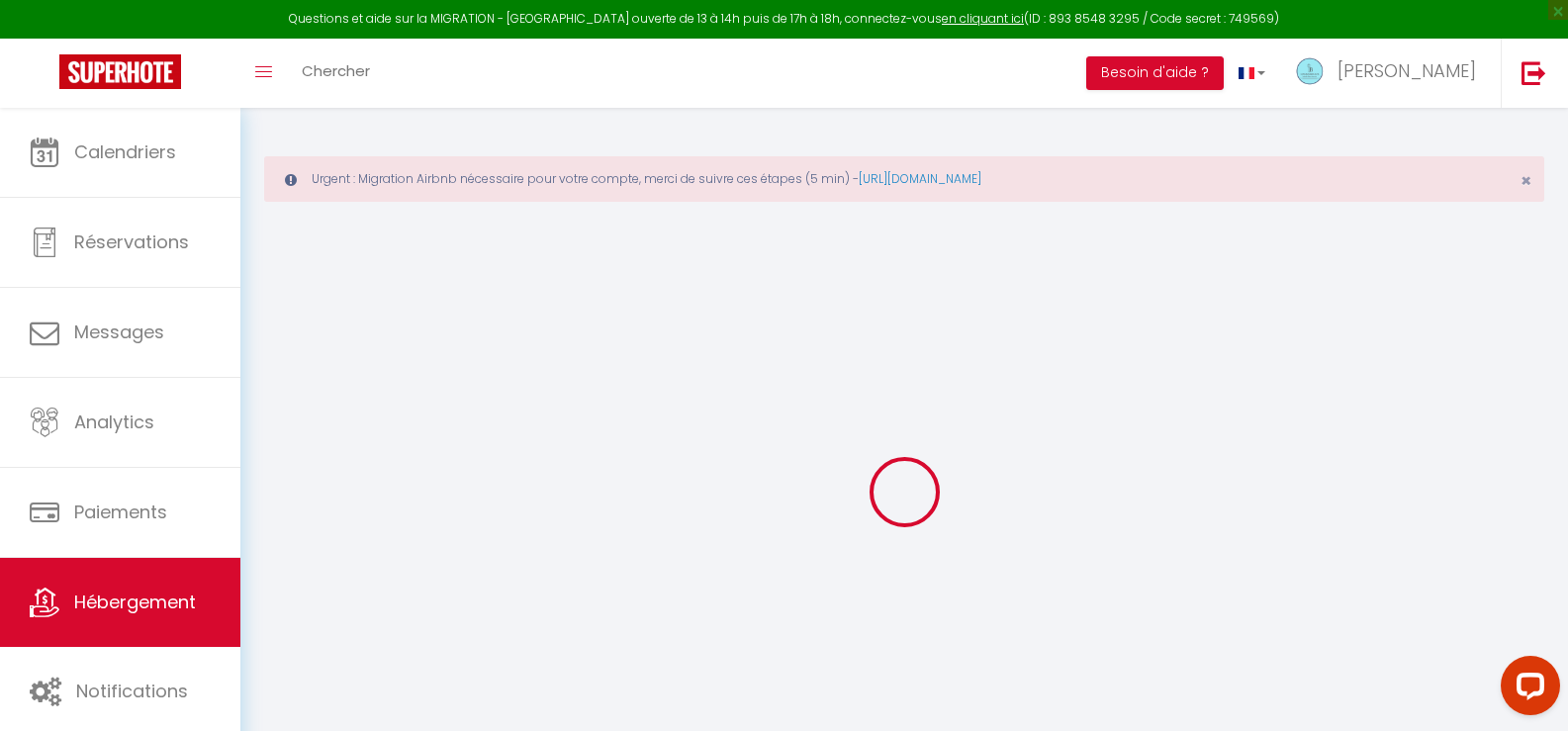
checkbox input "false"
select select
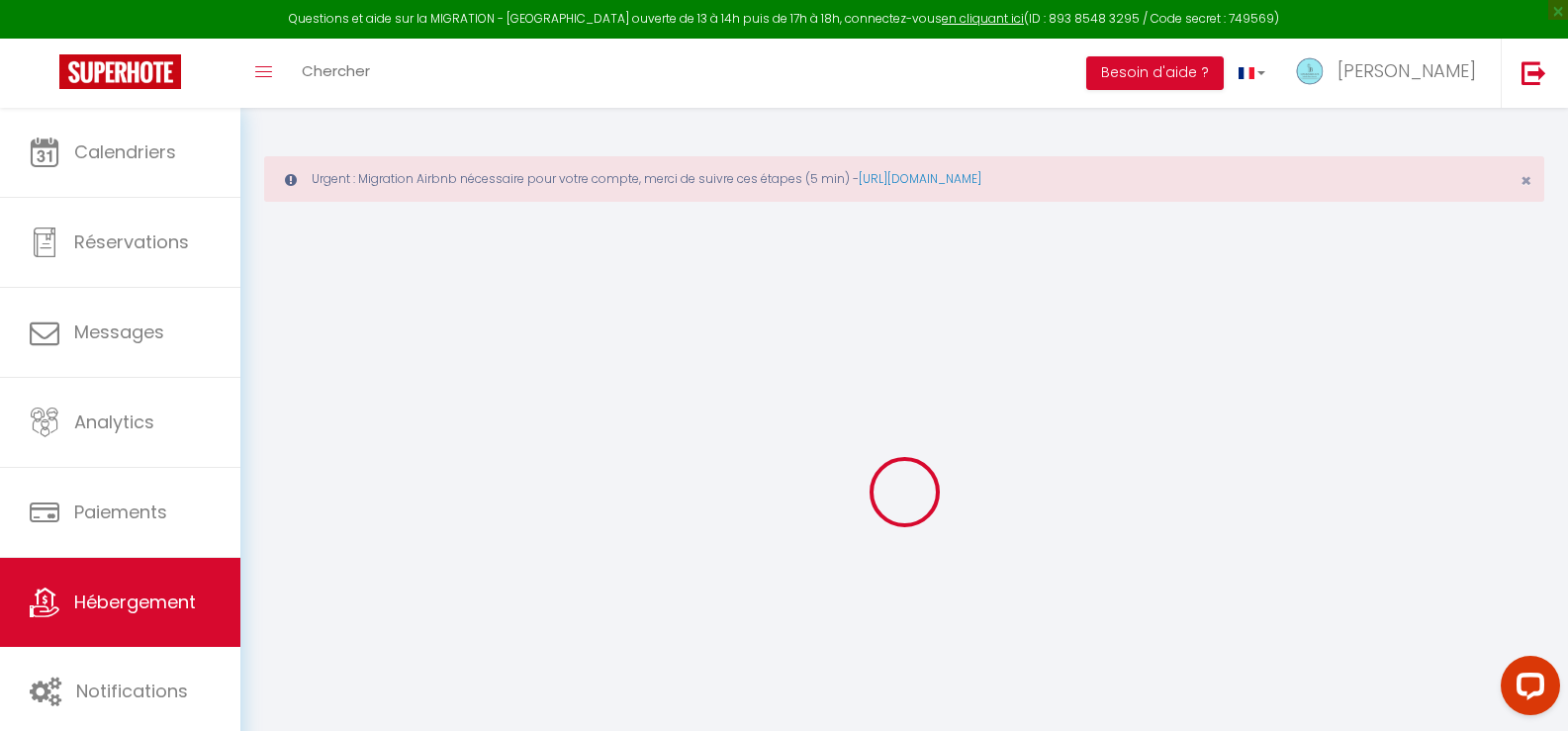
select select
checkbox input "false"
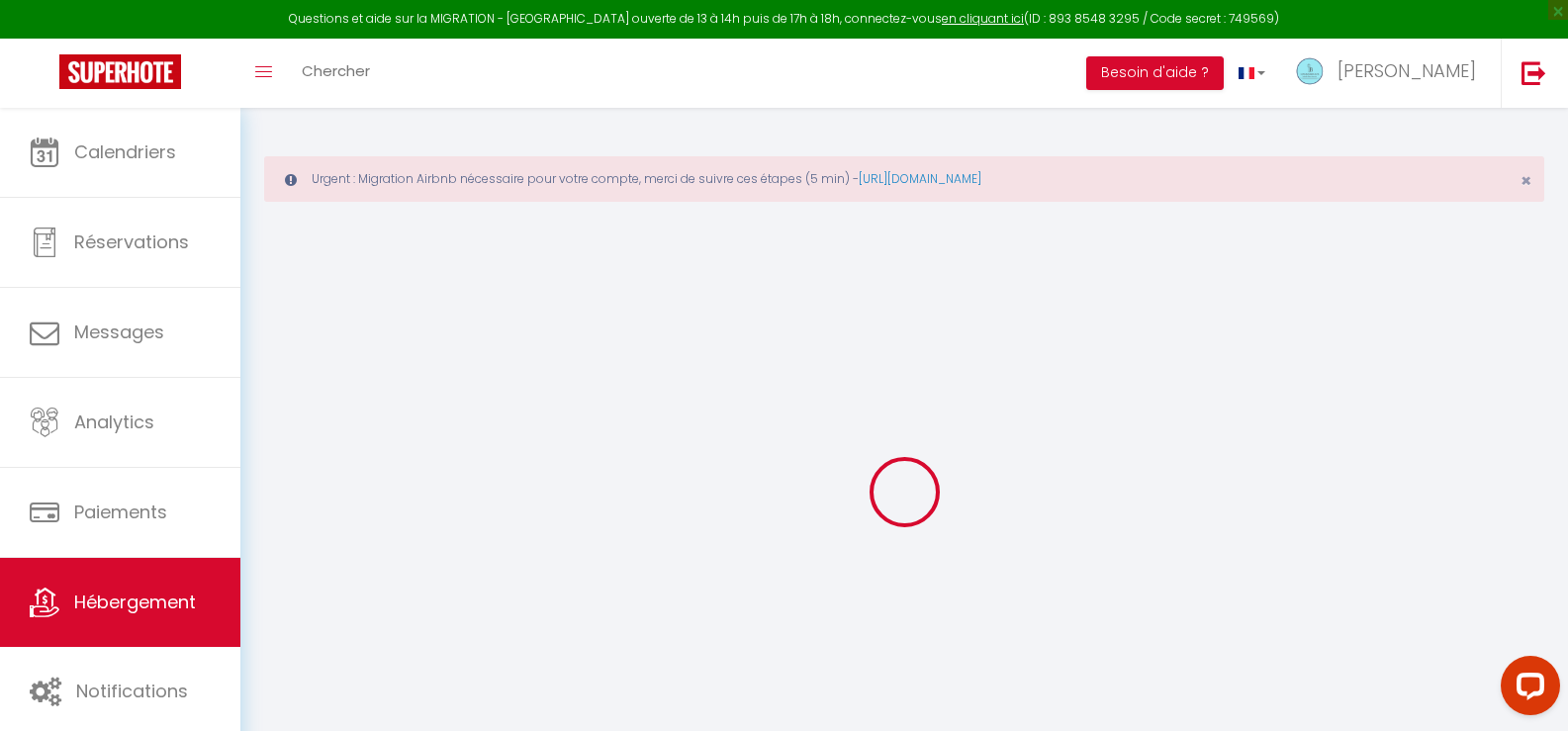
checkbox input "false"
select select
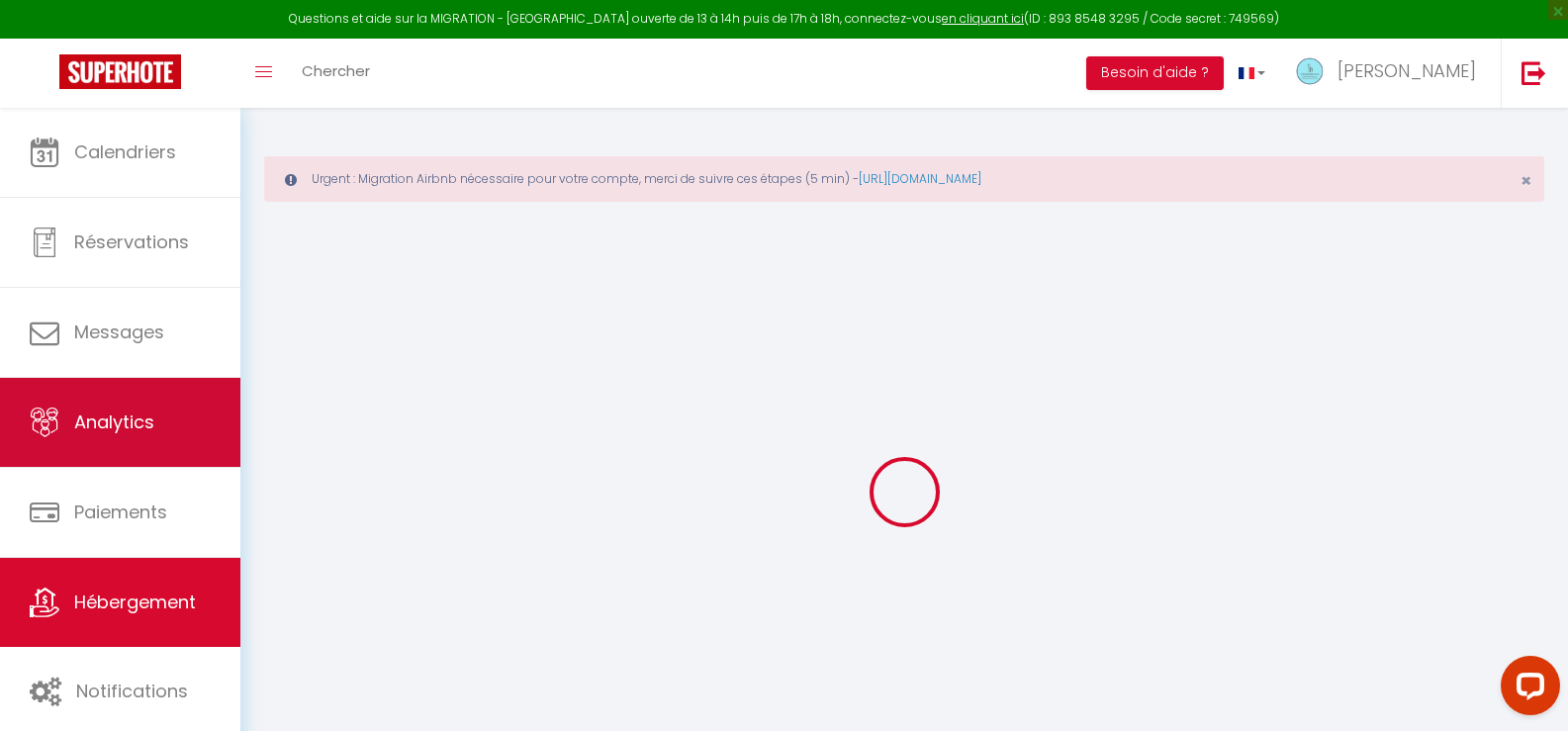
type input "Appartement T2 neuf avec terrasse et parking"
type input "Charlotte"
type input "PUJO"
type input "[STREET_ADDRESS]"
type input "31000"
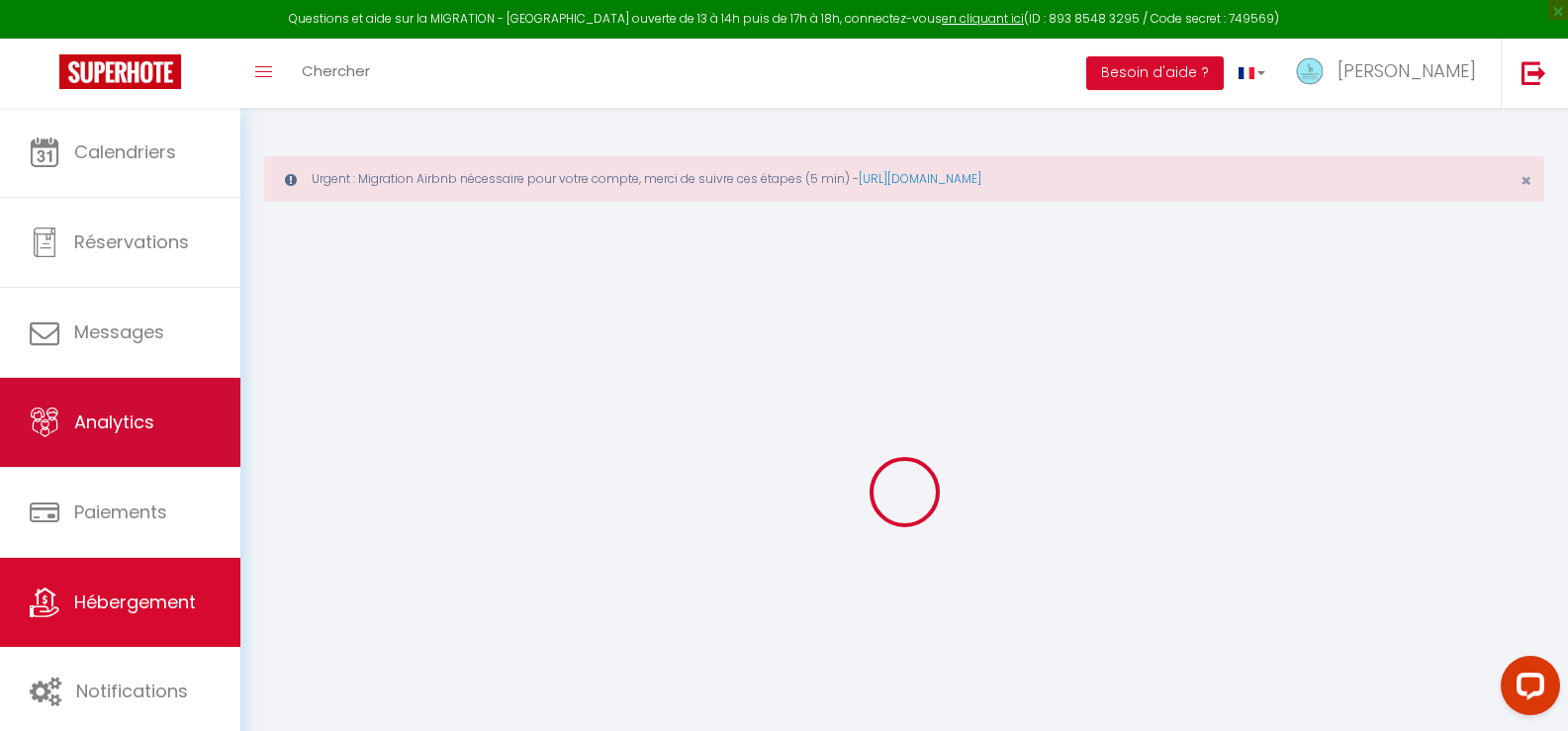
type input "[GEOGRAPHIC_DATA]"
type input "76"
type input "60"
type input "7.2"
type input "4.32"
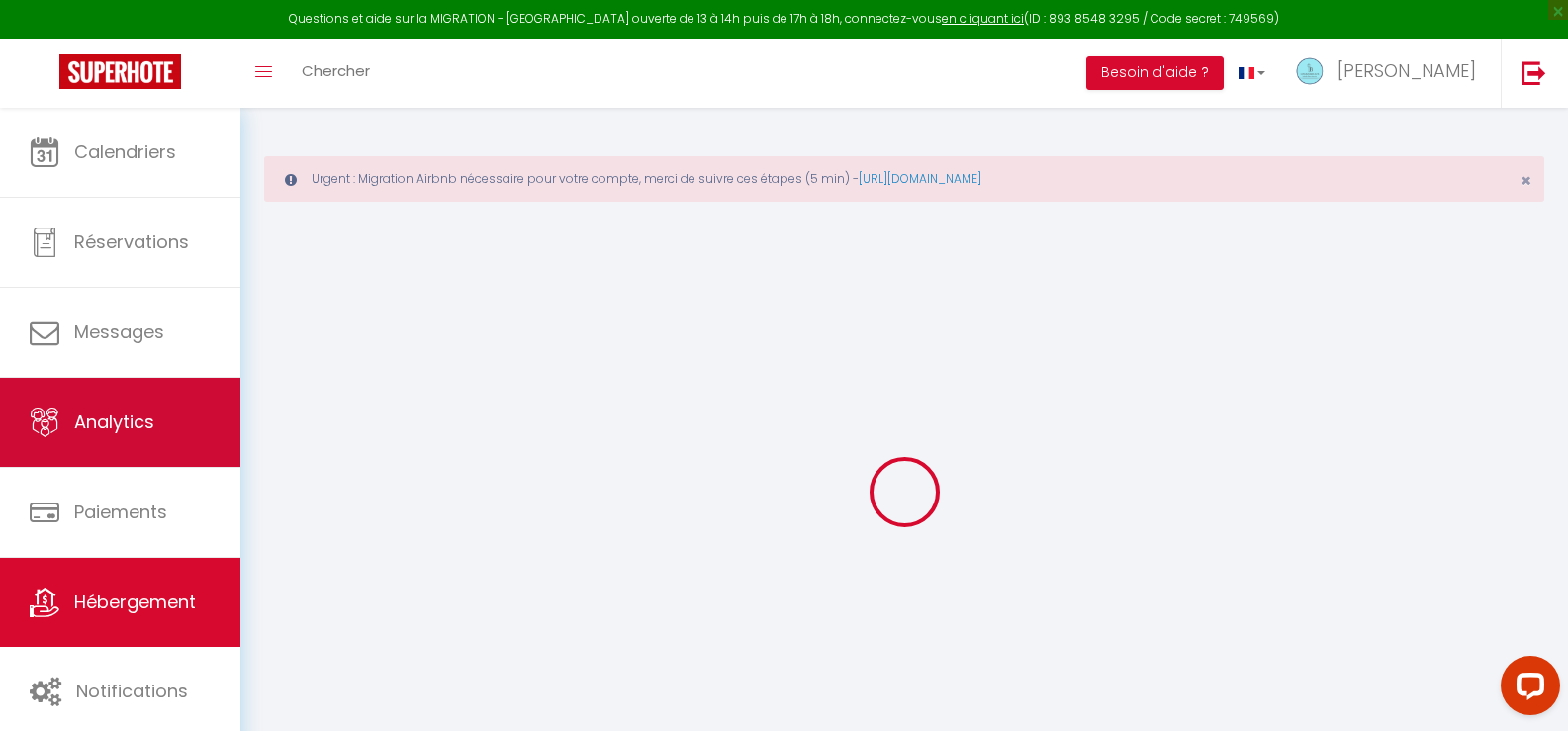
type input "350"
select select
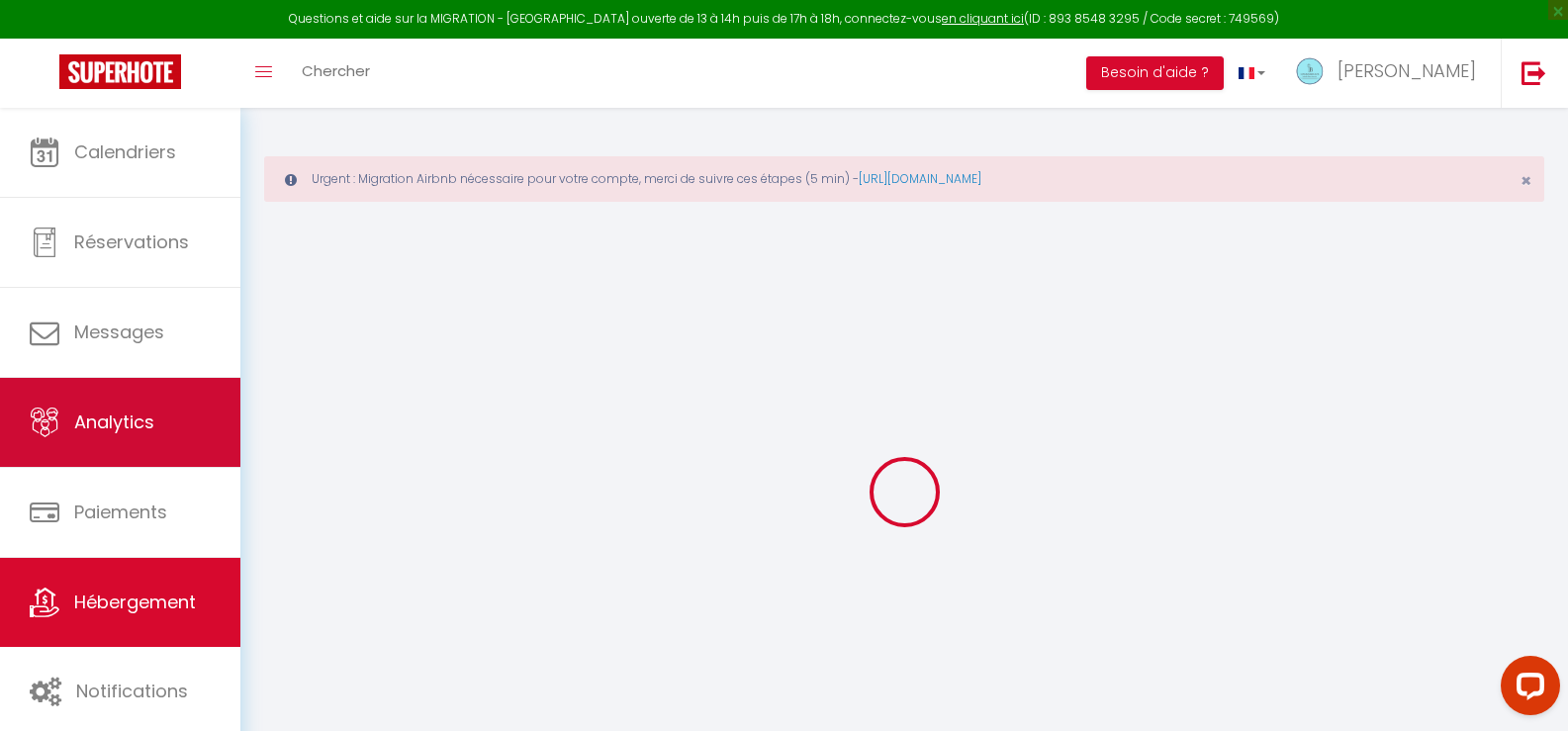
select select
type input "[STREET_ADDRESS][PERSON_NAME]"
type input "34200"
type input "Sète"
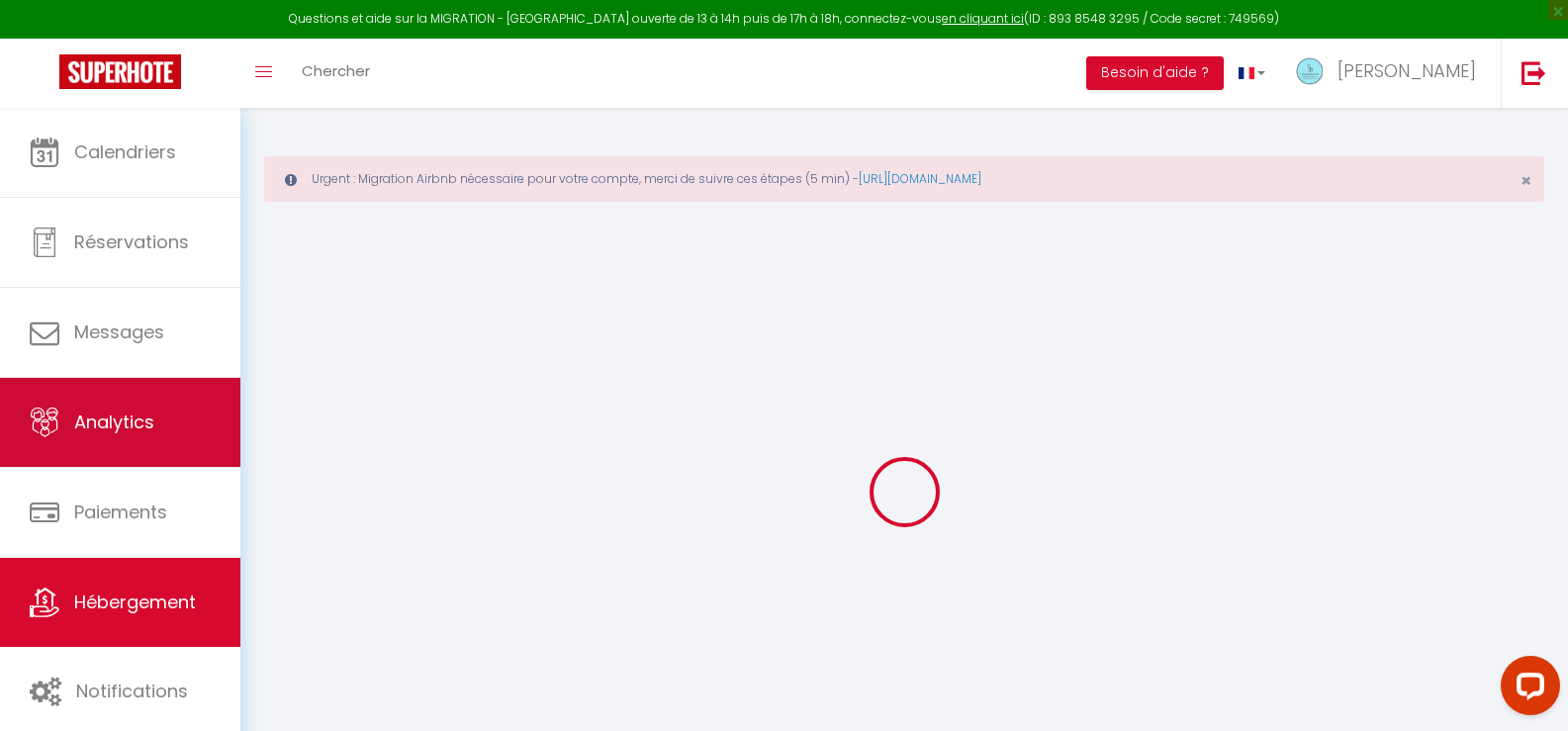
type input "[PERSON_NAME][EMAIL_ADDRESS][DOMAIN_NAME]"
select select "8711"
checkbox input "false"
checkbox input "true"
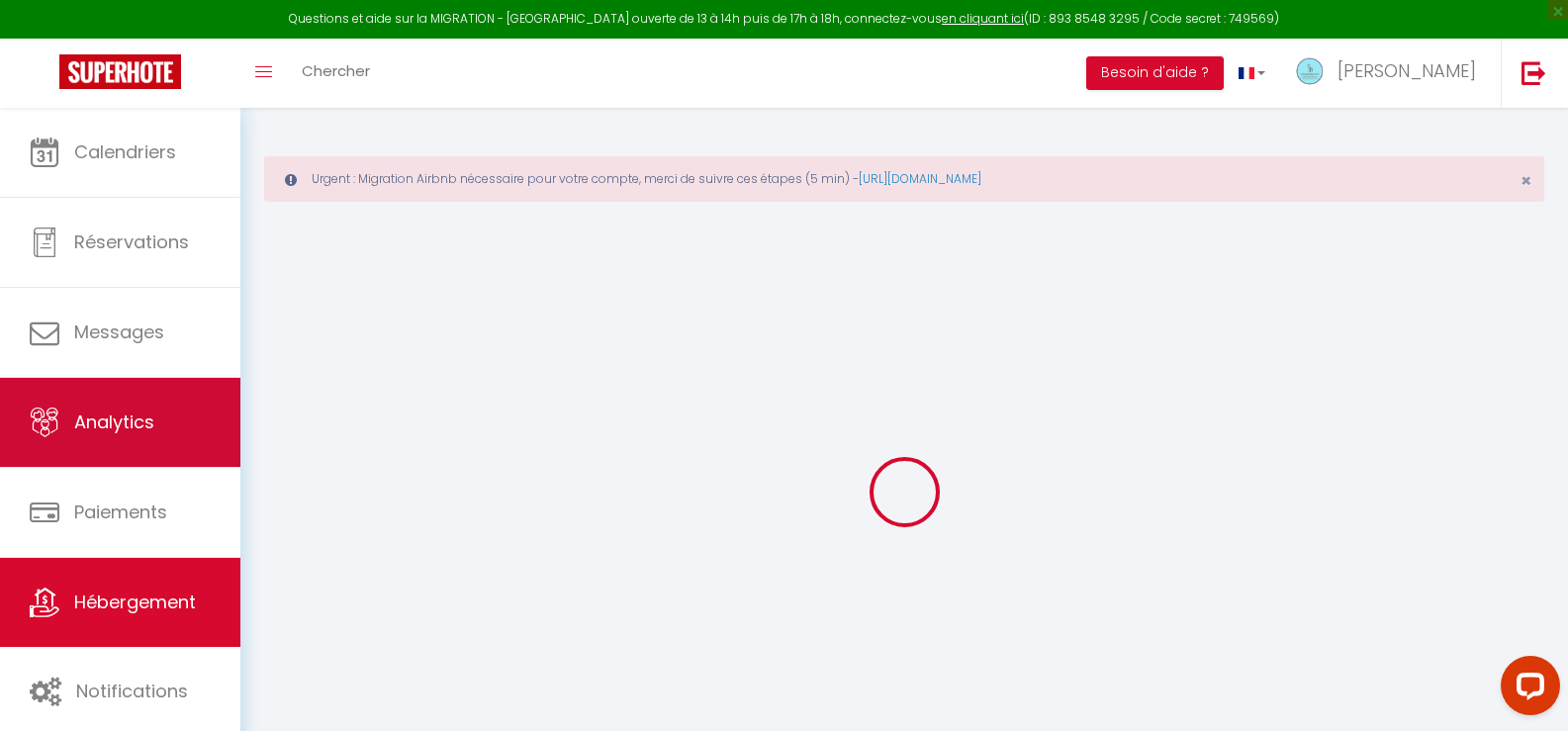
checkbox input "false"
radio input "true"
type input "0"
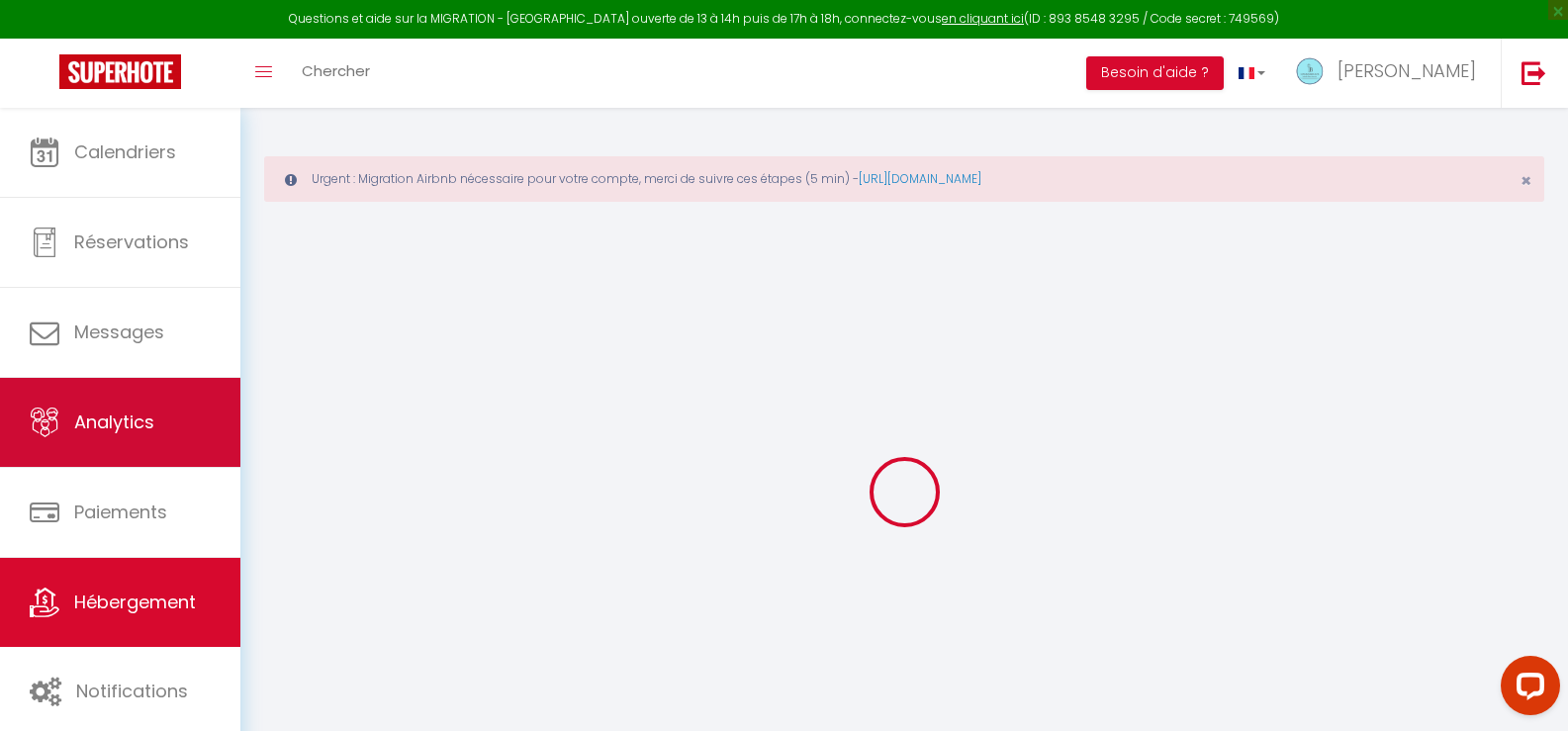
type input "0"
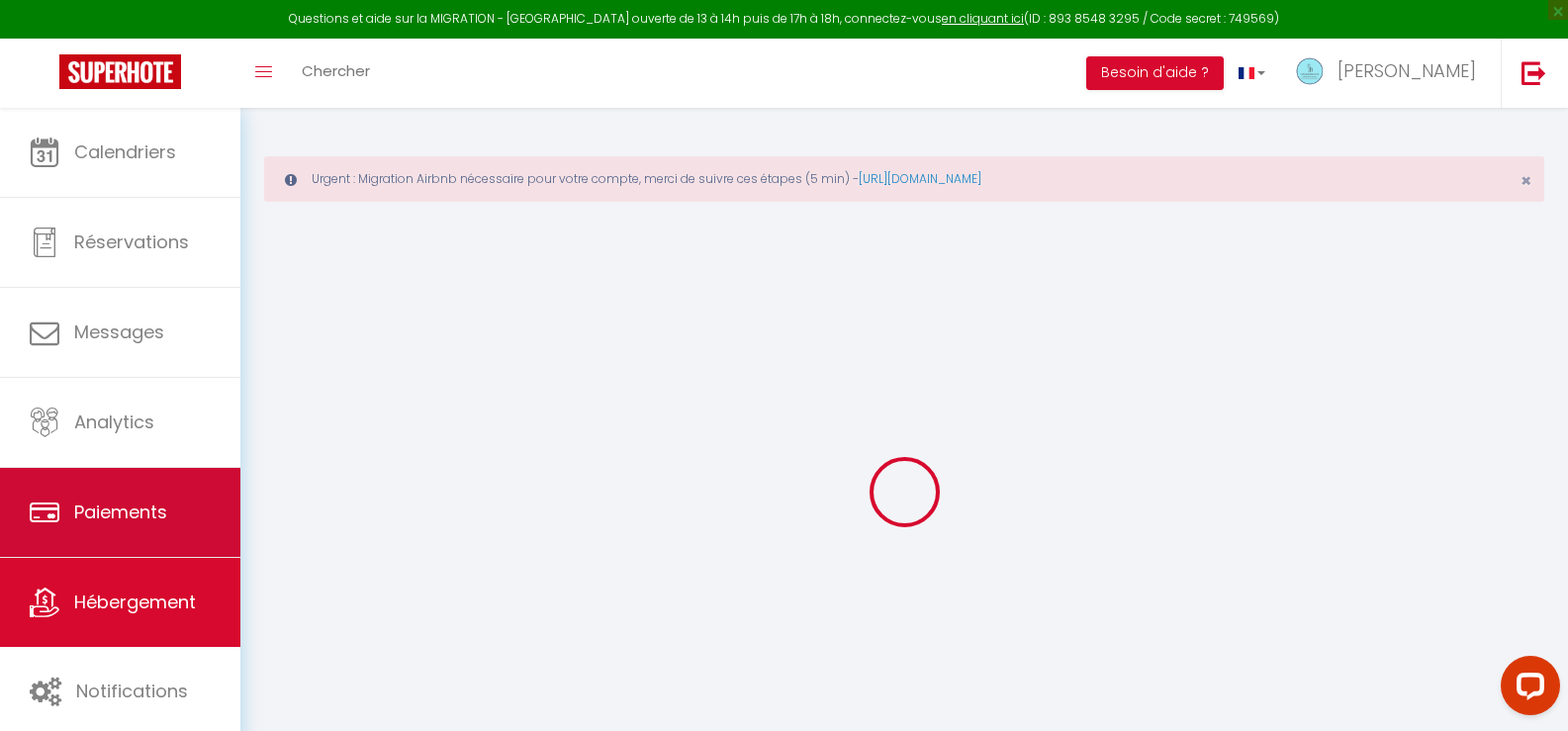
select select
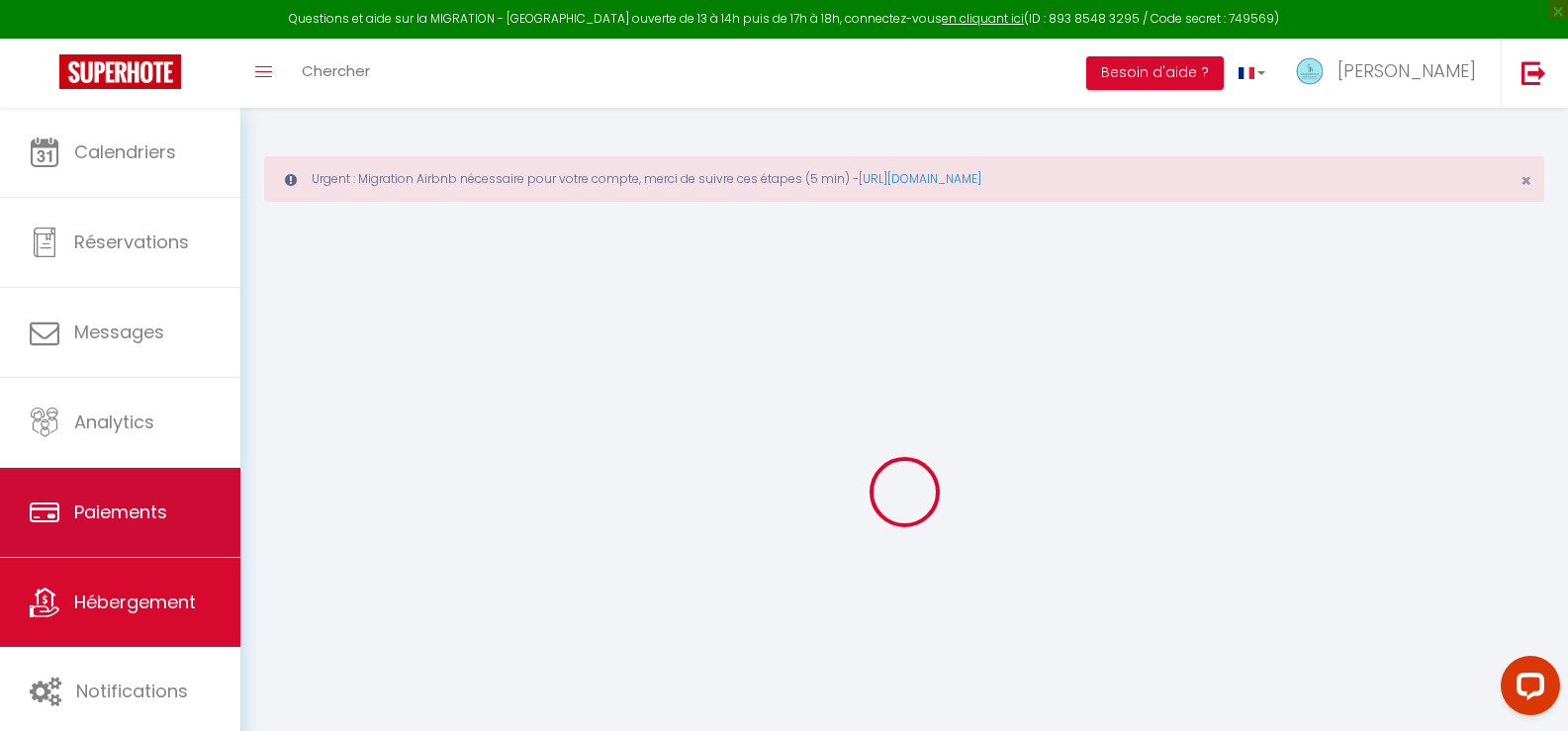
select select
checkbox input "false"
checkbox input "true"
checkbox input "false"
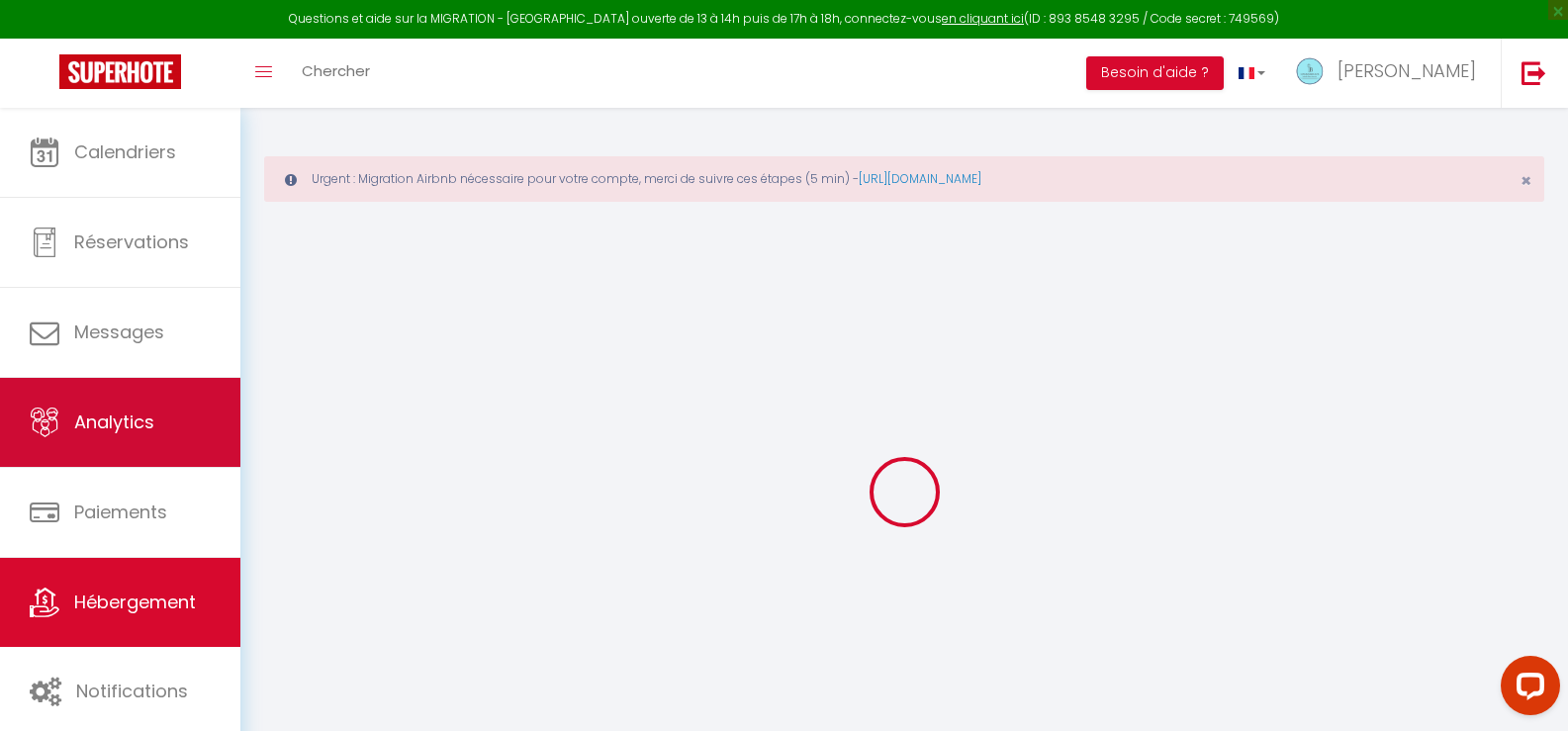
select select
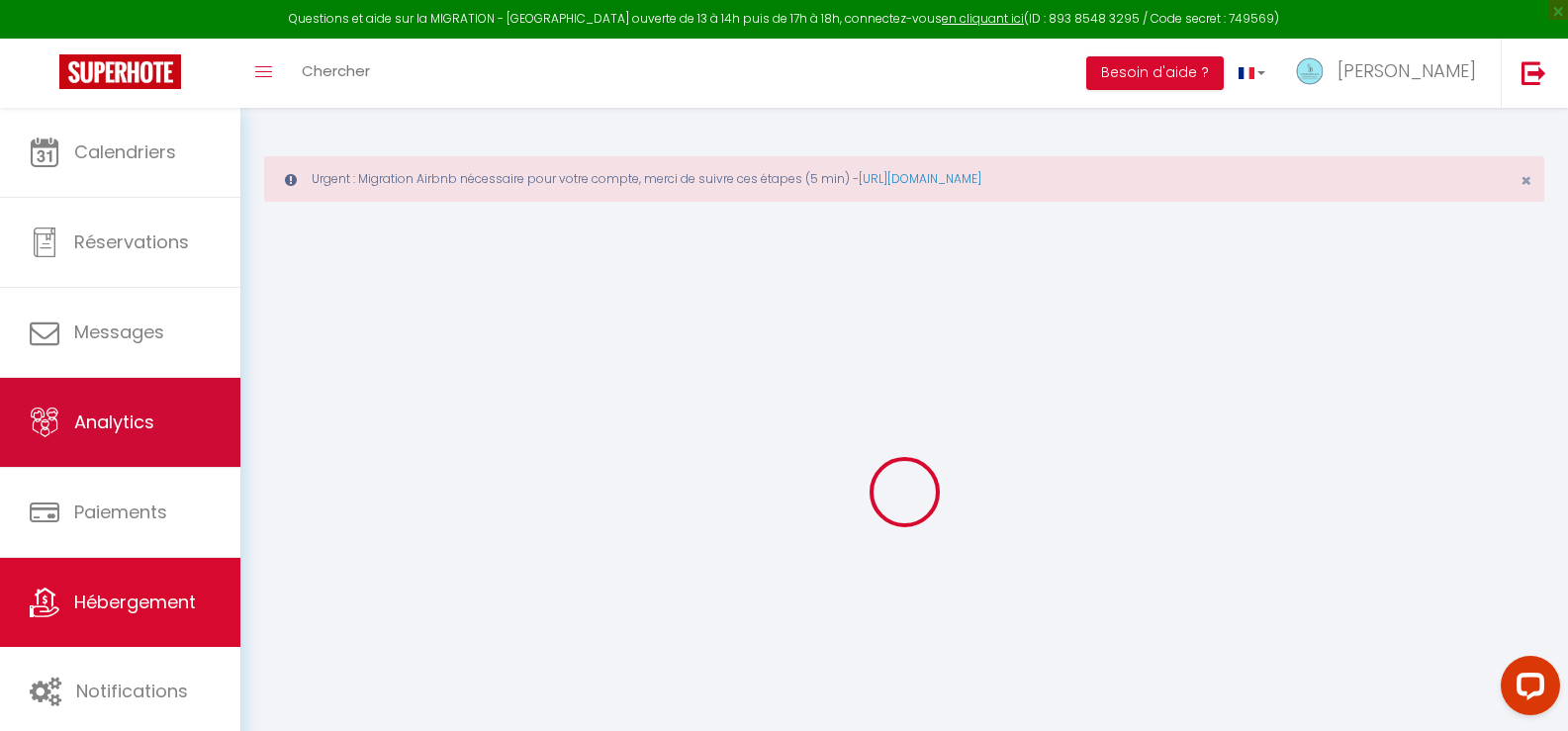
select select
checkbox input "false"
checkbox input "true"
checkbox input "false"
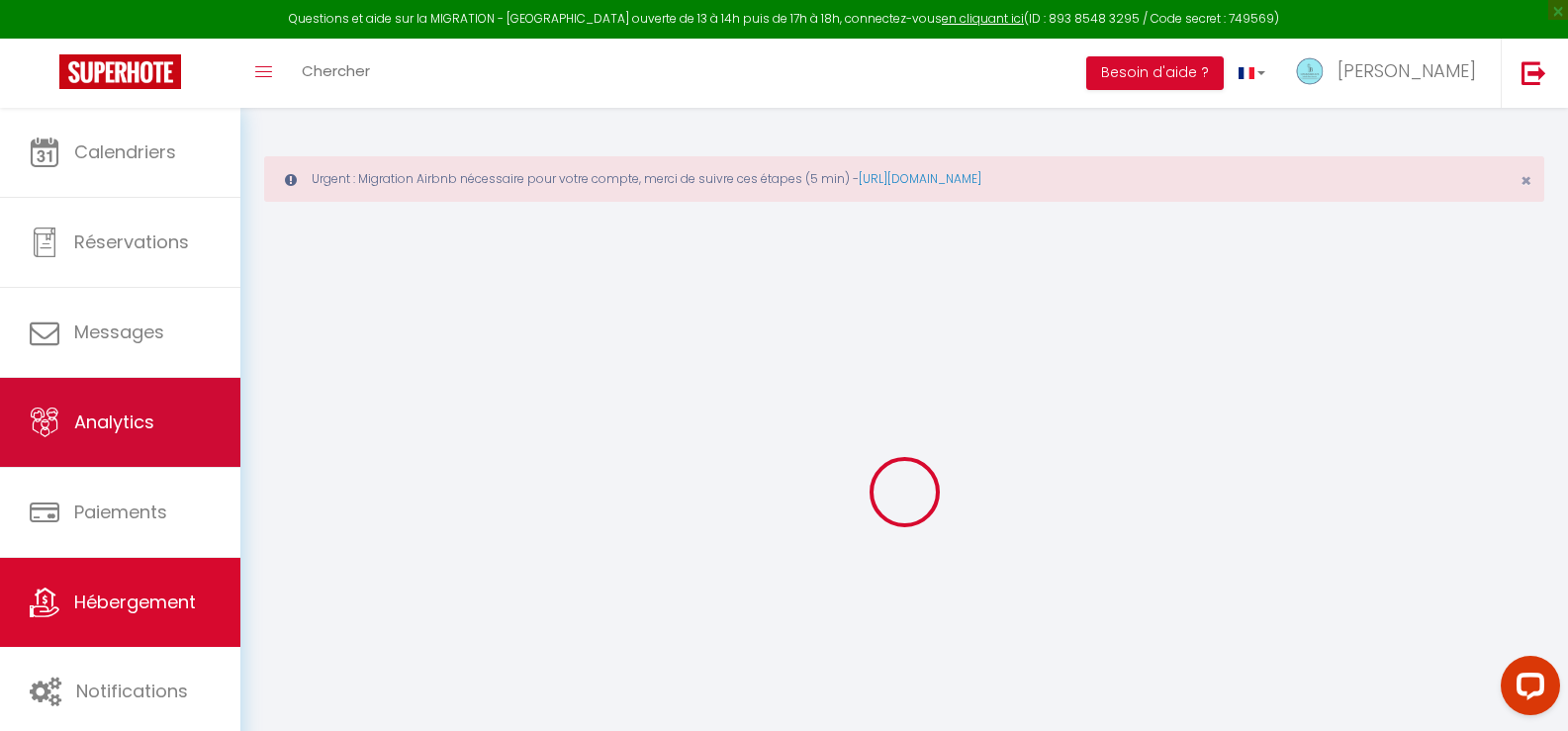
select select
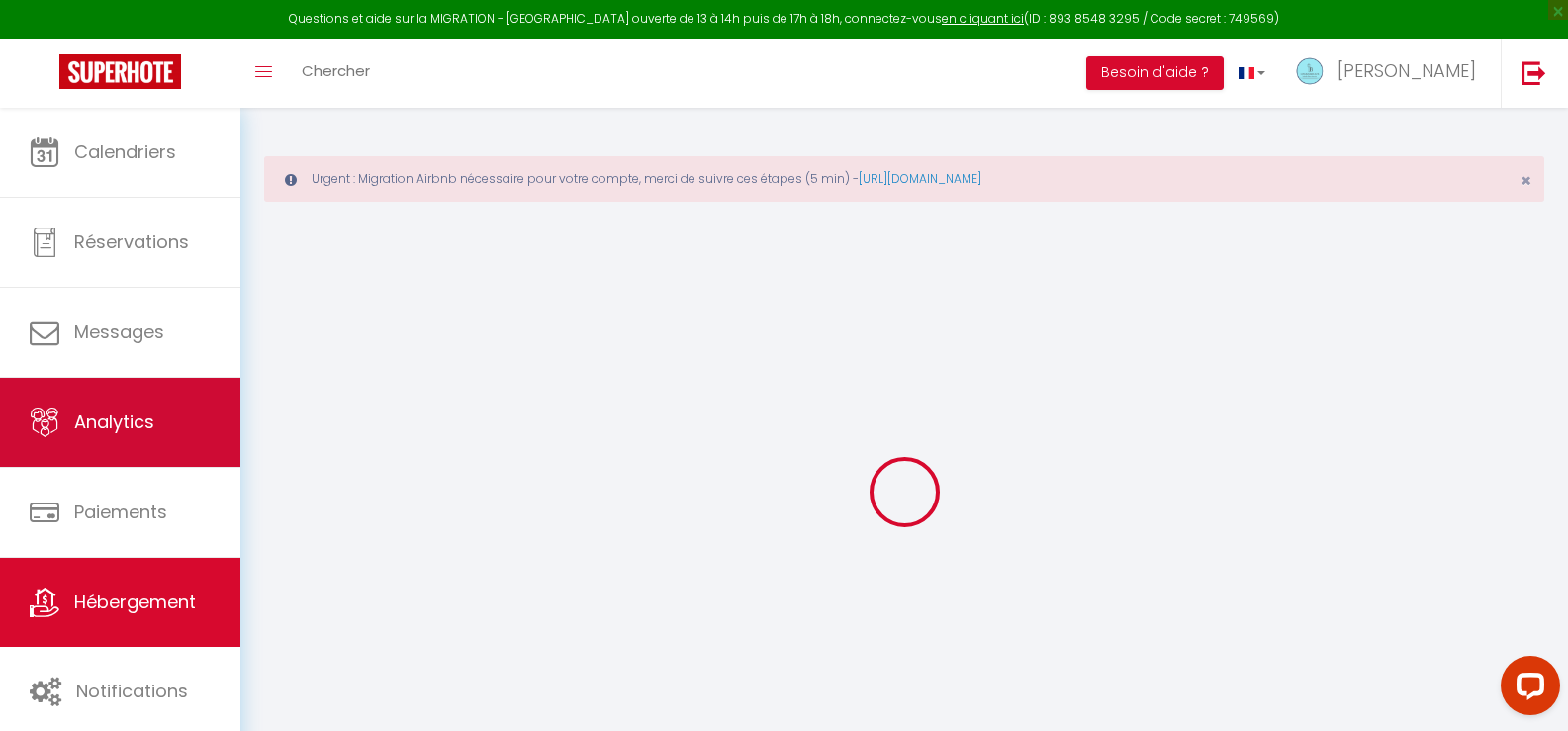
select select
checkbox input "false"
checkbox input "true"
checkbox input "false"
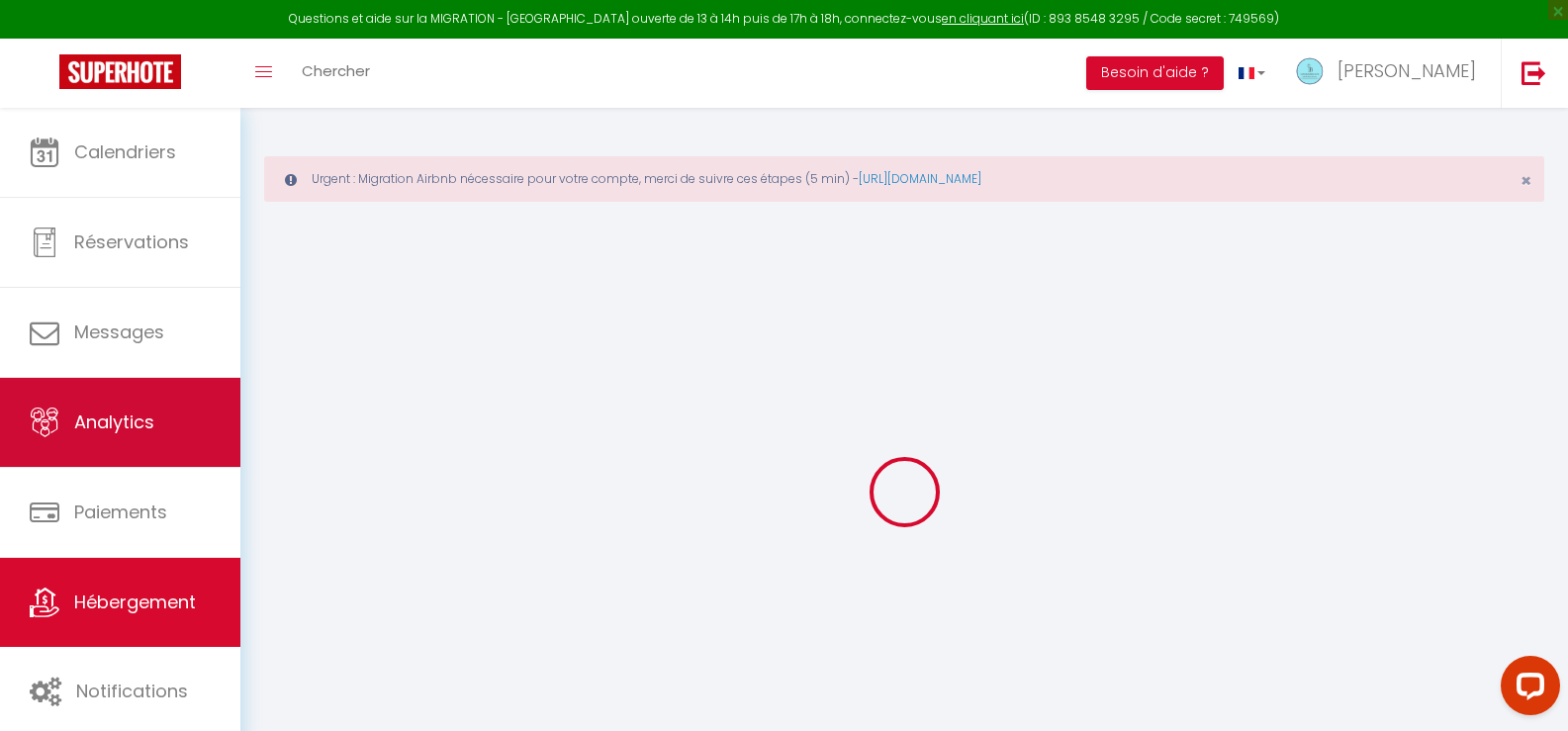
checkbox input "false"
checkbox input "true"
checkbox input "false"
select select "15:00"
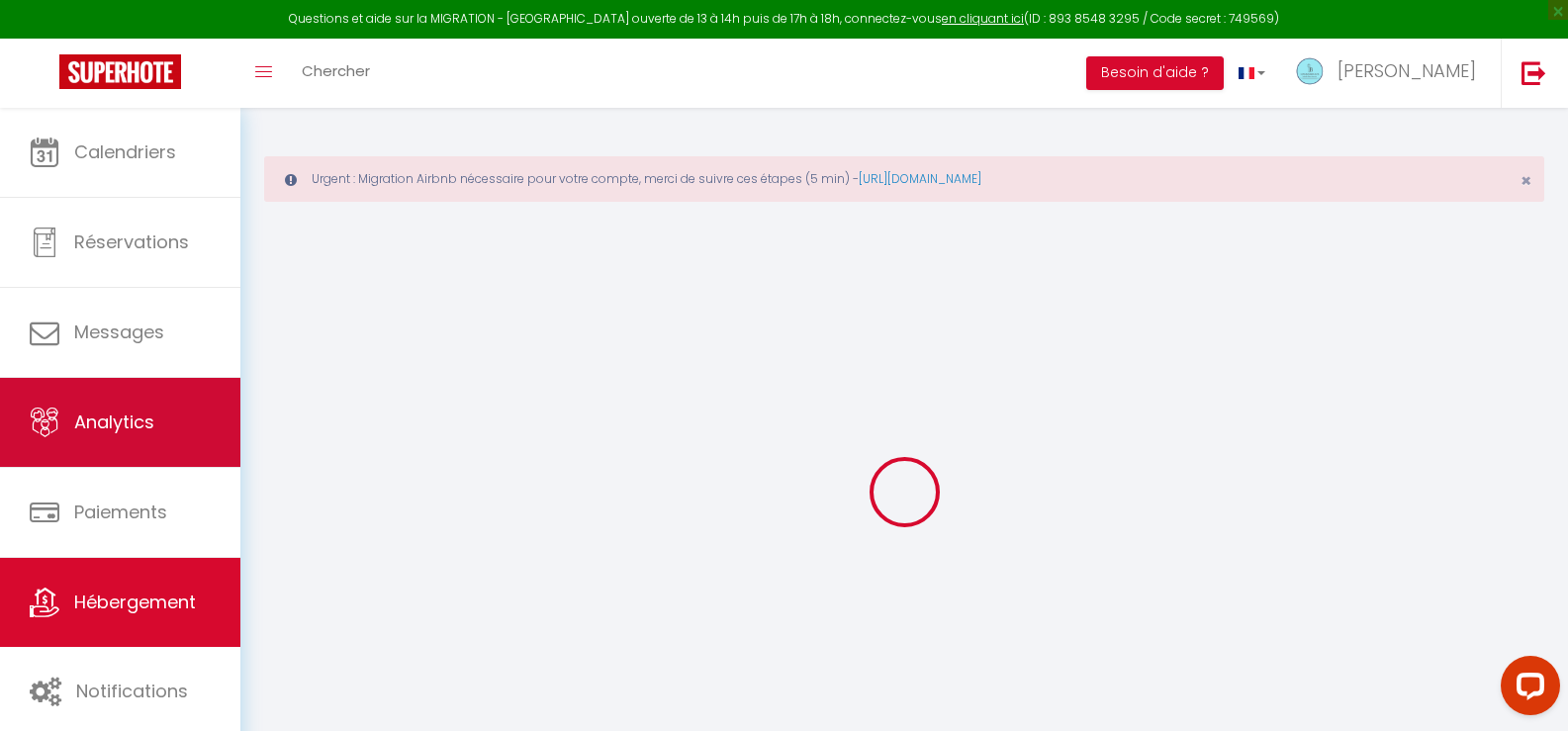
select select "20:00"
select select "11:00"
select select "30"
select select "120"
select select "20:00"
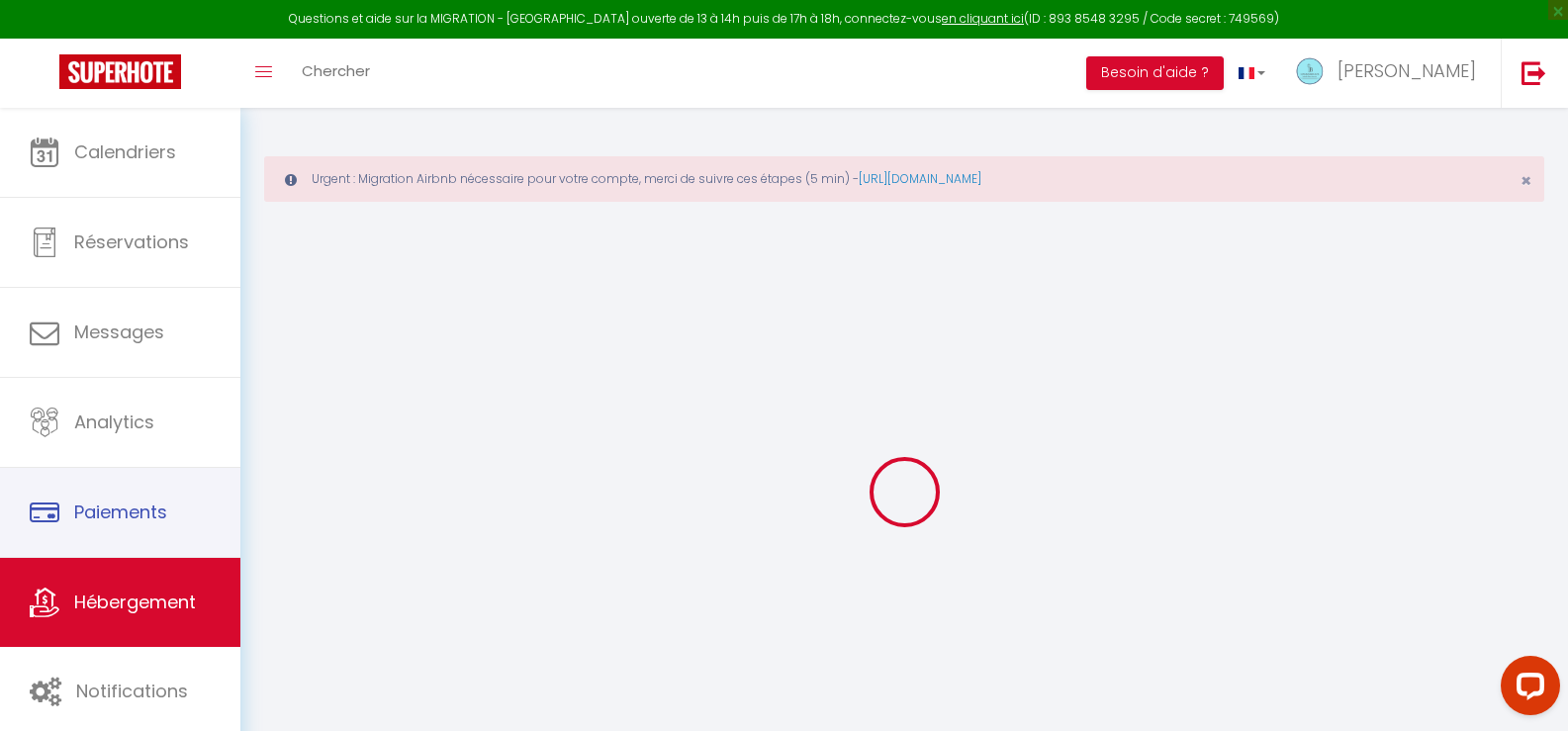
checkbox input "false"
checkbox input "true"
checkbox input "false"
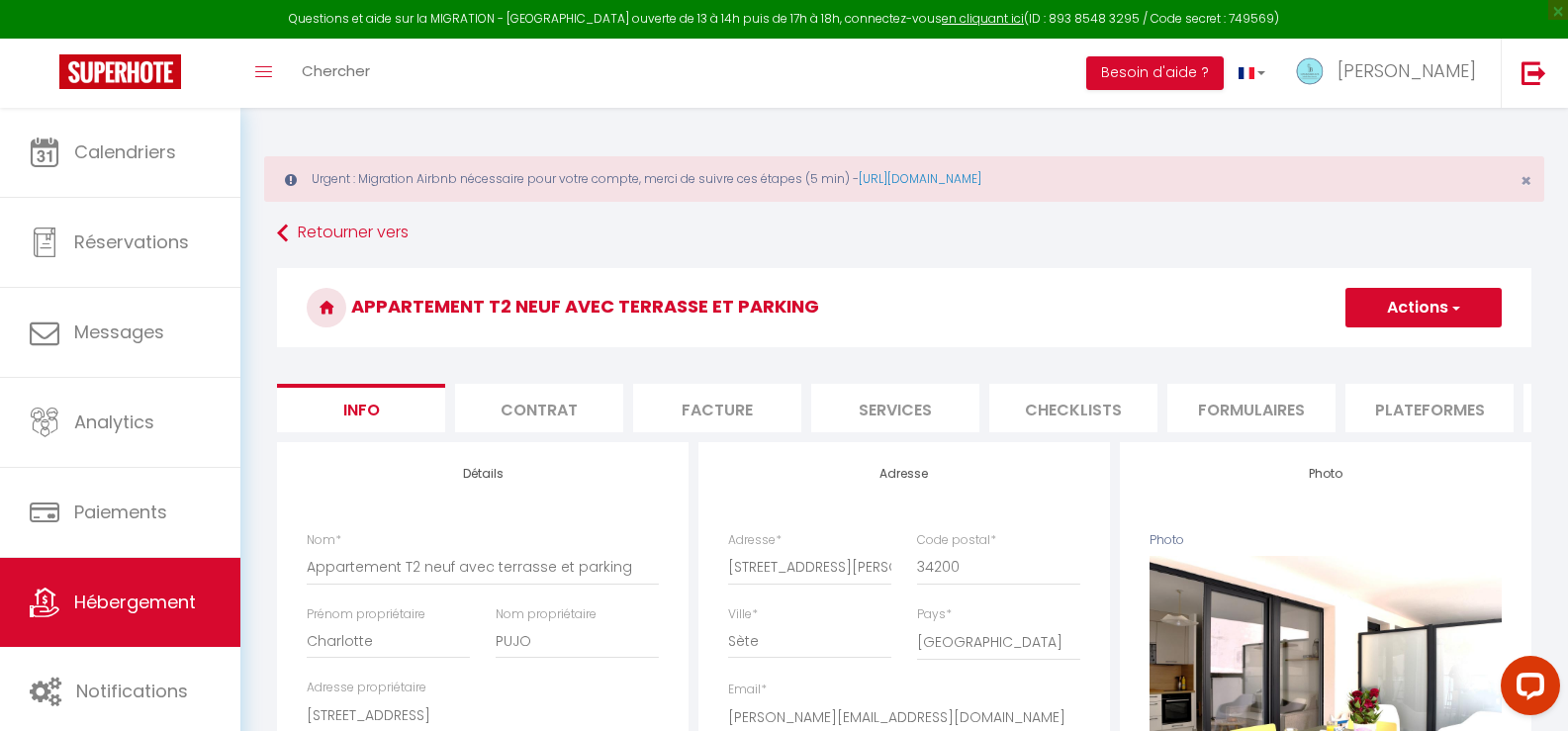
click at [1407, 413] on li "Plateformes" at bounding box center [1430, 407] width 168 height 49
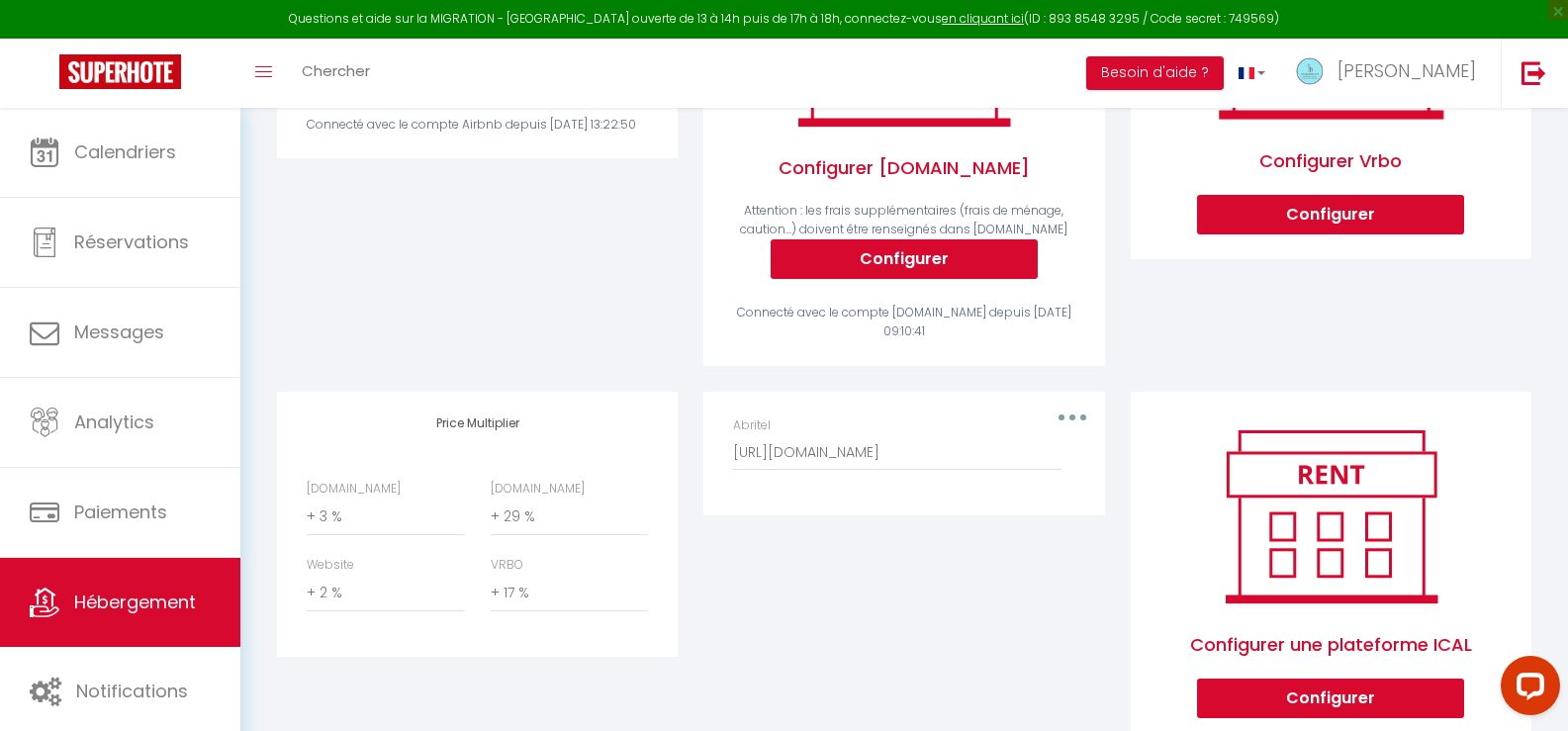
scroll to position [594, 0]
